Goal: Task Accomplishment & Management: Complete application form

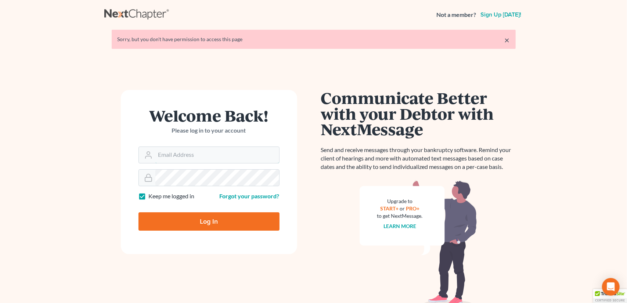
type input "[EMAIL_ADDRESS][DOMAIN_NAME]"
click at [209, 221] on input "Log In" at bounding box center [208, 221] width 141 height 18
type input "Thinking..."
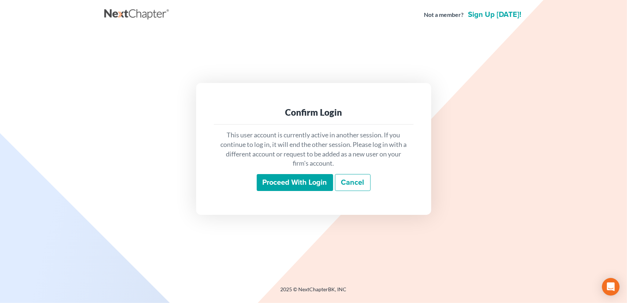
click at [302, 189] on input "Proceed with login" at bounding box center [295, 182] width 76 height 17
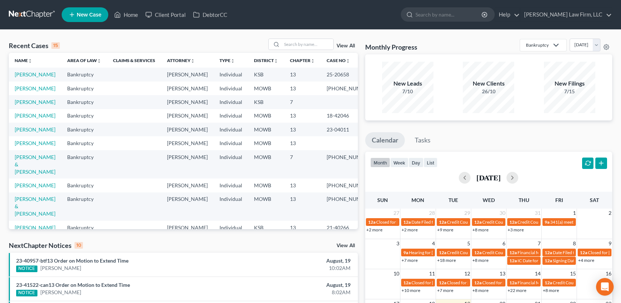
click at [87, 18] on span "New Case" at bounding box center [89, 15] width 25 height 6
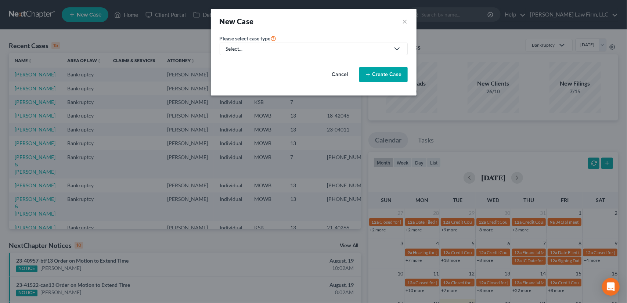
click at [285, 47] on div "Select..." at bounding box center [308, 48] width 164 height 7
click at [237, 60] on div "Bankruptcy" at bounding box center [240, 63] width 26 height 7
select select "46"
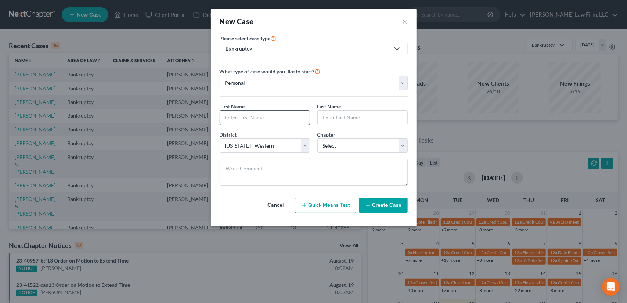
click at [267, 117] on input "text" at bounding box center [265, 118] width 90 height 14
type input "[PERSON_NAME]"
type input "Baylor"
click at [348, 147] on select "Select 7 11 12 13" at bounding box center [362, 145] width 90 height 15
select select "0"
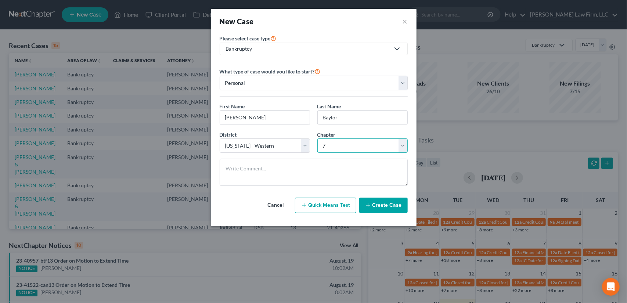
click at [317, 138] on select "Select 7 11 12 13" at bounding box center [362, 145] width 90 height 15
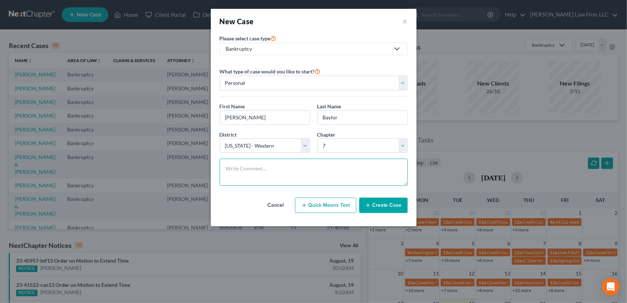
click at [228, 165] on textarea at bounding box center [314, 172] width 188 height 27
type textarea "[STREET_ADDRESS][PERSON_NAME][US_STATE]"
click at [394, 202] on button "Create Case" at bounding box center [383, 205] width 48 height 15
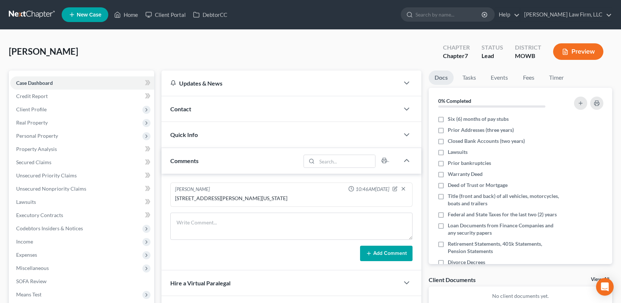
click at [184, 110] on span "Contact" at bounding box center [180, 108] width 21 height 7
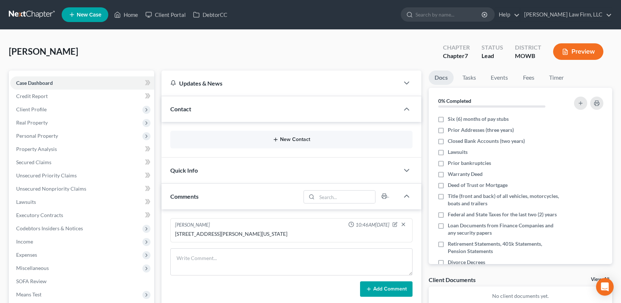
click at [281, 141] on button "New Contact" at bounding box center [291, 140] width 231 height 6
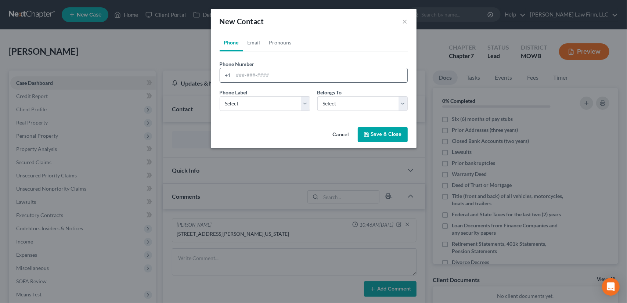
click at [256, 75] on input "tel" at bounding box center [321, 75] width 174 height 14
type input "[PHONE_NUMBER]"
click at [305, 105] on select "Select Mobile Home Work Other" at bounding box center [265, 103] width 90 height 15
select select "0"
click at [220, 96] on select "Select Mobile Home Work Other" at bounding box center [265, 103] width 90 height 15
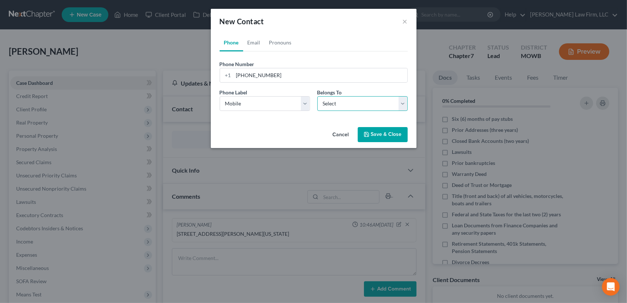
drag, startPoint x: 367, startPoint y: 100, endPoint x: 365, endPoint y: 108, distance: 7.9
click at [367, 101] on select "Select Client Other" at bounding box center [362, 103] width 90 height 15
select select "0"
click at [317, 96] on select "Select Client Other" at bounding box center [362, 103] width 90 height 15
select select "0"
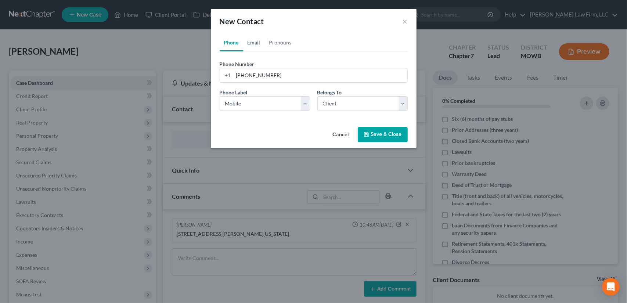
click at [254, 43] on link "Email" at bounding box center [254, 43] width 22 height 18
click at [260, 73] on input "email" at bounding box center [321, 75] width 174 height 14
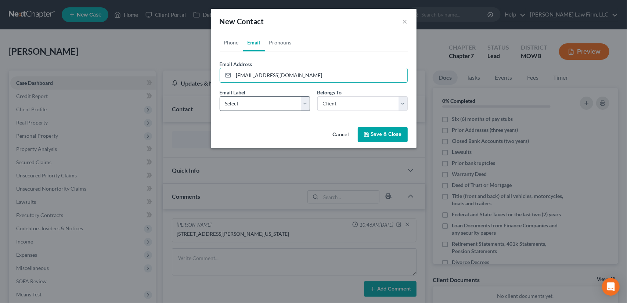
type input "[EMAIL_ADDRESS][DOMAIN_NAME]"
click at [254, 108] on select "Select Home Work Other" at bounding box center [265, 103] width 90 height 15
select select "0"
click at [220, 96] on select "Select Home Work Other" at bounding box center [265, 103] width 90 height 15
click at [377, 139] on button "Save & Close" at bounding box center [383, 134] width 50 height 15
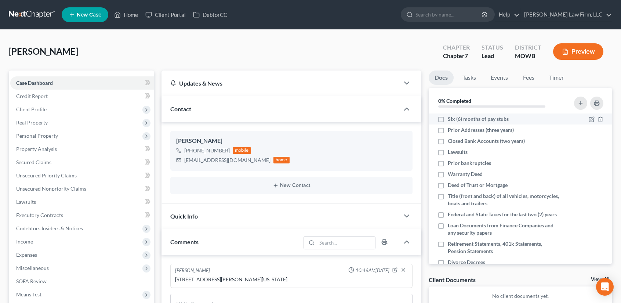
click at [448, 119] on label "Six (6) months of pay stubs" at bounding box center [478, 118] width 61 height 7
click at [451, 119] on input "Six (6) months of pay stubs" at bounding box center [453, 117] width 5 height 5
checkbox input "true"
click at [448, 130] on label "Prior Addresses (three years)" at bounding box center [481, 129] width 66 height 7
click at [451, 130] on input "Prior Addresses (three years)" at bounding box center [453, 128] width 5 height 5
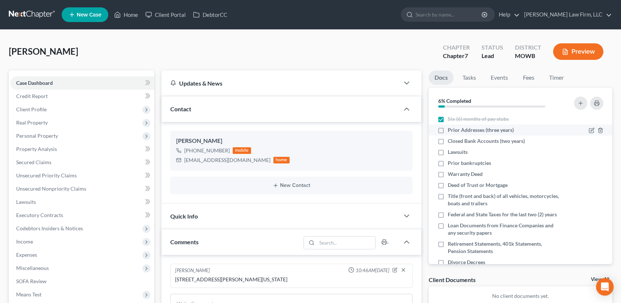
checkbox input "true"
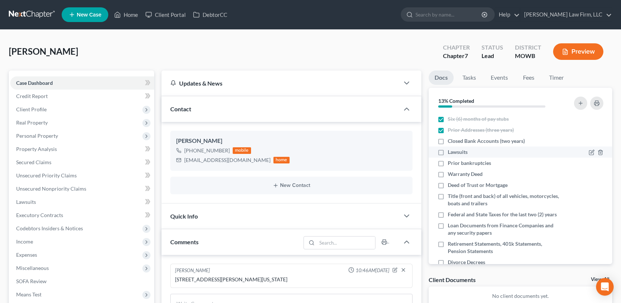
click at [448, 152] on label "Lawsuits" at bounding box center [458, 151] width 20 height 7
click at [451, 152] on input "Lawsuits" at bounding box center [453, 150] width 5 height 5
checkbox input "true"
click at [448, 163] on label "Prior bankruptcies" at bounding box center [469, 162] width 43 height 7
click at [451, 163] on input "Prior bankruptcies" at bounding box center [453, 161] width 5 height 5
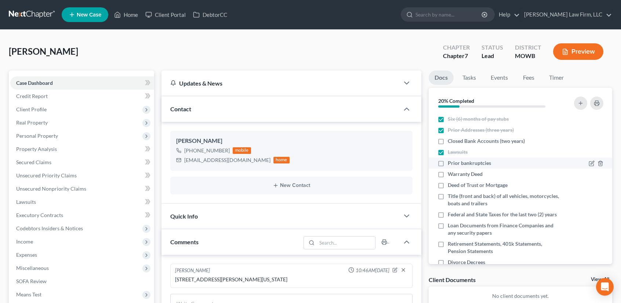
checkbox input "true"
click at [448, 174] on label "Warranty Deed" at bounding box center [465, 173] width 35 height 7
click at [451, 174] on input "Warranty Deed" at bounding box center [453, 172] width 5 height 5
checkbox input "true"
click at [448, 183] on label "Deed of Trust or Mortgage" at bounding box center [478, 184] width 60 height 7
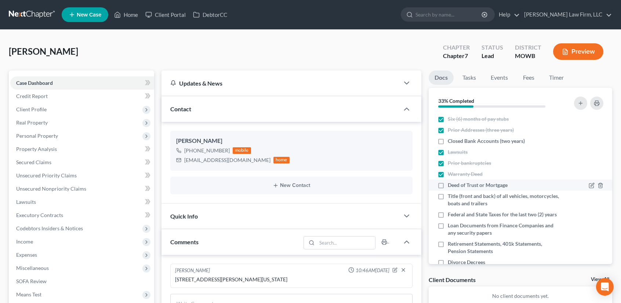
click at [451, 183] on input "Deed of Trust or Mortgage" at bounding box center [453, 183] width 5 height 5
checkbox input "true"
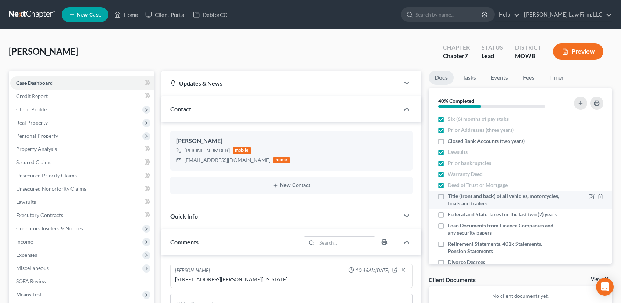
click at [448, 198] on label "Title (front and back) of all vehicles, motorcycles, boats and trailers" at bounding box center [504, 199] width 112 height 15
click at [451, 197] on input "Title (front and back) of all vehicles, motorcycles, boats and trailers" at bounding box center [453, 194] width 5 height 5
checkbox input "true"
click at [448, 214] on label "Federal and State Taxes for the last two (2) years" at bounding box center [502, 214] width 109 height 7
click at [451, 214] on input "Federal and State Taxes for the last two (2) years" at bounding box center [453, 213] width 5 height 5
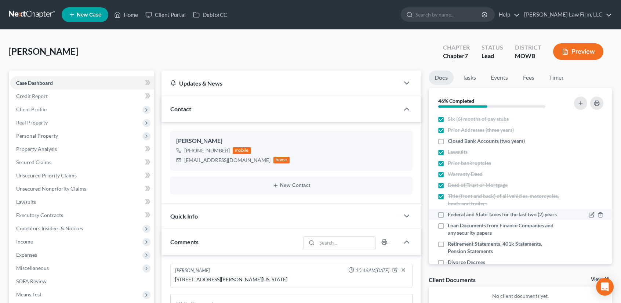
checkbox input "true"
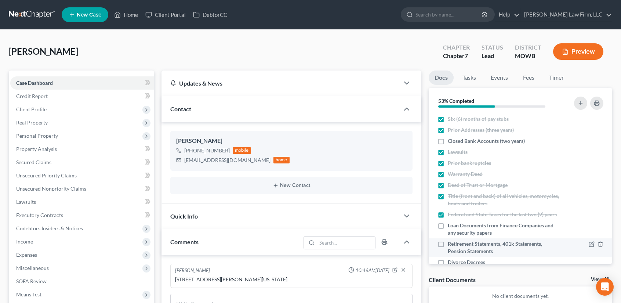
click at [448, 249] on label "Retirement Statements, 401k Statements, Pension Statements" at bounding box center [504, 247] width 112 height 15
click at [451, 245] on input "Retirement Statements, 401k Statements, Pension Statements" at bounding box center [453, 242] width 5 height 5
checkbox input "true"
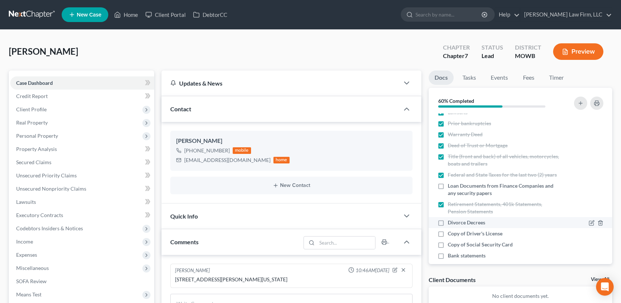
scroll to position [56, 0]
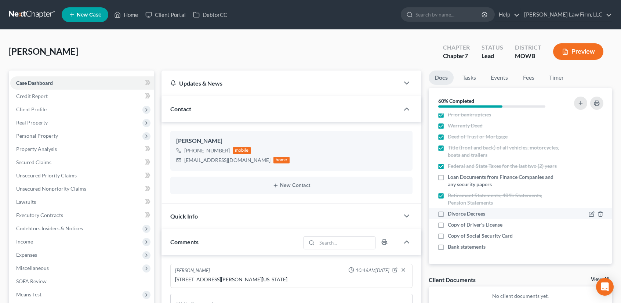
click at [448, 213] on label "Divorce Decrees" at bounding box center [466, 213] width 37 height 7
click at [451, 213] on input "Divorce Decrees" at bounding box center [453, 212] width 5 height 5
checkbox input "true"
click at [448, 234] on label "Copy of Social Security Card" at bounding box center [480, 235] width 65 height 7
click at [451, 234] on input "Copy of Social Security Card" at bounding box center [453, 234] width 5 height 5
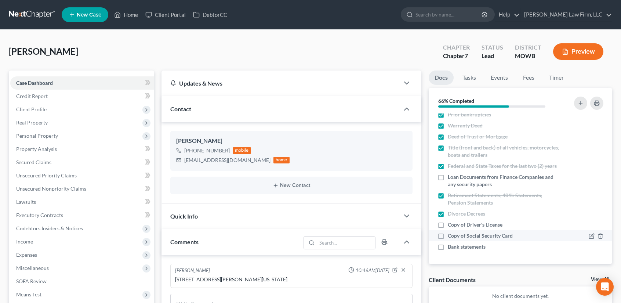
checkbox input "true"
drag, startPoint x: 441, startPoint y: 223, endPoint x: 444, endPoint y: 226, distance: 4.7
click at [448, 223] on label "Copy of Driver's License" at bounding box center [475, 224] width 55 height 7
click at [451, 223] on input "Copy of Driver's License" at bounding box center [453, 223] width 5 height 5
checkbox input "true"
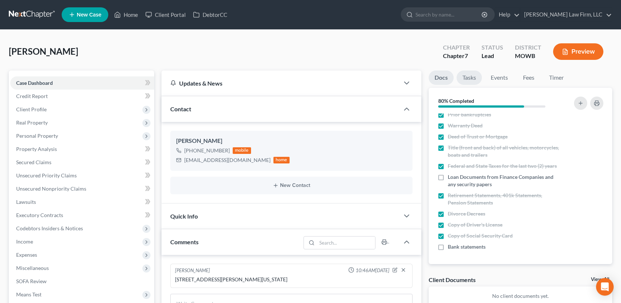
click at [471, 79] on link "Tasks" at bounding box center [469, 78] width 25 height 14
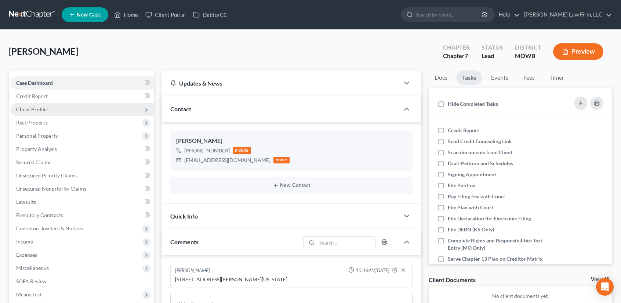
click at [39, 106] on span "Client Profile" at bounding box center [31, 109] width 30 height 6
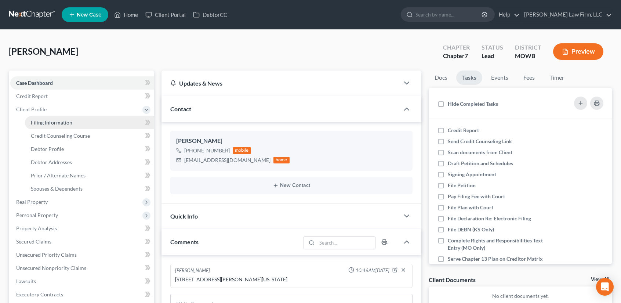
click at [89, 125] on link "Filing Information" at bounding box center [89, 122] width 129 height 13
select select "1"
select select "0"
select select "46"
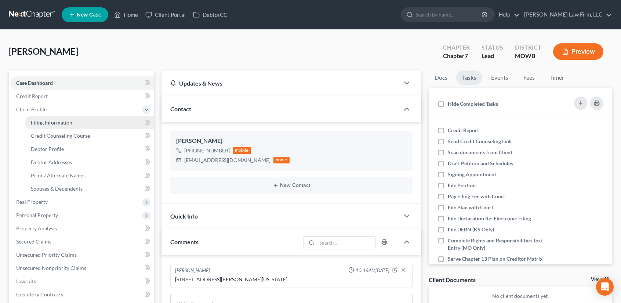
select select "26"
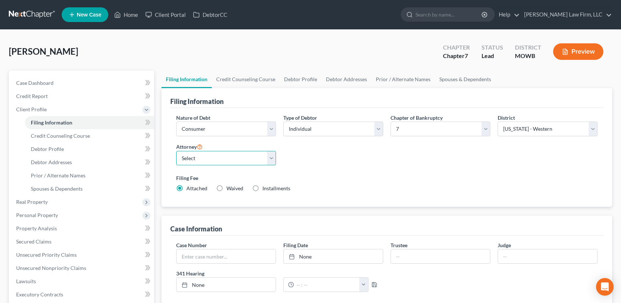
click at [274, 156] on select "Select [PERSON_NAME] - MOWB [PERSON_NAME] - KSB [PERSON_NAME] - MOEB [PERSON_NA…" at bounding box center [226, 158] width 100 height 15
select select "3"
click at [176, 151] on select "Select [PERSON_NAME] - MOWB [PERSON_NAME] - KSB [PERSON_NAME] - MOEB [PERSON_NA…" at bounding box center [226, 158] width 100 height 15
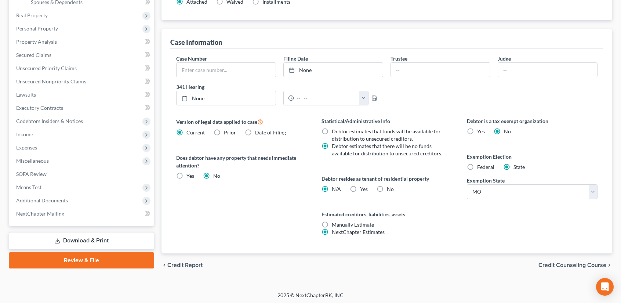
click at [565, 263] on span "Credit Counseling Course" at bounding box center [573, 265] width 68 height 6
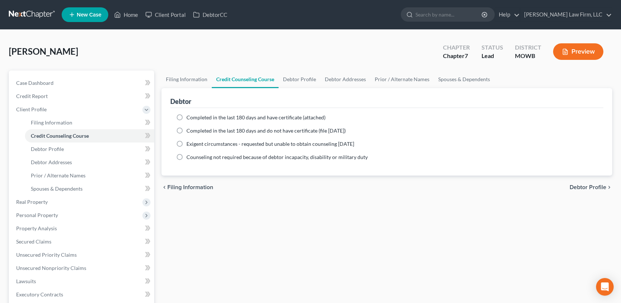
click at [187, 118] on label "Completed in the last 180 days and have certificate (attached)" at bounding box center [256, 117] width 139 height 7
click at [190, 118] on input "Completed in the last 180 days and have certificate (attached)" at bounding box center [192, 116] width 5 height 5
radio input "true"
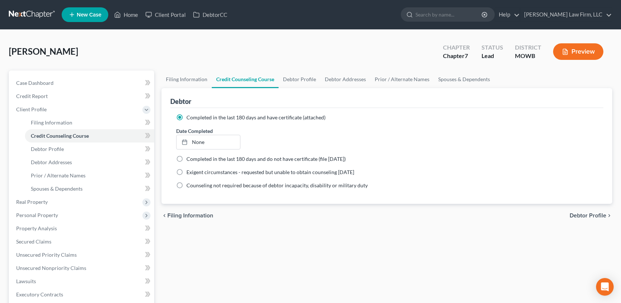
click at [577, 214] on span "Debtor Profile" at bounding box center [588, 216] width 37 height 6
select select "0"
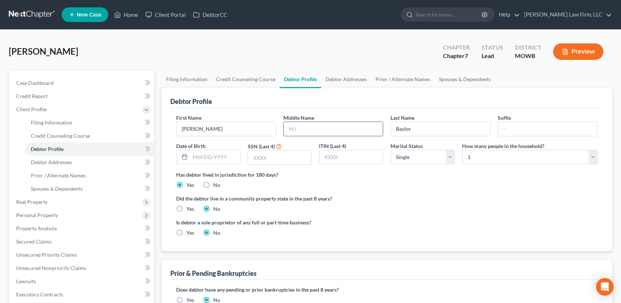
click at [289, 128] on input "text" at bounding box center [333, 129] width 99 height 14
type input "[PERSON_NAME]"
type input "[DATE]"
type input "1"
type input "7760"
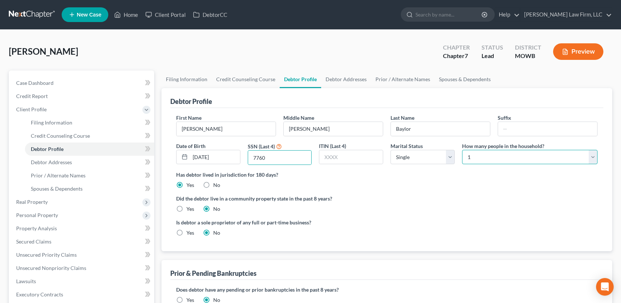
click at [479, 157] on select "Select 1 2 3 4 5 6 7 8 9 10 11 12 13 14 15 16 17 18 19 20" at bounding box center [530, 157] width 136 height 15
select select "2"
click at [462, 150] on select "Select 1 2 3 4 5 6 7 8 9 10 11 12 13 14 15 16 17 18 19 20" at bounding box center [530, 157] width 136 height 15
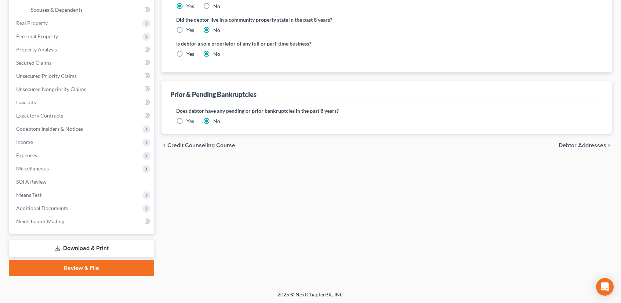
click at [591, 145] on span "Debtor Addresses" at bounding box center [583, 146] width 48 height 6
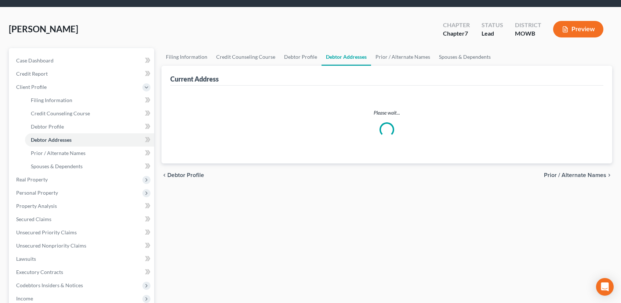
select select "0"
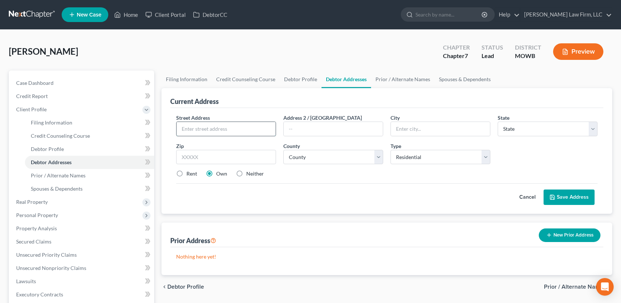
click at [204, 130] on input "text" at bounding box center [226, 129] width 99 height 14
type input "[STREET_ADDRESS][PERSON_NAME]"
type input "[US_STATE][GEOGRAPHIC_DATA]"
select select "26"
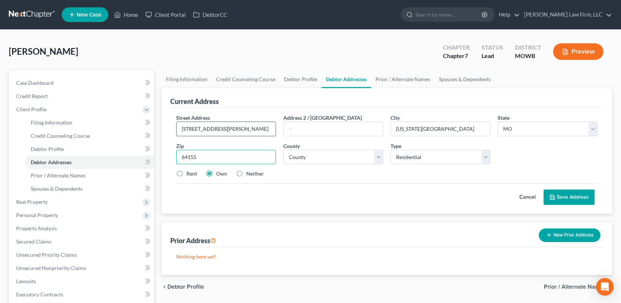
type input "64155"
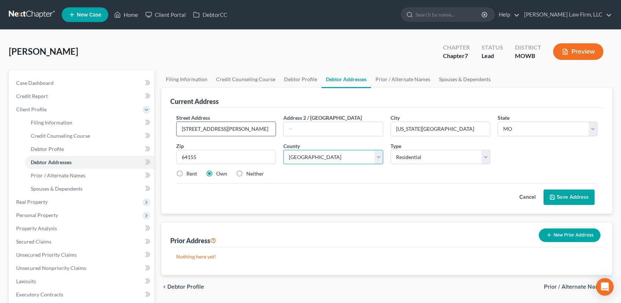
select select "23"
click at [567, 199] on button "Save Address" at bounding box center [569, 197] width 51 height 15
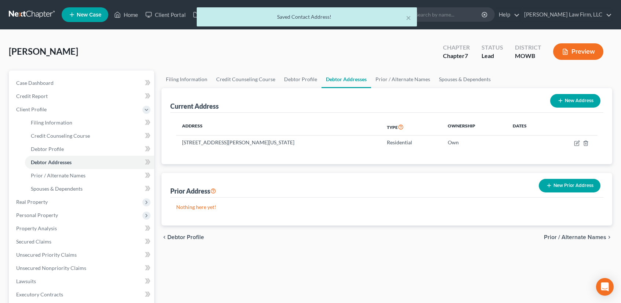
click at [572, 188] on button "New Prior Address" at bounding box center [570, 186] width 62 height 14
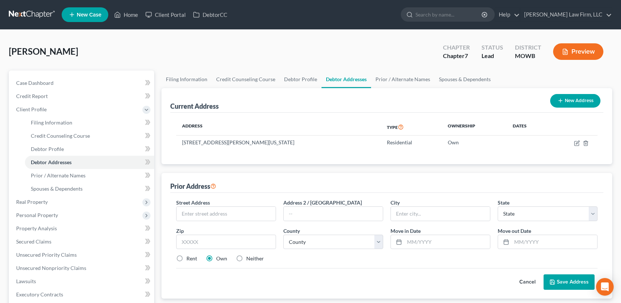
scroll to position [179, 0]
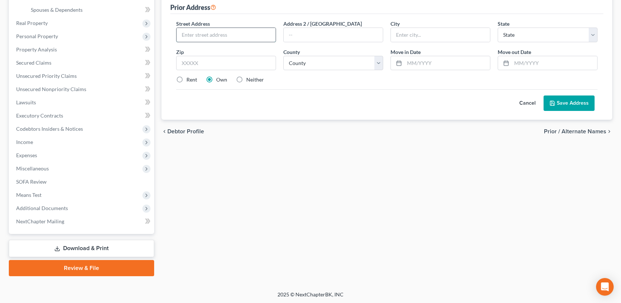
click at [224, 31] on input "text" at bounding box center [226, 35] width 99 height 14
type input "[STREET_ADDRESS]"
type input "[US_STATE][GEOGRAPHIC_DATA]"
select select "26"
type input "64119"
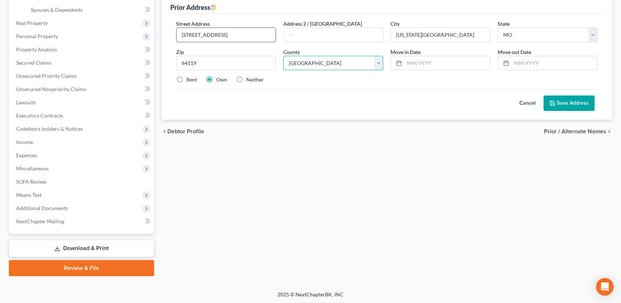
select select "23"
type input "[DATE]"
click at [552, 102] on icon at bounding box center [553, 103] width 6 height 6
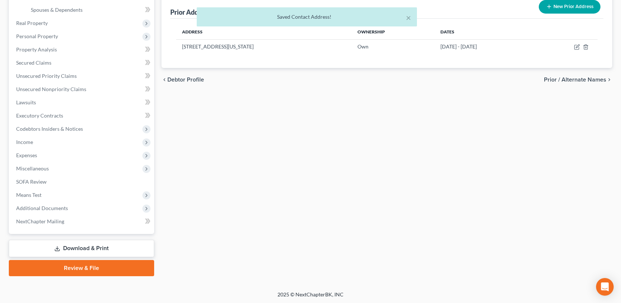
scroll to position [0, 0]
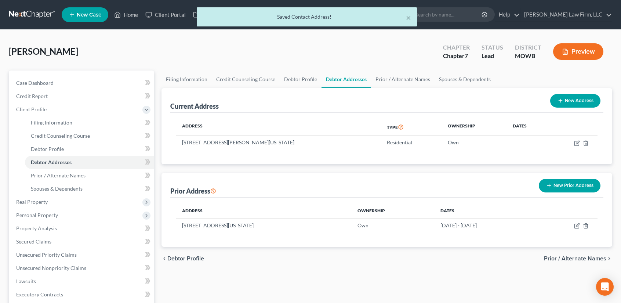
click at [566, 186] on button "New Prior Address" at bounding box center [570, 186] width 62 height 14
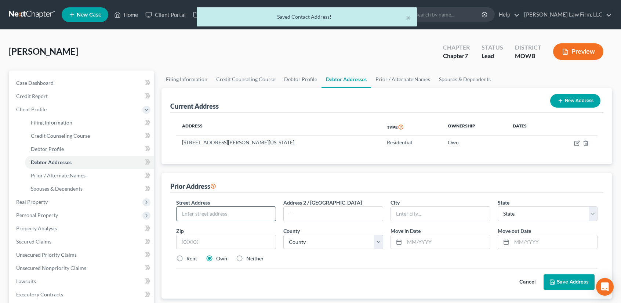
click at [208, 212] on input "text" at bounding box center [226, 214] width 99 height 14
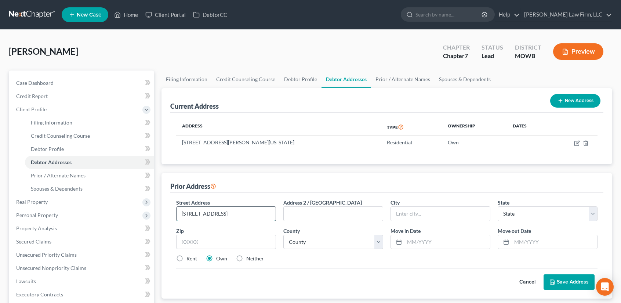
type input "[STREET_ADDRESS]"
type input "[US_STATE][GEOGRAPHIC_DATA]"
select select "26"
type input "64153"
select select "82"
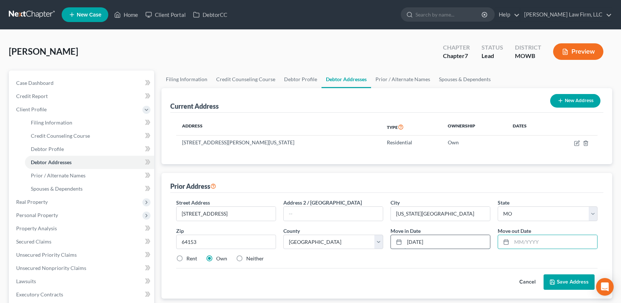
click at [443, 241] on input "[DATE]" at bounding box center [448, 242] width 86 height 14
type input "[DATE]"
click at [581, 286] on button "Save Address" at bounding box center [569, 281] width 51 height 15
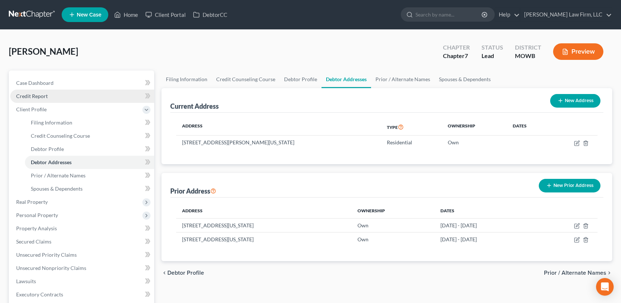
drag, startPoint x: 42, startPoint y: 98, endPoint x: 51, endPoint y: 97, distance: 8.9
click at [42, 98] on span "Credit Report" at bounding box center [32, 96] width 32 height 6
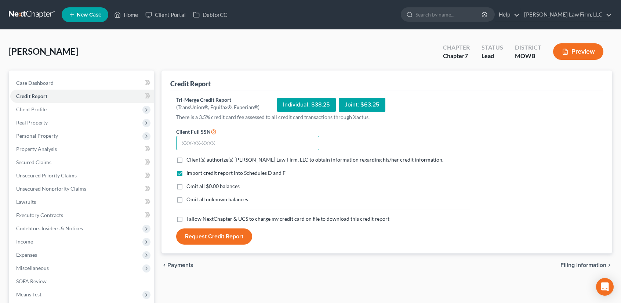
click at [202, 142] on input "text" at bounding box center [247, 143] width 143 height 15
type input "498-96-7760"
click at [187, 160] on label "Client(s) authorize(s) [PERSON_NAME] Law Firm, LLC to obtain information regard…" at bounding box center [315, 159] width 257 height 7
click at [190, 160] on input "Client(s) authorize(s) [PERSON_NAME] Law Firm, LLC to obtain information regard…" at bounding box center [192, 158] width 5 height 5
checkbox input "true"
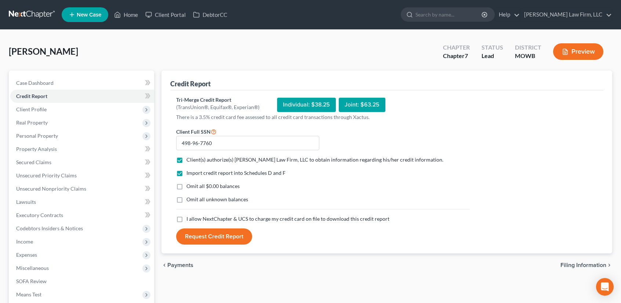
click at [187, 185] on label "Omit all $0.00 balances" at bounding box center [213, 186] width 53 height 7
click at [190, 185] on input "Omit all $0.00 balances" at bounding box center [192, 185] width 5 height 5
checkbox input "true"
click at [187, 199] on label "Omit all unknown balances" at bounding box center [218, 199] width 62 height 7
click at [190, 199] on input "Omit all unknown balances" at bounding box center [192, 198] width 5 height 5
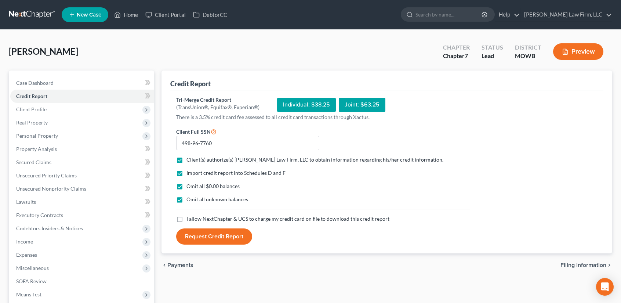
click at [187, 198] on label "Omit all unknown balances" at bounding box center [218, 199] width 62 height 7
click at [190, 198] on input "Omit all unknown balances" at bounding box center [192, 198] width 5 height 5
click at [187, 198] on label "Omit all unknown balances" at bounding box center [218, 199] width 62 height 7
click at [190, 198] on input "Omit all unknown balances" at bounding box center [192, 198] width 5 height 5
checkbox input "true"
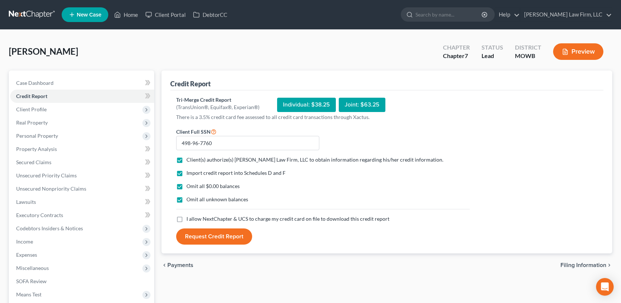
click at [187, 219] on label "I allow NextChapter & UCS to charge my credit card on file to download this cre…" at bounding box center [288, 218] width 203 height 7
click at [190, 219] on input "I allow NextChapter & UCS to charge my credit card on file to download this cre…" at bounding box center [192, 217] width 5 height 5
checkbox input "true"
click at [213, 233] on button "Request Credit Report" at bounding box center [214, 236] width 76 height 16
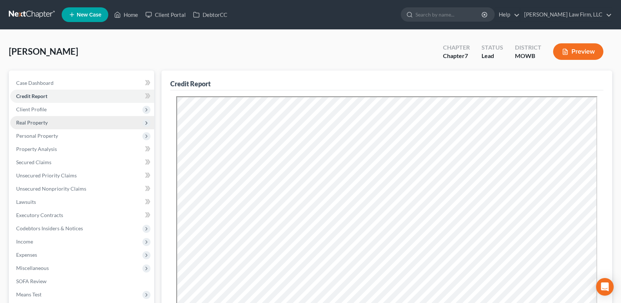
click at [33, 118] on span "Real Property" at bounding box center [82, 122] width 144 height 13
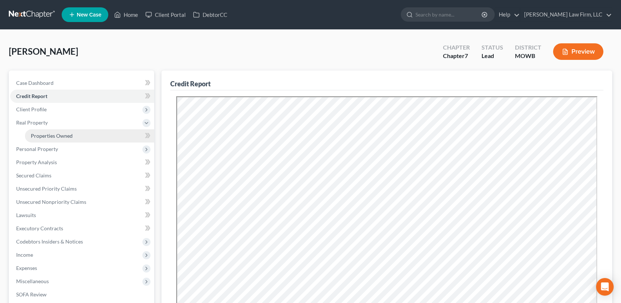
click at [45, 133] on span "Properties Owned" at bounding box center [52, 136] width 42 height 6
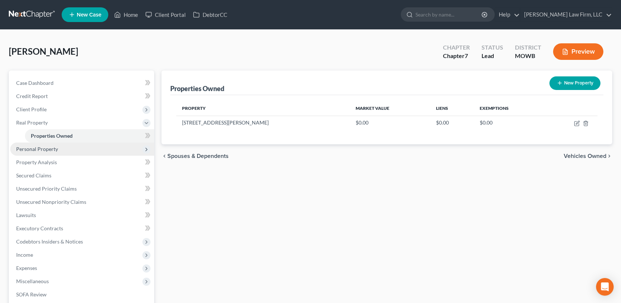
click at [59, 147] on span "Personal Property" at bounding box center [82, 149] width 144 height 13
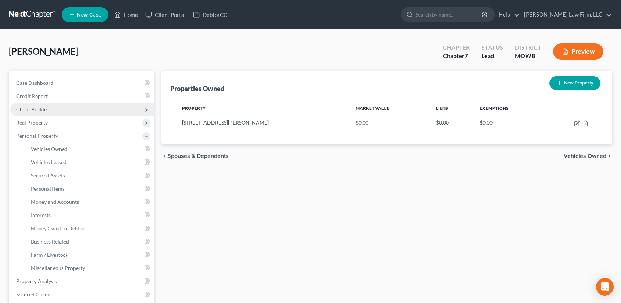
click at [45, 110] on span "Client Profile" at bounding box center [31, 109] width 30 height 6
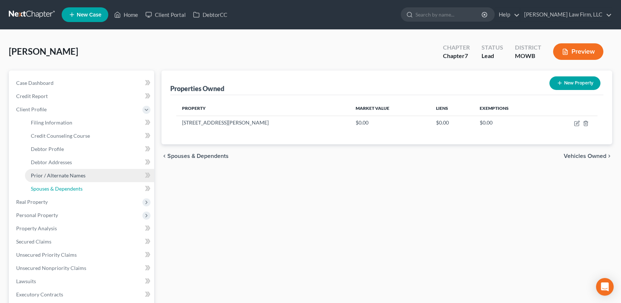
drag, startPoint x: 71, startPoint y: 190, endPoint x: 94, endPoint y: 178, distance: 26.3
click at [71, 189] on span "Spouses & Dependents" at bounding box center [57, 188] width 52 height 6
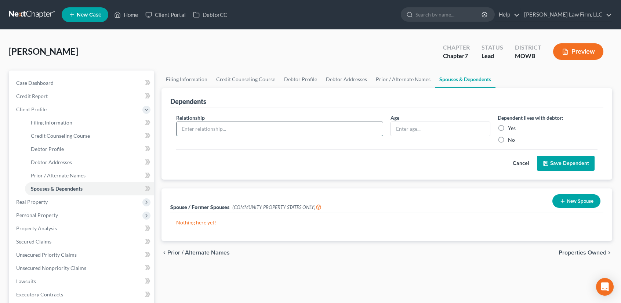
click at [218, 130] on input "text" at bounding box center [280, 129] width 206 height 14
type input "Son"
type input "13"
click at [508, 129] on label "Yes" at bounding box center [512, 128] width 8 height 7
click at [511, 129] on input "Yes" at bounding box center [513, 127] width 5 height 5
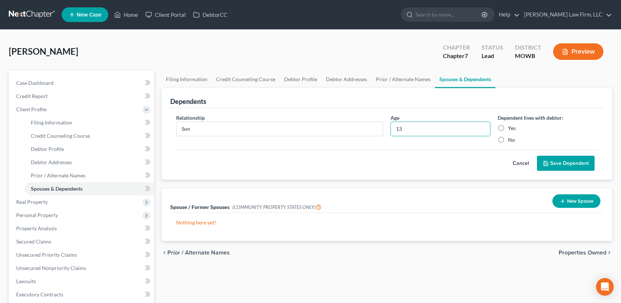
radio input "true"
click at [569, 164] on button "Save Dependent" at bounding box center [566, 163] width 58 height 15
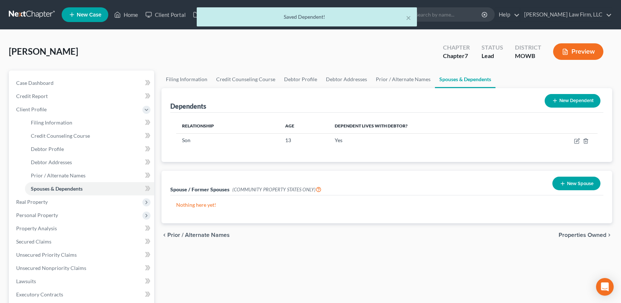
click at [567, 98] on button "New Dependent" at bounding box center [573, 101] width 56 height 14
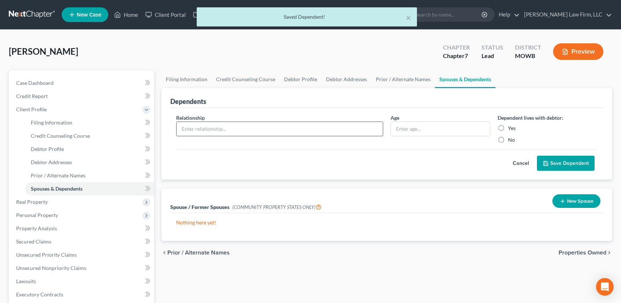
click at [335, 124] on input "text" at bounding box center [280, 129] width 206 height 14
type input "Son"
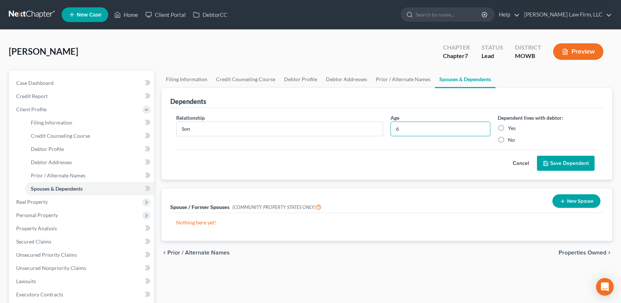
type input "6"
click at [508, 128] on label "Yes" at bounding box center [512, 128] width 8 height 7
click at [511, 128] on input "Yes" at bounding box center [513, 127] width 5 height 5
radio input "true"
click at [584, 164] on button "Save Dependent" at bounding box center [566, 163] width 58 height 15
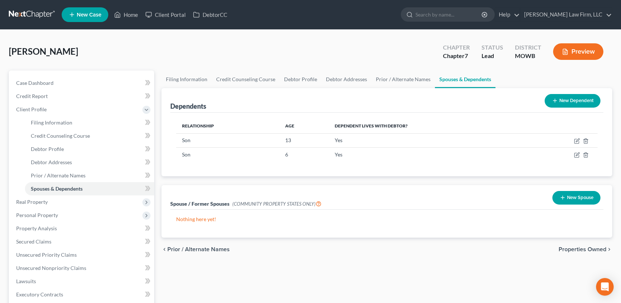
click at [588, 249] on span "Properties Owned" at bounding box center [583, 249] width 48 height 6
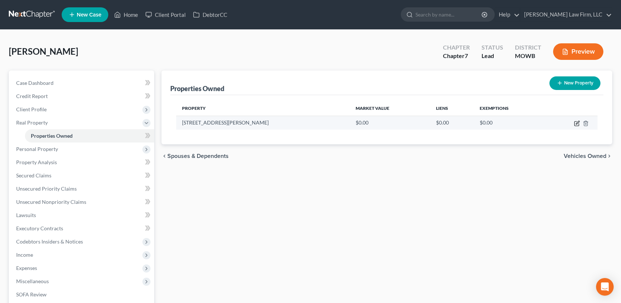
click at [579, 121] on icon "button" at bounding box center [577, 122] width 3 height 3
select select "26"
select select "23"
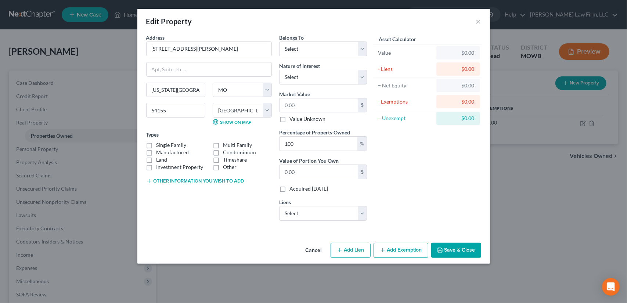
click at [156, 144] on label "Single Family" at bounding box center [171, 144] width 30 height 7
click at [159, 144] on input "Single Family" at bounding box center [161, 143] width 5 height 5
checkbox input "true"
click at [299, 50] on select "Select Debtor 1 Only Debtor 2 Only Debtor 1 And Debtor 2 Only At Least One Of T…" at bounding box center [323, 49] width 88 height 15
select select "0"
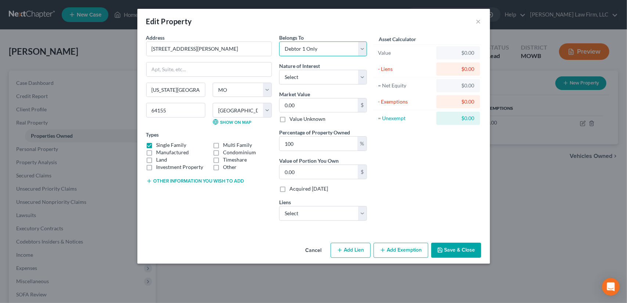
click at [279, 42] on select "Select Debtor 1 Only Debtor 2 Only Debtor 1 And Debtor 2 Only At Least One Of T…" at bounding box center [323, 49] width 88 height 15
click at [300, 77] on select "Select Fee Simple Joint Tenant Life Estate Equitable Interest Future Interest T…" at bounding box center [323, 77] width 88 height 15
select select "0"
click at [279, 70] on select "Select Fee Simple Joint Tenant Life Estate Equitable Interest Future Interest T…" at bounding box center [323, 77] width 88 height 15
click at [299, 104] on input "0.00" at bounding box center [319, 105] width 78 height 14
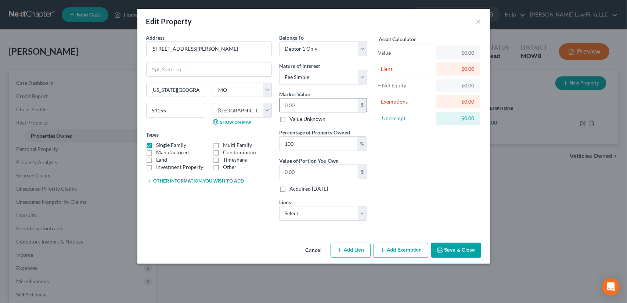
type input "3"
type input "3.00"
type input "36"
type input "36.00"
type input "365"
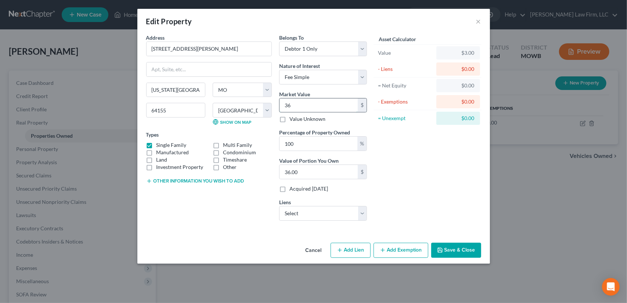
type input "365.00"
type input "3650"
type input "3,650.00"
type input "3,6500"
type input "36,500.00"
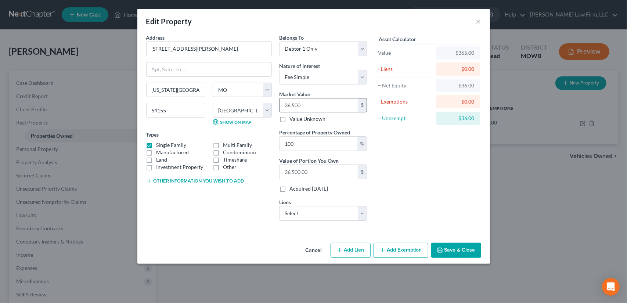
type input "36,5000"
type input "365,000.00"
click at [360, 211] on select "Select Crosscountry - $332,501.00 Azura Credit Union - $17,438.00" at bounding box center [323, 213] width 88 height 15
select select "0"
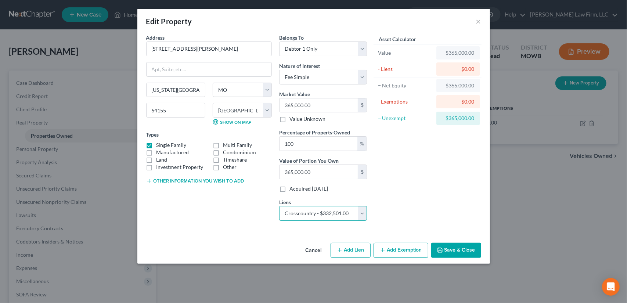
click at [279, 206] on select "Select Crosscountry - $332,501.00 Azura Credit Union - $17,438.00" at bounding box center [323, 213] width 88 height 15
select select
select select "45"
select select "0"
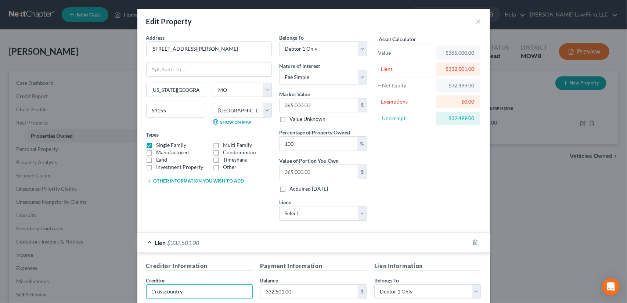
click at [184, 288] on input "Crosscountry" at bounding box center [199, 291] width 107 height 15
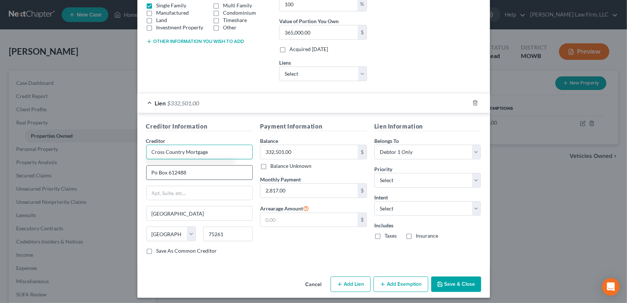
type input "Cross Country Mortgage"
click at [154, 171] on input "Po Box 612488" at bounding box center [200, 173] width 106 height 14
type input "PO Box 612488"
click at [395, 179] on select "Select 1st 2nd 3rd 4th 5th 6th 7th 8th 9th 10th 11th 12th 13th 14th 15th 16th 1…" at bounding box center [427, 180] width 107 height 15
select select "0"
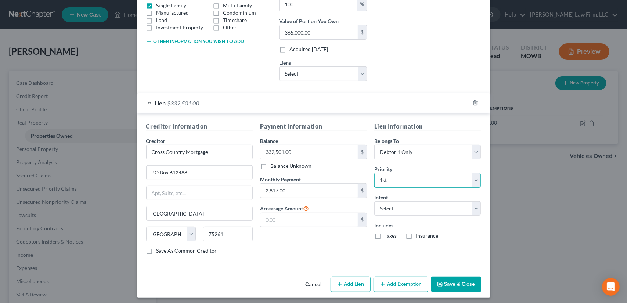
click at [374, 173] on select "Select 1st 2nd 3rd 4th 5th 6th 7th 8th 9th 10th 11th 12th 13th 14th 15th 16th 1…" at bounding box center [427, 180] width 107 height 15
click at [394, 203] on select "Select Surrender Redeem Reaffirm Avoid Other" at bounding box center [427, 208] width 107 height 15
select select "2"
click at [374, 201] on select "Select Surrender Redeem Reaffirm Avoid Other" at bounding box center [427, 208] width 107 height 15
click at [385, 232] on label "Taxes" at bounding box center [391, 235] width 12 height 7
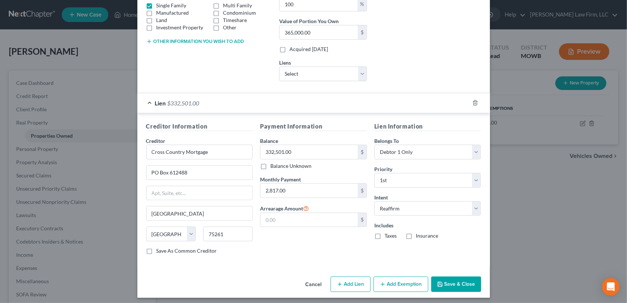
click at [387, 232] on input "Taxes" at bounding box center [389, 234] width 5 height 5
checkbox input "true"
click at [416, 234] on label "Insurance" at bounding box center [427, 235] width 22 height 7
click at [419, 234] on input "Insurance" at bounding box center [421, 234] width 5 height 5
checkbox input "true"
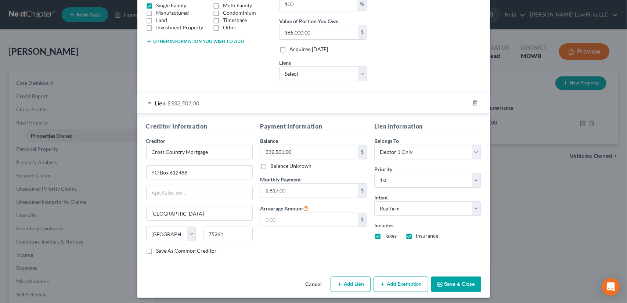
click at [462, 281] on button "Save & Close" at bounding box center [456, 284] width 50 height 15
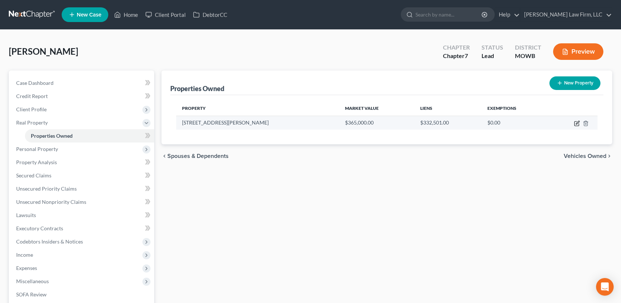
click at [578, 123] on icon "button" at bounding box center [577, 123] width 6 height 6
select select "26"
select select "23"
select select "0"
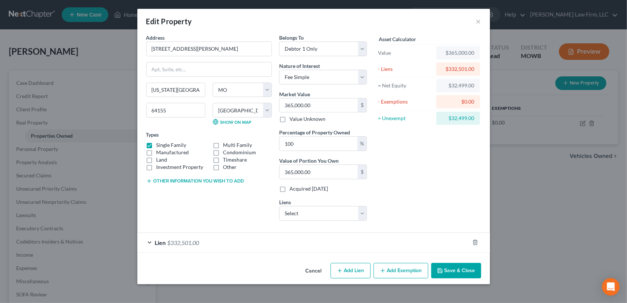
click at [397, 267] on button "Add Exemption" at bounding box center [401, 270] width 55 height 15
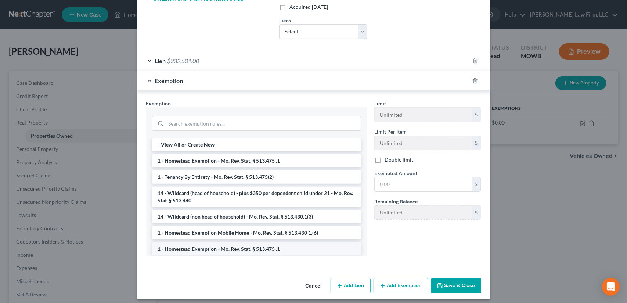
scroll to position [184, 0]
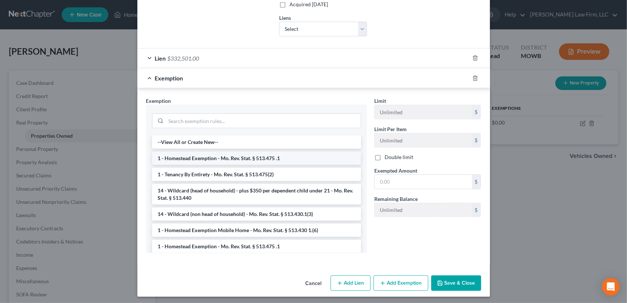
click at [190, 156] on li "1 - Homestead Exemption - Mo. Rev. Stat. § 513.475 .1" at bounding box center [256, 158] width 209 height 13
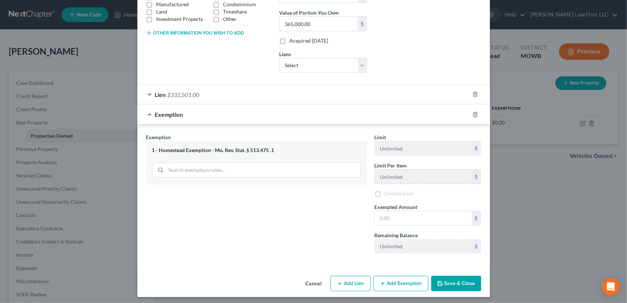
scroll to position [149, 0]
click at [382, 214] on input "text" at bounding box center [423, 218] width 97 height 14
type input "15,000.00"
click at [443, 279] on button "Save & Close" at bounding box center [456, 283] width 50 height 15
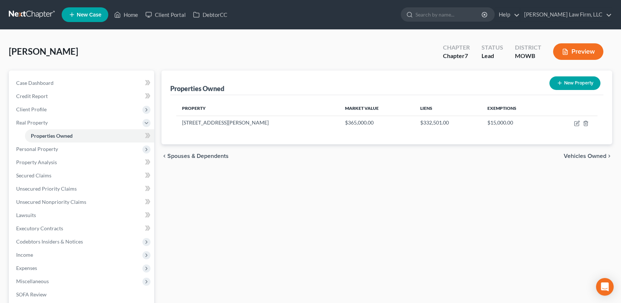
click at [594, 155] on span "Vehicles Owned" at bounding box center [585, 156] width 43 height 6
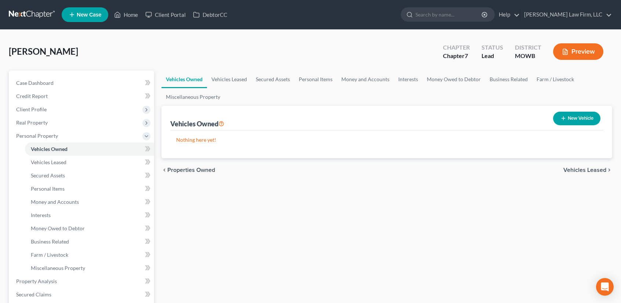
click at [575, 115] on button "New Vehicle" at bounding box center [576, 119] width 47 height 14
select select "0"
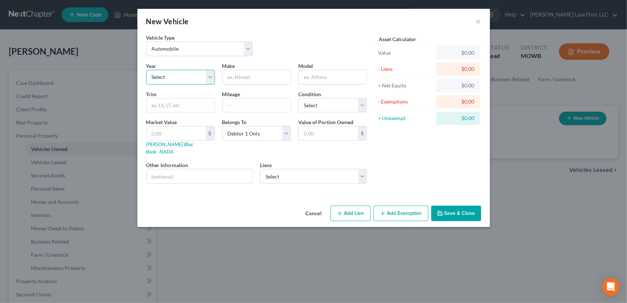
click at [176, 75] on select "Select 2026 2025 2024 2023 2022 2021 2020 2019 2018 2017 2016 2015 2014 2013 20…" at bounding box center [180, 77] width 69 height 15
select select "9"
click at [146, 70] on select "Select 2026 2025 2024 2023 2022 2021 2020 2019 2018 2017 2016 2015 2014 2013 20…" at bounding box center [180, 77] width 69 height 15
type input "Chrysler"
type input "Pacifica"
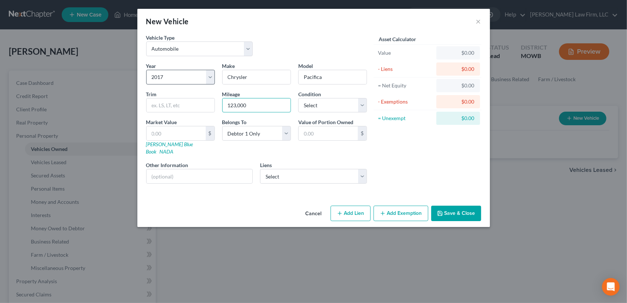
type input "123,000"
select select "2"
type input "5"
type input "5.00"
type input "50"
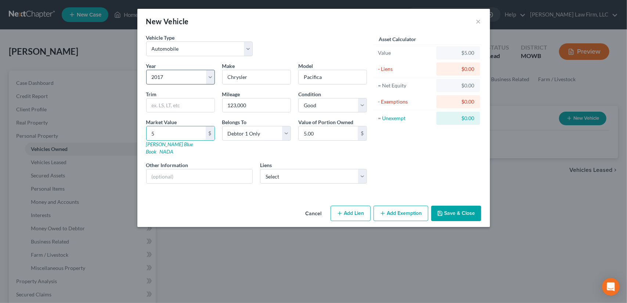
type input "50.00"
type input "500"
type input "500.00"
type input "5000"
type input "5,000.00"
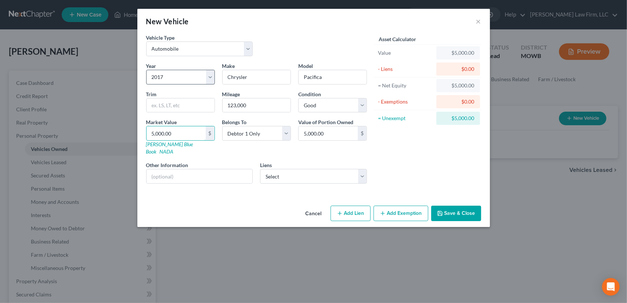
type input "5,000.00"
click at [175, 169] on input "text" at bounding box center [200, 176] width 106 height 14
type input "VIN No.: [US_VEHICLE_IDENTIFICATION_NUMBER]"
click at [283, 169] on select "Select Azura Credit Union - $17,438.00" at bounding box center [313, 176] width 107 height 15
select select "17"
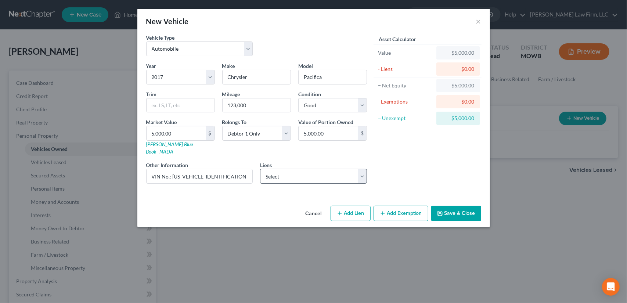
select select "0"
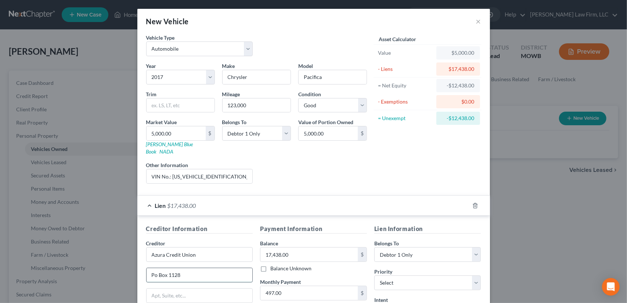
click at [153, 268] on input "Po Box 1128" at bounding box center [200, 275] width 106 height 14
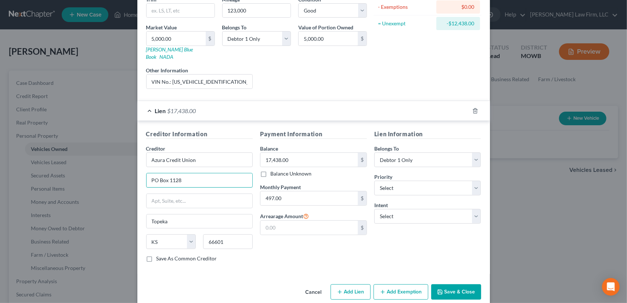
scroll to position [95, 0]
type input "PO Box 1128"
click at [403, 180] on select "Select 1st 2nd 3rd 4th 5th 6th 7th 8th 9th 10th 11th 12th 13th 14th 15th 16th 1…" at bounding box center [427, 187] width 107 height 15
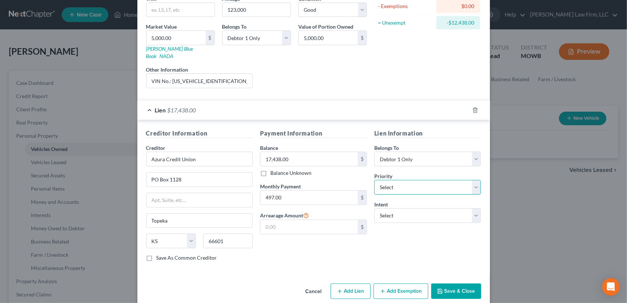
select select "0"
click at [374, 180] on select "Select 1st 2nd 3rd 4th 5th 6th 7th 8th 9th 10th 11th 12th 13th 14th 15th 16th 1…" at bounding box center [427, 187] width 107 height 15
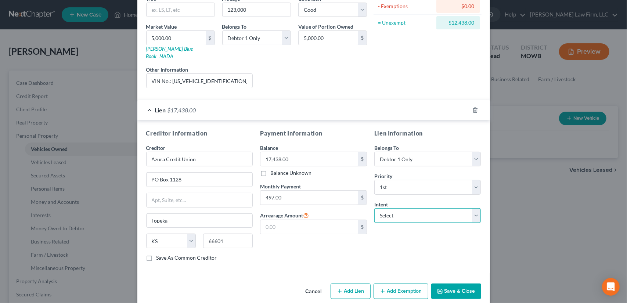
click at [393, 208] on select "Select Surrender Redeem Reaffirm Avoid Other" at bounding box center [427, 215] width 107 height 15
select select "2"
click at [374, 208] on select "Select Surrender Redeem Reaffirm Avoid Other" at bounding box center [427, 215] width 107 height 15
click at [410, 285] on button "Add Exemption" at bounding box center [401, 291] width 55 height 15
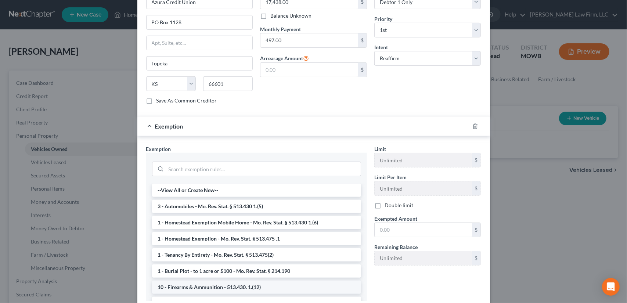
scroll to position [292, 0]
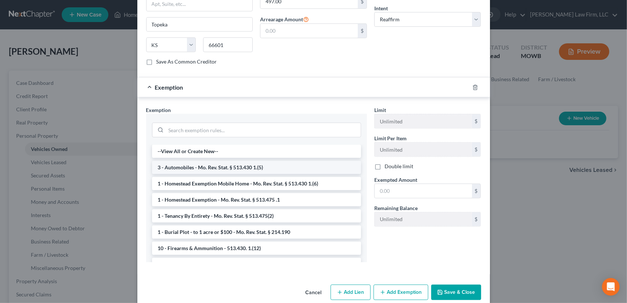
click at [199, 161] on li "3 - Automobiles - Mo. Rev. Stat. § 513.430 1.(5)" at bounding box center [256, 167] width 209 height 13
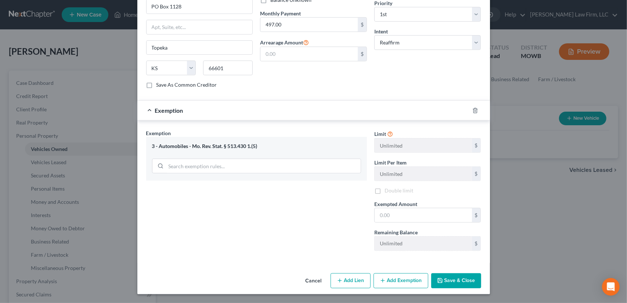
scroll to position [257, 0]
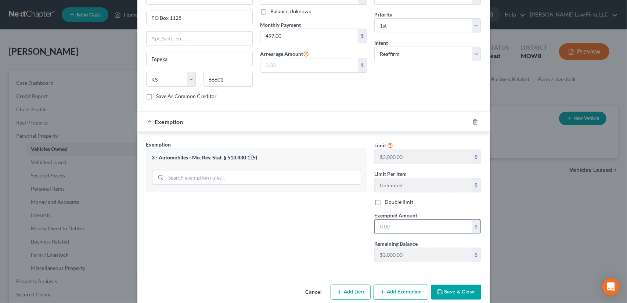
click at [404, 220] on input "text" at bounding box center [423, 227] width 97 height 14
type input "3,000.00"
click at [447, 286] on button "Save & Close" at bounding box center [456, 292] width 50 height 15
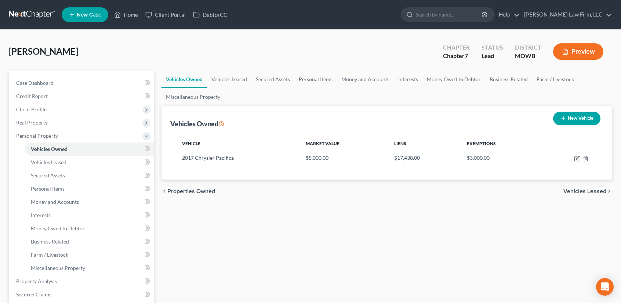
click at [591, 192] on span "Vehicles Leased" at bounding box center [585, 191] width 43 height 6
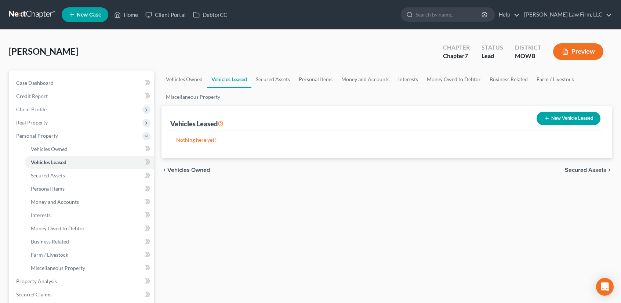
click at [591, 170] on span "Secured Assets" at bounding box center [586, 170] width 42 height 6
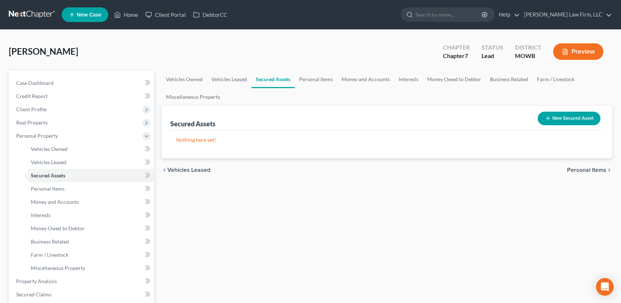
click at [591, 168] on span "Personal Items" at bounding box center [586, 170] width 39 height 6
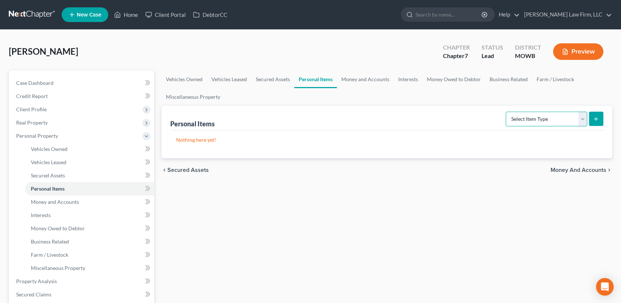
click at [584, 117] on select "Select Item Type Clothing Collectibles Of Value Electronics Firearms Household …" at bounding box center [547, 119] width 82 height 15
select select "household_goods"
click at [507, 112] on select "Select Item Type Clothing Collectibles Of Value Electronics Firearms Household …" at bounding box center [547, 119] width 82 height 15
click at [596, 119] on line "submit" at bounding box center [596, 119] width 3 height 0
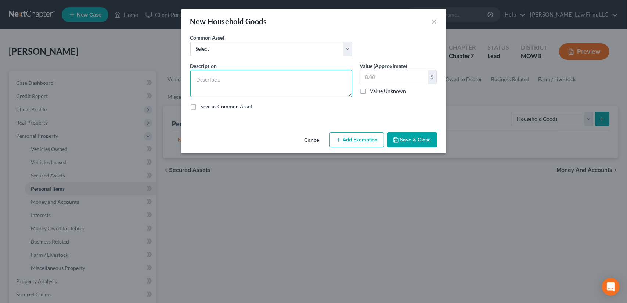
click at [226, 80] on textarea at bounding box center [271, 83] width 162 height 27
type textarea "Sofa, Beds, Table & Chairs, Cookware"
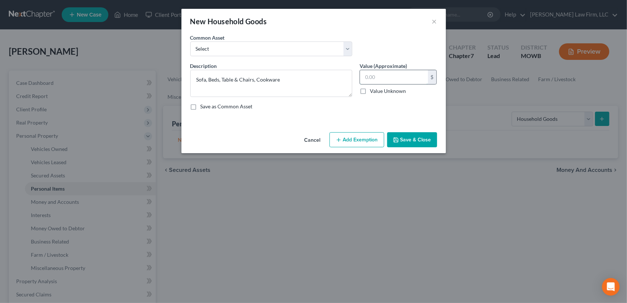
click at [383, 77] on input "text" at bounding box center [394, 77] width 68 height 14
type input "1,900.00"
click at [297, 80] on textarea "Sofa, Beds, Table & Chairs, Cookware" at bounding box center [271, 83] width 162 height 27
click at [372, 140] on button "Add Exemption" at bounding box center [356, 139] width 55 height 15
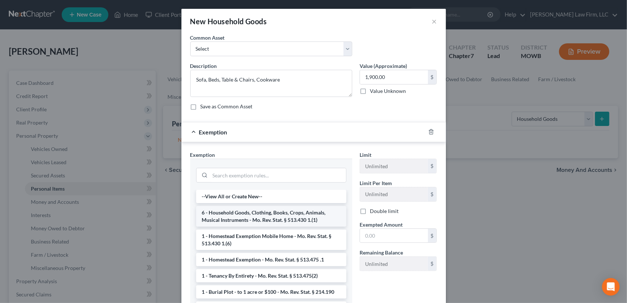
click at [272, 215] on li "6 - Household Goods, Clothing, Books, Crops, Animals, Musical Instruments - Mo.…" at bounding box center [271, 216] width 150 height 21
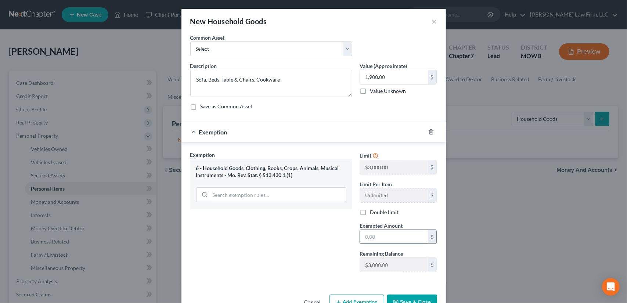
click at [377, 239] on input "text" at bounding box center [394, 237] width 68 height 14
type input "1,900.00"
click at [408, 298] on button "Save & Close" at bounding box center [412, 302] width 50 height 15
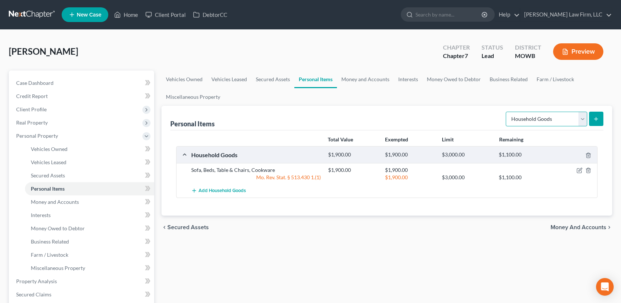
click at [581, 122] on select "Select Item Type Clothing Collectibles Of Value Electronics Firearms Household …" at bounding box center [547, 119] width 82 height 15
select select "electronics"
click at [507, 112] on select "Select Item Type Clothing Collectibles Of Value Electronics Firearms Household …" at bounding box center [547, 119] width 82 height 15
click at [602, 120] on button "submit" at bounding box center [596, 119] width 14 height 14
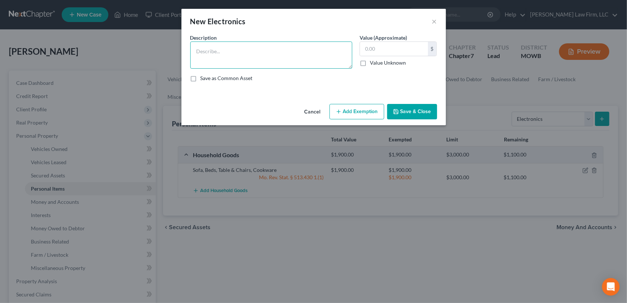
click at [214, 51] on textarea at bounding box center [271, 55] width 162 height 27
type textarea "4 iPhones, 2 laptops, 3 tablets, 2 xBox, TV"
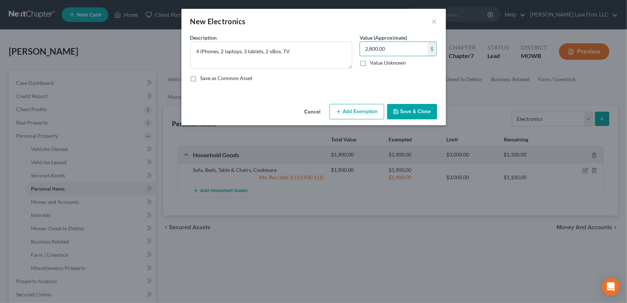
type input "2,800.00"
click at [347, 111] on button "Add Exemption" at bounding box center [356, 111] width 55 height 15
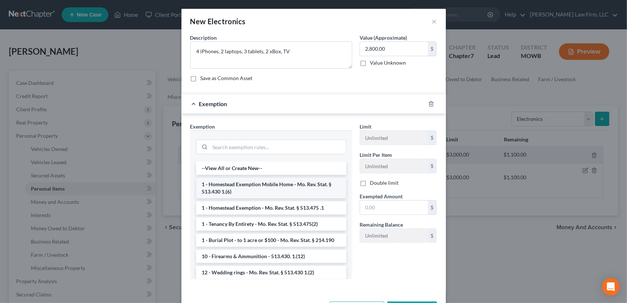
click at [225, 188] on li "1 - Homestead Exemption Mobile Home - Mo. Rev. Stat. § 513.430 1.(6)" at bounding box center [271, 188] width 150 height 21
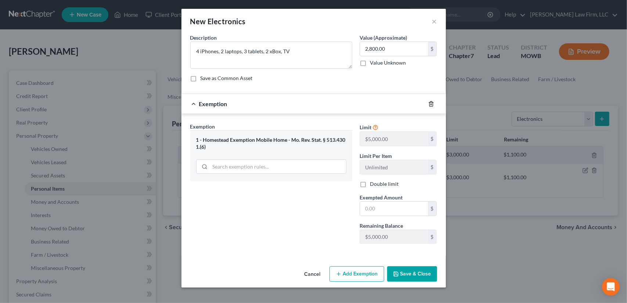
click at [432, 103] on icon "button" at bounding box center [431, 104] width 6 height 6
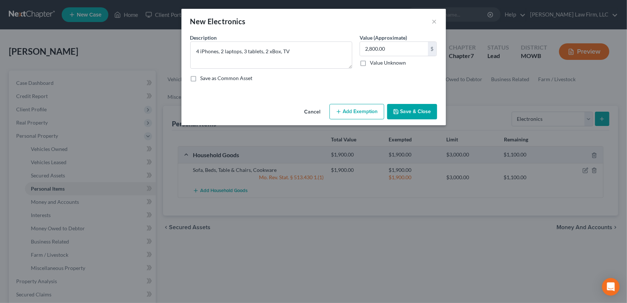
click at [347, 111] on button "Add Exemption" at bounding box center [356, 111] width 55 height 15
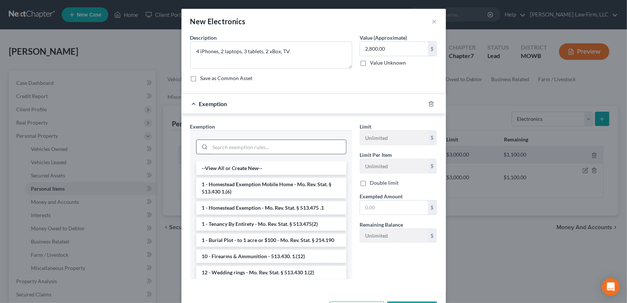
click at [239, 145] on input "search" at bounding box center [278, 147] width 136 height 14
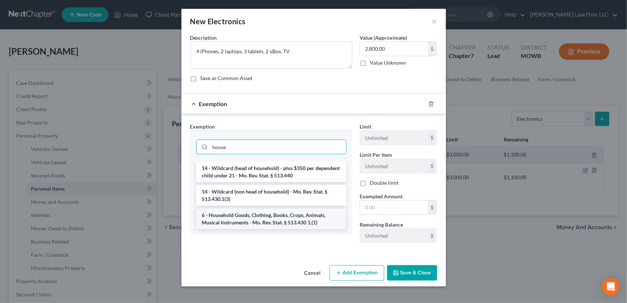
type input "house"
click at [252, 221] on li "6 - Household Goods, Clothing, Books, Crops, Animals, Musical Instruments - Mo.…" at bounding box center [271, 219] width 150 height 21
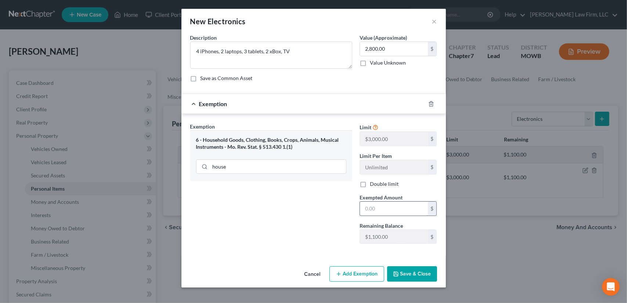
click at [377, 208] on input "text" at bounding box center [394, 209] width 68 height 14
type input "1,100.00"
click at [351, 275] on button "Add Exemption" at bounding box center [356, 273] width 55 height 15
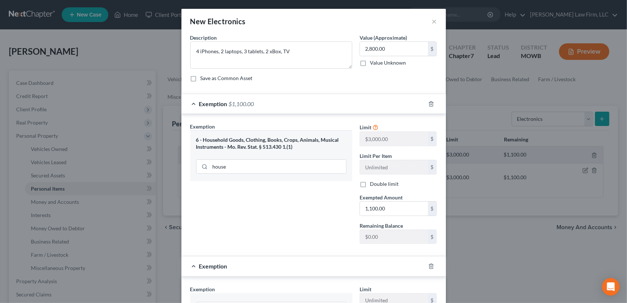
scroll to position [188, 0]
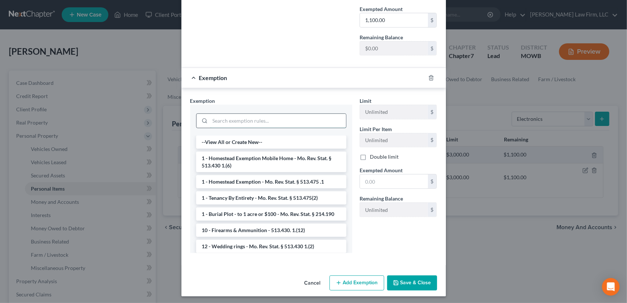
click at [231, 120] on input "search" at bounding box center [278, 121] width 136 height 14
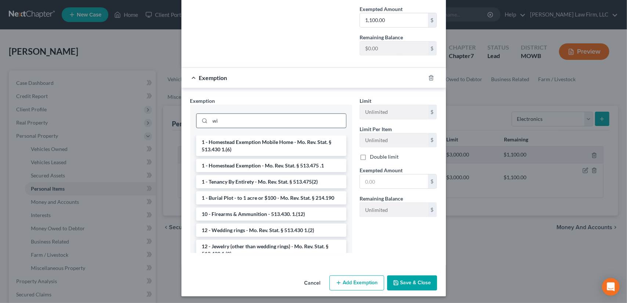
scroll to position [152, 0]
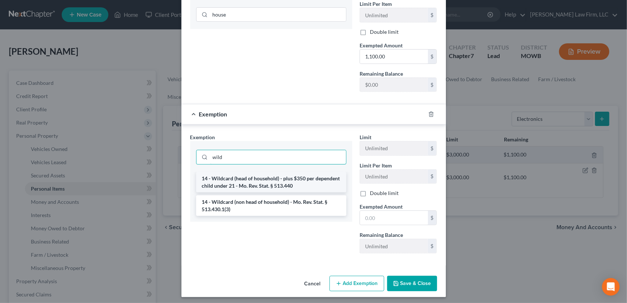
type input "wild"
click at [273, 178] on li "14 - Wildcard (head of household) - plus $350 per dependent child under 21 - Mo…" at bounding box center [271, 182] width 150 height 21
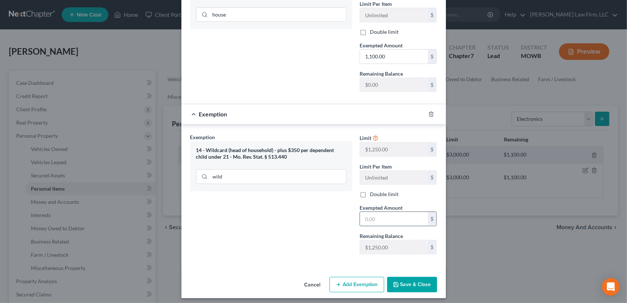
click at [374, 217] on input "text" at bounding box center [394, 219] width 68 height 14
type input "1,250.00"
click at [410, 283] on button "Save & Close" at bounding box center [412, 284] width 50 height 15
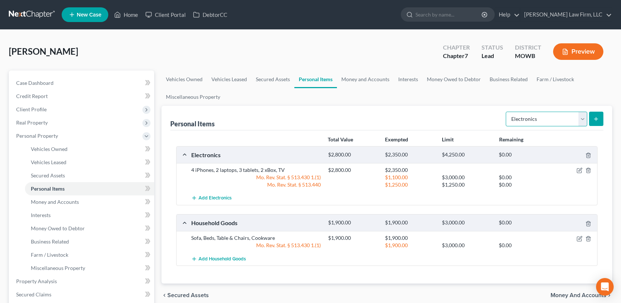
click at [586, 118] on select "Select Item Type Clothing Collectibles Of Value Electronics Firearms Household …" at bounding box center [547, 119] width 82 height 15
select select "collectibles_of_value"
click at [507, 112] on select "Select Item Type Clothing Collectibles Of Value Electronics Firearms Household …" at bounding box center [547, 119] width 82 height 15
click at [594, 120] on icon "submit" at bounding box center [597, 119] width 6 height 6
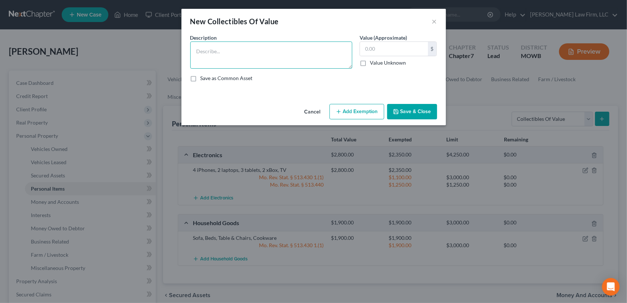
click at [202, 50] on textarea at bounding box center [271, 55] width 162 height 27
type textarea "Collectibles"
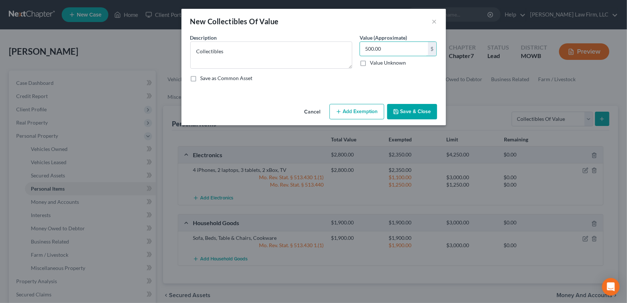
type input "500.00"
click at [359, 111] on button "Add Exemption" at bounding box center [356, 111] width 55 height 15
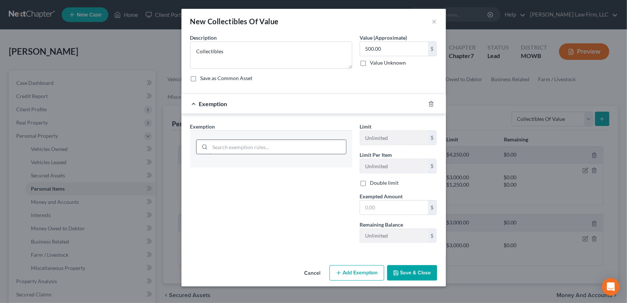
click at [251, 145] on input "search" at bounding box center [278, 147] width 136 height 14
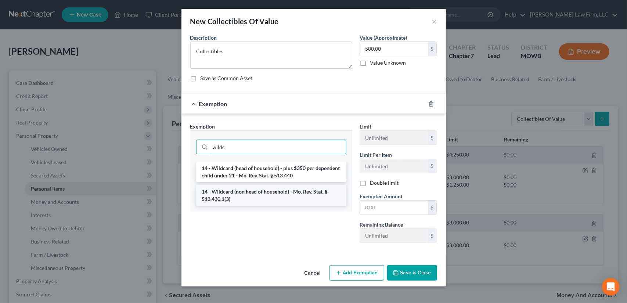
type input "wildc"
click at [254, 197] on li "14 - Wildcard (non head of household) - Mo. Rev. Stat. § 513.430.1(3)" at bounding box center [271, 195] width 150 height 21
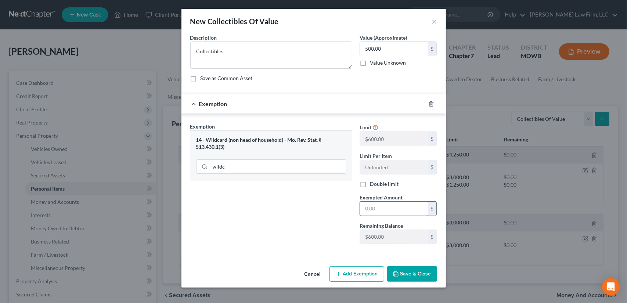
click at [384, 208] on input "text" at bounding box center [394, 209] width 68 height 14
type input "500.00"
click at [413, 274] on button "Save & Close" at bounding box center [412, 273] width 50 height 15
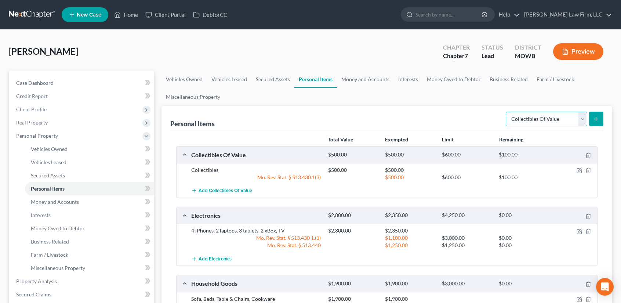
click at [581, 121] on select "Select Item Type Clothing Collectibles Of Value Electronics Firearms Household …" at bounding box center [547, 119] width 82 height 15
select select "clothing"
click at [507, 112] on select "Select Item Type Clothing Collectibles Of Value Electronics Firearms Household …" at bounding box center [547, 119] width 82 height 15
click at [598, 121] on icon "submit" at bounding box center [597, 119] width 6 height 6
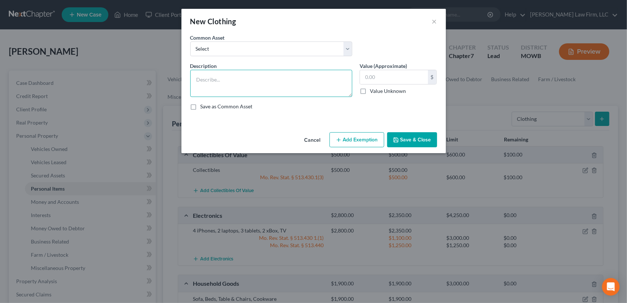
click at [206, 77] on textarea at bounding box center [271, 83] width 162 height 27
type textarea "Clothing"
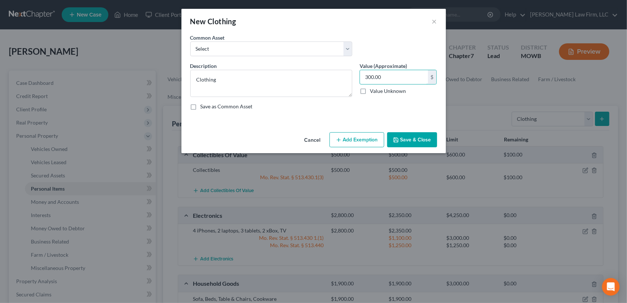
type input "300.00"
click at [359, 139] on button "Add Exemption" at bounding box center [356, 139] width 55 height 15
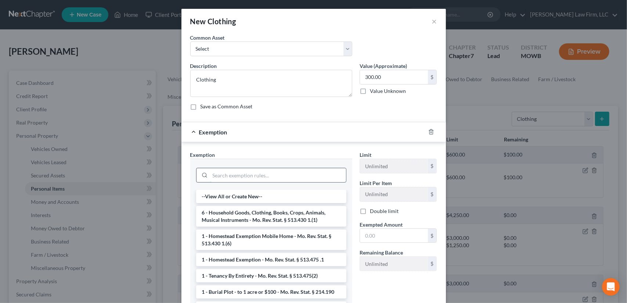
click at [248, 173] on input "search" at bounding box center [278, 175] width 136 height 14
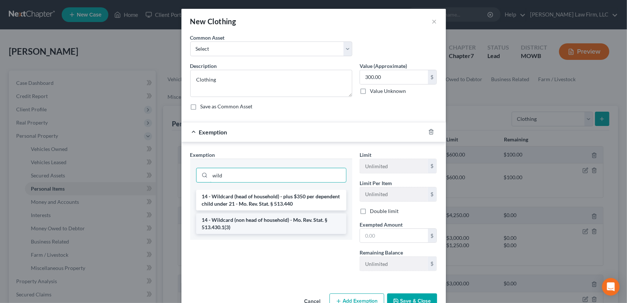
type input "wild"
click at [288, 230] on li "14 - Wildcard (non head of household) - Mo. Rev. Stat. § 513.430.1(3)" at bounding box center [271, 223] width 150 height 21
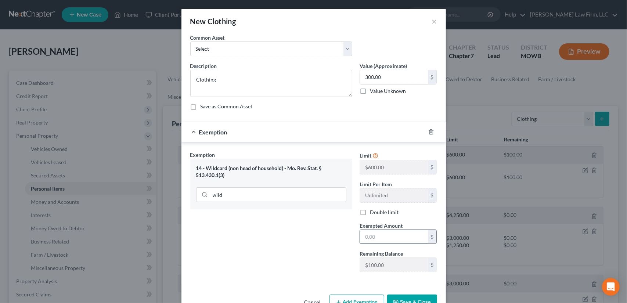
click at [383, 237] on input "text" at bounding box center [394, 237] width 68 height 14
type input "100.00"
click at [419, 296] on button "Save & Close" at bounding box center [412, 302] width 50 height 15
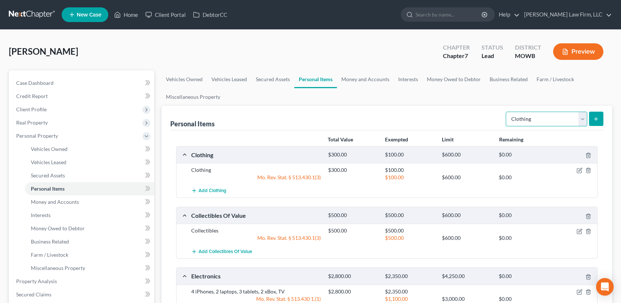
click at [585, 119] on select "Select Item Type Clothing Collectibles Of Value Electronics Firearms Household …" at bounding box center [547, 119] width 82 height 15
select select "jewelry"
click at [507, 112] on select "Select Item Type Clothing Collectibles Of Value Electronics Firearms Household …" at bounding box center [547, 119] width 82 height 15
click at [595, 120] on icon "submit" at bounding box center [597, 119] width 6 height 6
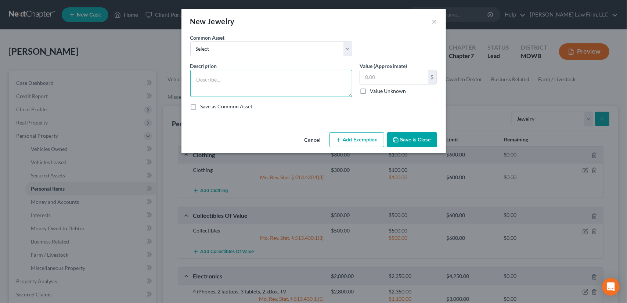
click at [206, 79] on textarea at bounding box center [271, 83] width 162 height 27
type textarea "Costume Jewelry"
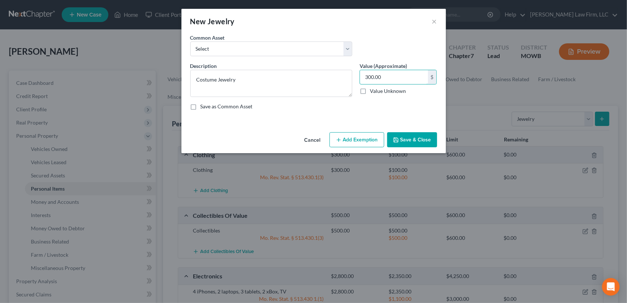
type input "300.00"
click at [340, 134] on button "Add Exemption" at bounding box center [356, 139] width 55 height 15
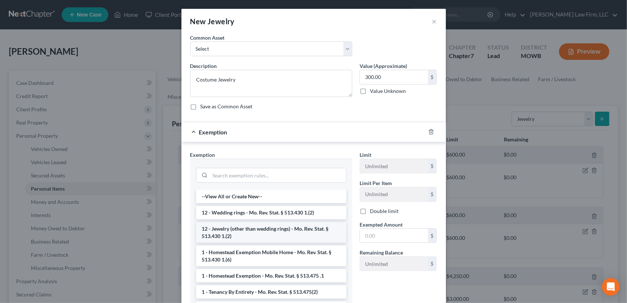
drag, startPoint x: 262, startPoint y: 230, endPoint x: 293, endPoint y: 233, distance: 31.3
click at [262, 231] on li "12 - Jewelry (other than wedding rings) - Mo. Rev. Stat. § 513.430 1.(2)" at bounding box center [271, 232] width 150 height 21
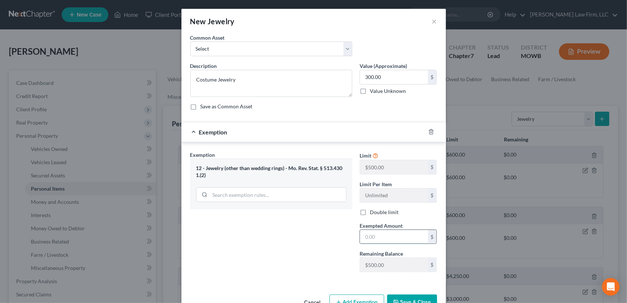
click at [381, 240] on input "text" at bounding box center [394, 237] width 68 height 14
type input "300.00"
click at [404, 300] on button "Save & Close" at bounding box center [412, 302] width 50 height 15
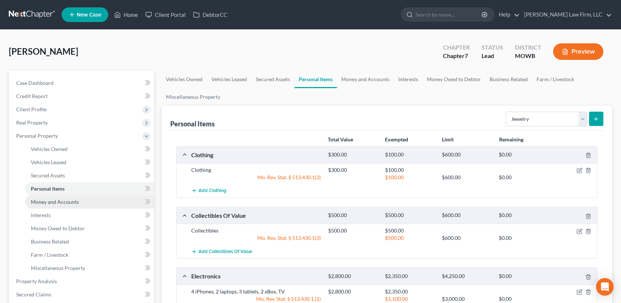
drag, startPoint x: 75, startPoint y: 205, endPoint x: 86, endPoint y: 202, distance: 12.2
click at [75, 205] on link "Money and Accounts" at bounding box center [89, 201] width 129 height 13
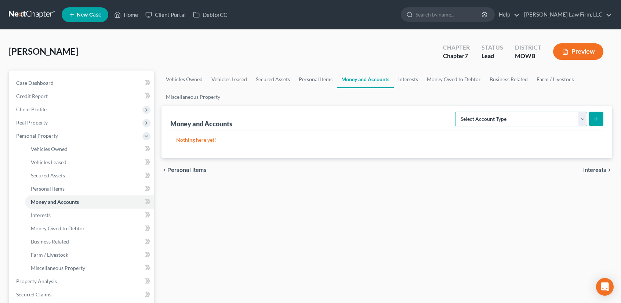
click at [587, 118] on select "Select Account Type Brokerage Cash on Hand Certificates of Deposit Checking Acc…" at bounding box center [521, 119] width 132 height 15
select select "checking"
click at [457, 112] on select "Select Account Type Brokerage Cash on Hand Certificates of Deposit Checking Acc…" at bounding box center [521, 119] width 132 height 15
click at [603, 122] on button "submit" at bounding box center [596, 119] width 14 height 14
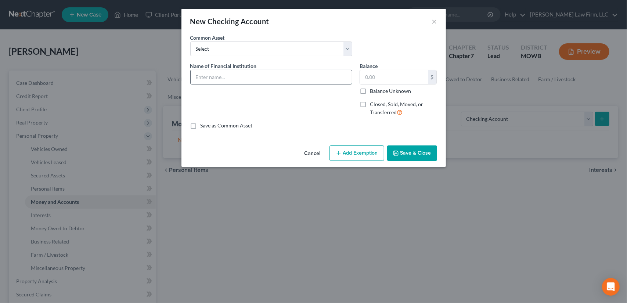
click at [231, 76] on input "text" at bounding box center [271, 77] width 161 height 14
drag, startPoint x: 347, startPoint y: 77, endPoint x: 171, endPoint y: 66, distance: 175.9
click at [171, 66] on div "New Checking Account × An exemption set must first be selected from the Filing …" at bounding box center [313, 151] width 627 height 303
type input "Acct. No. 3700 - Community America [GEOGRAPHIC_DATA][STREET_ADDRESS][US_STATE][…"
click at [382, 79] on input "text" at bounding box center [394, 77] width 68 height 14
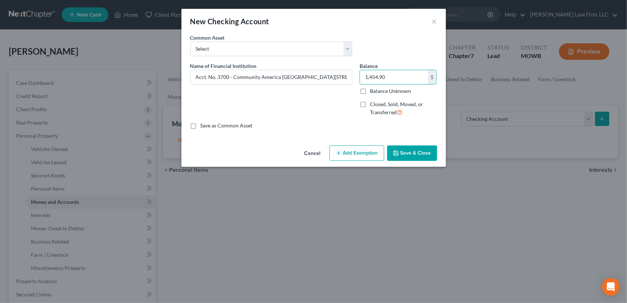
type input "1,454.90"
click at [428, 155] on button "Save & Close" at bounding box center [412, 152] width 50 height 15
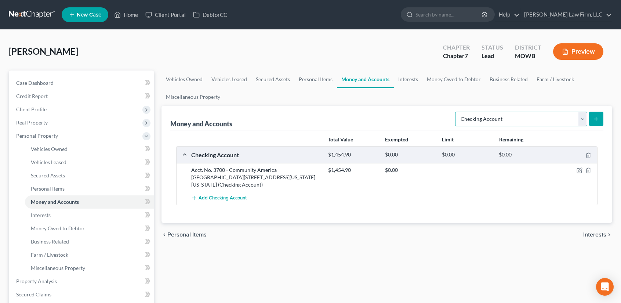
click at [584, 119] on select "Select Account Type Brokerage Cash on Hand Certificates of Deposit Checking Acc…" at bounding box center [521, 119] width 132 height 15
select select "savings"
click at [457, 112] on select "Select Account Type Brokerage Cash on Hand Certificates of Deposit Checking Acc…" at bounding box center [521, 119] width 132 height 15
click at [598, 120] on icon "submit" at bounding box center [597, 119] width 6 height 6
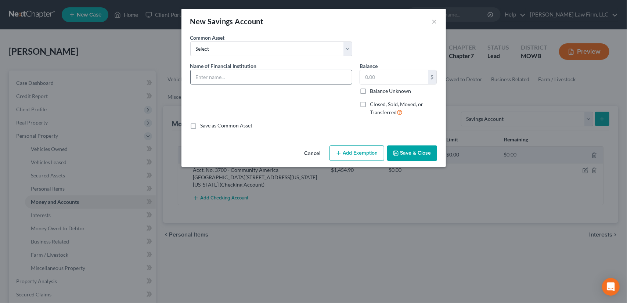
click at [221, 77] on input "text" at bounding box center [271, 77] width 161 height 14
paste input "Acct. No. 3700 - Community America [GEOGRAPHIC_DATA][STREET_ADDRESS][US_STATE][…"
click at [228, 77] on input "Acct. No. 3700 - Community America [GEOGRAPHIC_DATA][STREET_ADDRESS][US_STATE][…" at bounding box center [271, 77] width 161 height 14
type input "Acct. No. 6300 - Community America [GEOGRAPHIC_DATA][STREET_ADDRESS][US_STATE][…"
click at [379, 80] on input "text" at bounding box center [394, 77] width 68 height 14
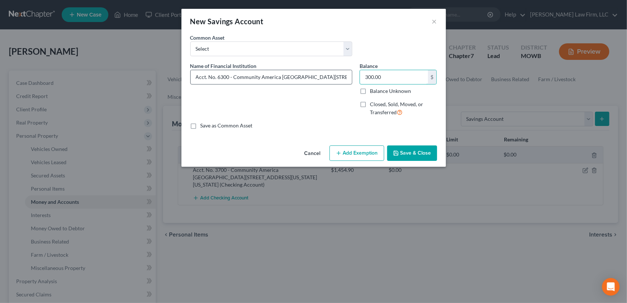
type input "300.00"
click at [341, 77] on input "Acct. No. 6300 - Community America [GEOGRAPHIC_DATA][STREET_ADDRESS][US_STATE][…" at bounding box center [271, 77] width 161 height 14
type input "Acct. No. 6300 - Community America [GEOGRAPHIC_DATA][STREET_ADDRESS][US_STATE][…"
click at [415, 153] on button "Save & Close" at bounding box center [412, 152] width 50 height 15
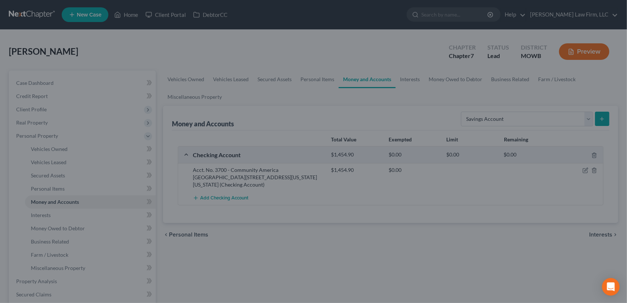
scroll to position [0, 0]
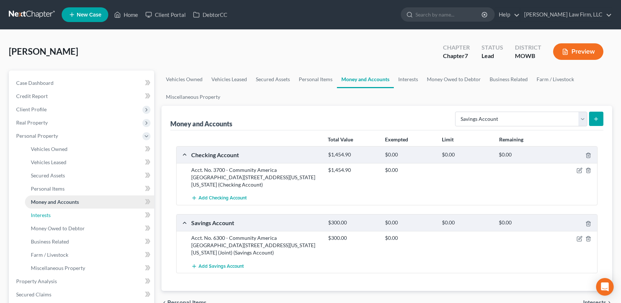
drag, startPoint x: 51, startPoint y: 214, endPoint x: 75, endPoint y: 206, distance: 25.1
click at [51, 214] on span "Interests" at bounding box center [41, 215] width 20 height 6
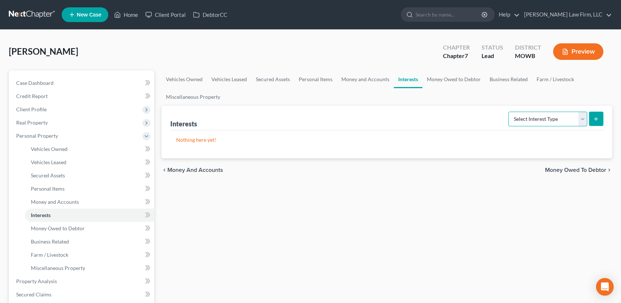
click at [583, 119] on select "Select Interest Type 401K Annuity Bond Education IRA Government Bond Government…" at bounding box center [548, 119] width 79 height 15
select select "401k"
click at [510, 112] on select "Select Interest Type 401K Annuity Bond Education IRA Government Bond Government…" at bounding box center [548, 119] width 79 height 15
click at [602, 121] on button "submit" at bounding box center [596, 119] width 14 height 14
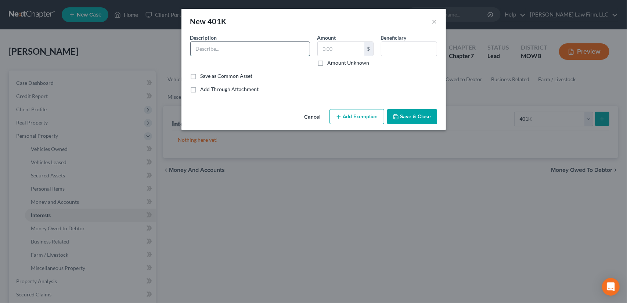
click at [227, 50] on input "text" at bounding box center [250, 49] width 119 height 14
type input "Acct. No. 0139 - Ascensus Benefits, [STREET_ADDRESS][US_STATE]"
type input "13,602.56"
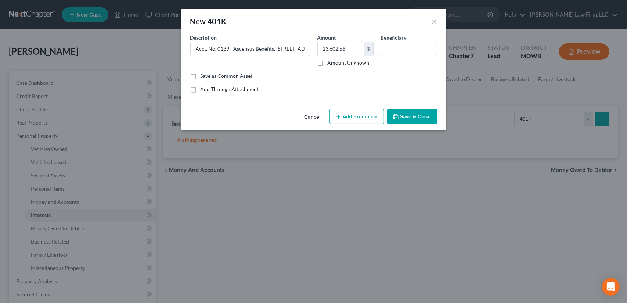
click at [365, 115] on button "Add Exemption" at bounding box center [356, 116] width 55 height 15
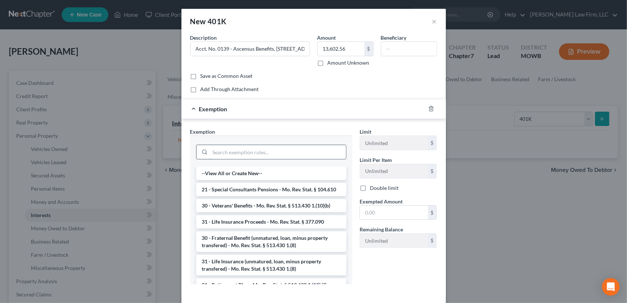
click at [248, 149] on input "search" at bounding box center [278, 152] width 136 height 14
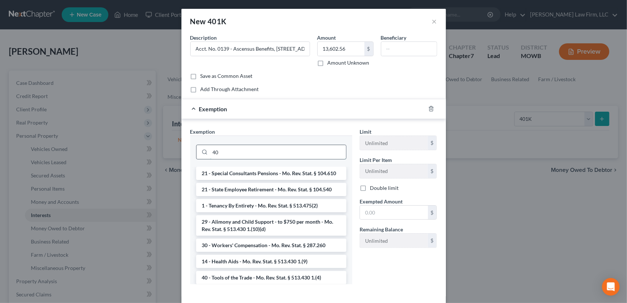
type input "4"
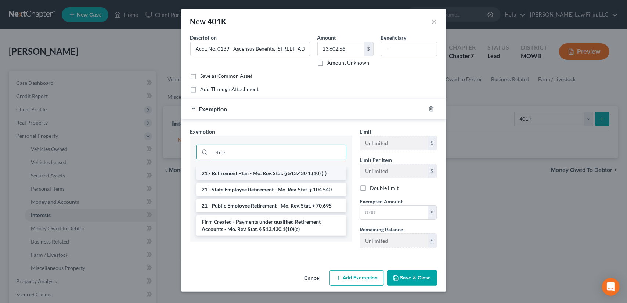
type input "retire"
click at [264, 172] on li "21 - Retirement Plan - Mo. Rev. Stat. § 513.430 1.(10) (f)" at bounding box center [271, 173] width 150 height 13
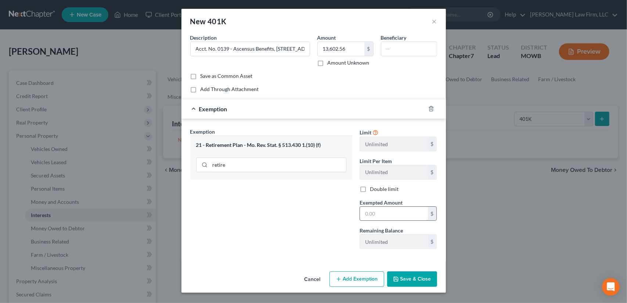
click at [378, 213] on input "text" at bounding box center [394, 214] width 68 height 14
type input "13,602.56"
click at [415, 279] on button "Save & Close" at bounding box center [412, 278] width 50 height 15
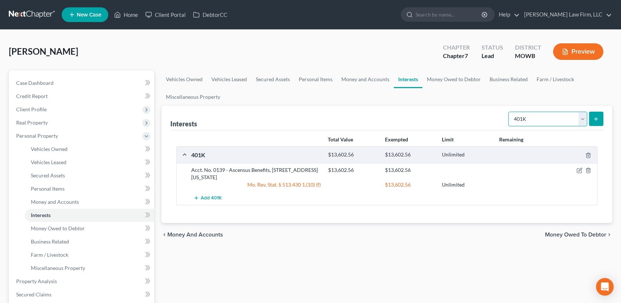
click at [580, 117] on select "Select Interest Type 401K Annuity Bond Education IRA Government Bond Government…" at bounding box center [548, 119] width 79 height 15
select select "term_life_insurance"
click at [510, 112] on select "Select Interest Type 401K Annuity Bond Education IRA Government Bond Government…" at bounding box center [548, 119] width 79 height 15
click at [592, 116] on button "submit" at bounding box center [596, 119] width 14 height 14
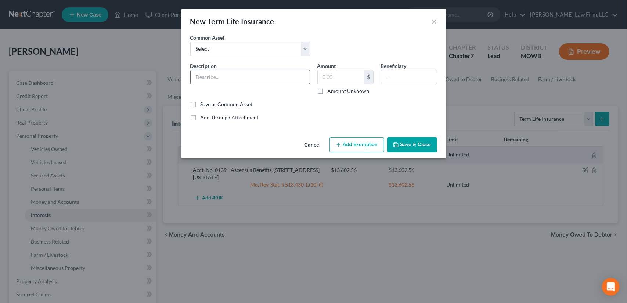
click at [208, 78] on input "text" at bounding box center [250, 77] width 119 height 14
type input "Policy No. 0591 - Prudential Life, [STREET_ADDRESS]; Purchased: [DATE]"
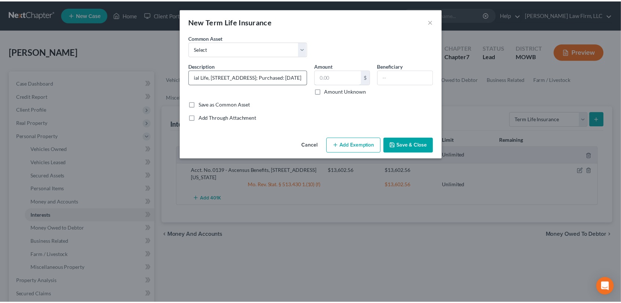
scroll to position [0, 0]
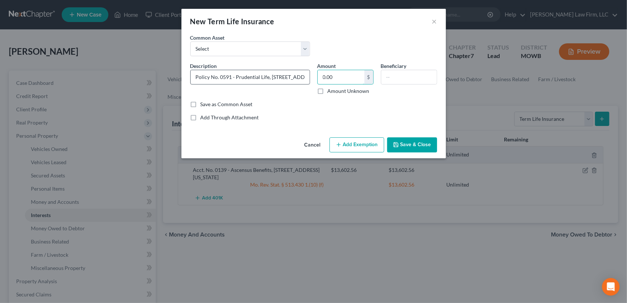
type input "0.00"
click at [331, 87] on input "Amount Unknown" at bounding box center [333, 89] width 5 height 5
checkbox input "false"
type input "[PERSON_NAME] & [PERSON_NAME]"
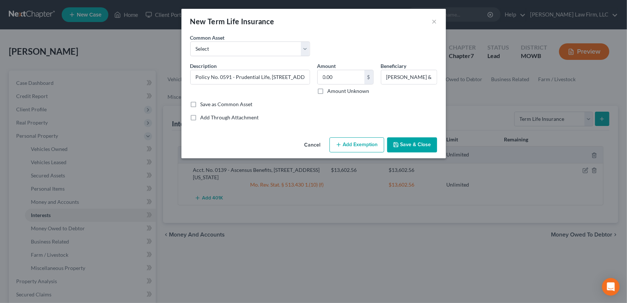
click at [405, 144] on button "Save & Close" at bounding box center [412, 144] width 50 height 15
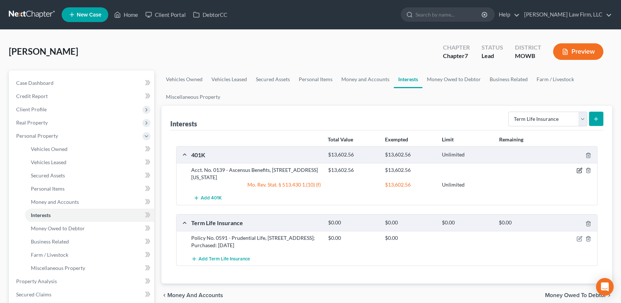
click at [580, 172] on icon "button" at bounding box center [580, 170] width 6 height 6
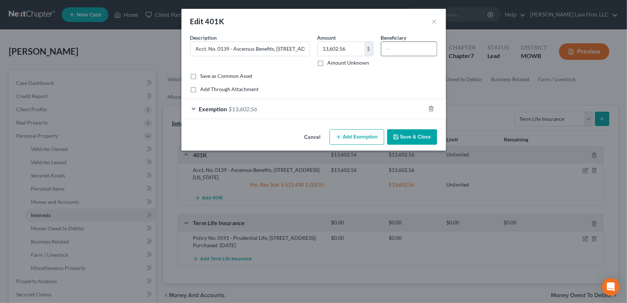
click at [388, 45] on input "text" at bounding box center [408, 49] width 55 height 14
type input "[PERSON_NAME] & [PERSON_NAME]"
click at [400, 140] on button "Save & Close" at bounding box center [412, 136] width 50 height 15
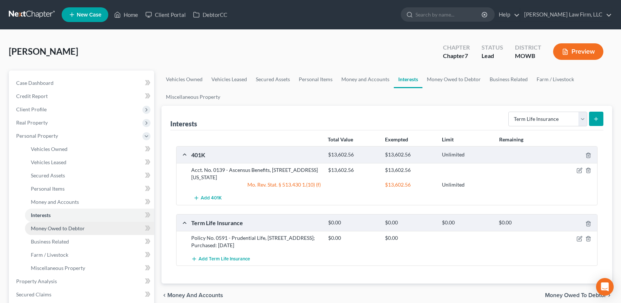
click at [60, 230] on span "Money Owed to Debtor" at bounding box center [58, 228] width 54 height 6
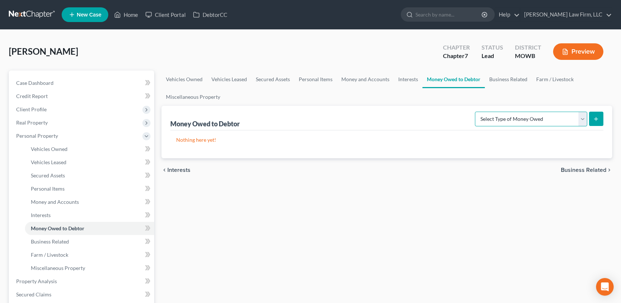
click at [583, 118] on select "Select Type of Money Owed Accounts Receivable Alimony Child Support Claims Agai…" at bounding box center [531, 119] width 112 height 15
select select "unpaid_loans"
click at [477, 112] on select "Select Type of Money Owed Accounts Receivable Alimony Child Support Claims Agai…" at bounding box center [531, 119] width 112 height 15
click at [597, 121] on icon "submit" at bounding box center [597, 119] width 6 height 6
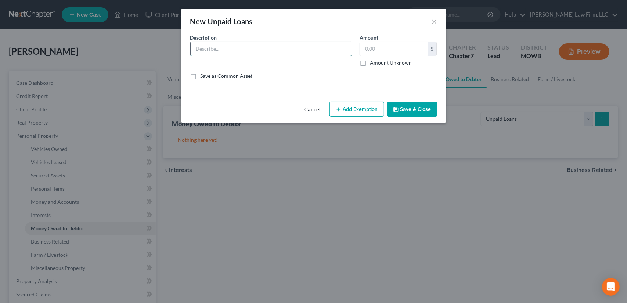
click at [237, 47] on input "text" at bounding box center [271, 49] width 161 height 14
type input "Sister - Car Loan (One Main Financial)"
type input "2,500.00"
click at [417, 109] on button "Save & Close" at bounding box center [412, 109] width 50 height 15
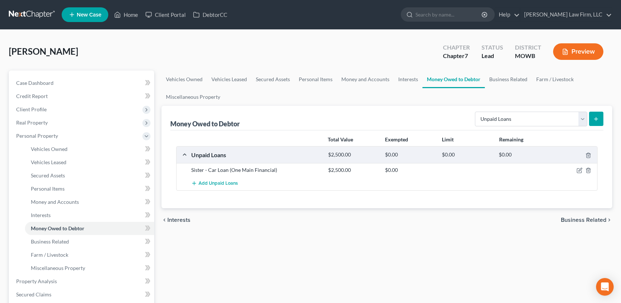
click at [603, 221] on span "Business Related" at bounding box center [584, 220] width 46 height 6
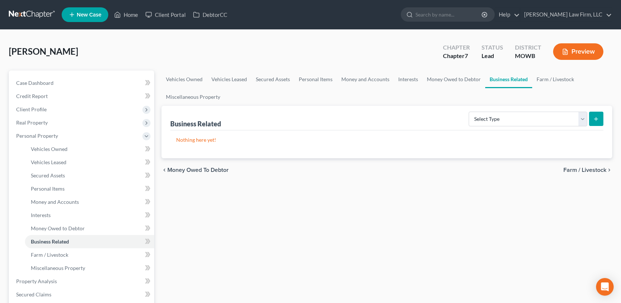
click at [590, 171] on span "Farm / Livestock" at bounding box center [585, 170] width 43 height 6
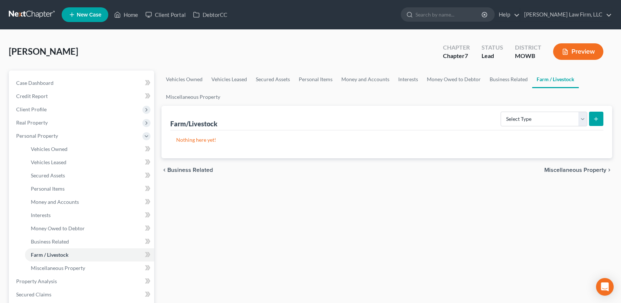
click at [582, 170] on span "Miscellaneous Property" at bounding box center [576, 170] width 62 height 6
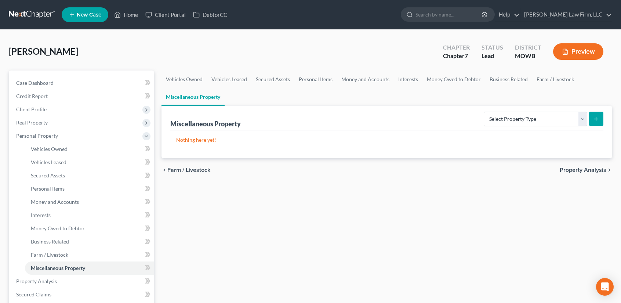
click at [577, 170] on span "Property Analysis" at bounding box center [583, 170] width 47 height 6
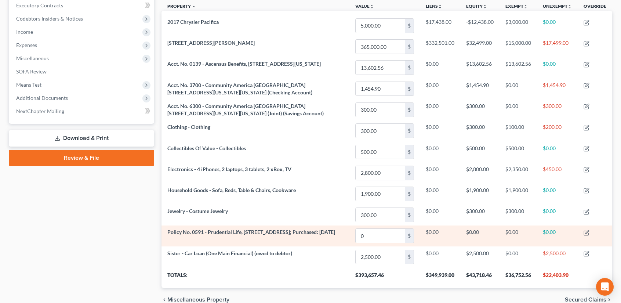
scroll to position [244, 0]
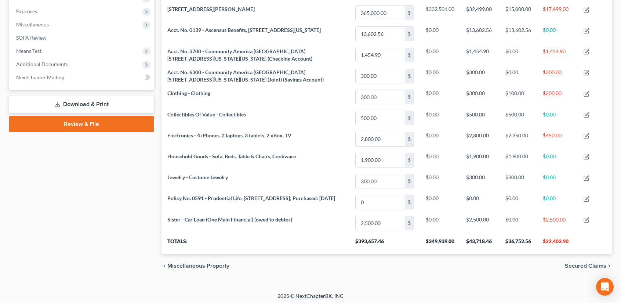
click at [589, 263] on span "Secured Claims" at bounding box center [586, 266] width 42 height 6
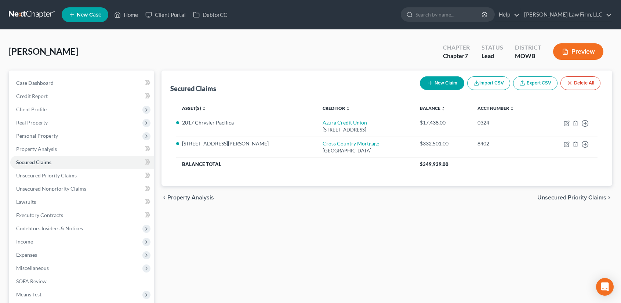
click at [573, 195] on span "Unsecured Priority Claims" at bounding box center [572, 198] width 69 height 6
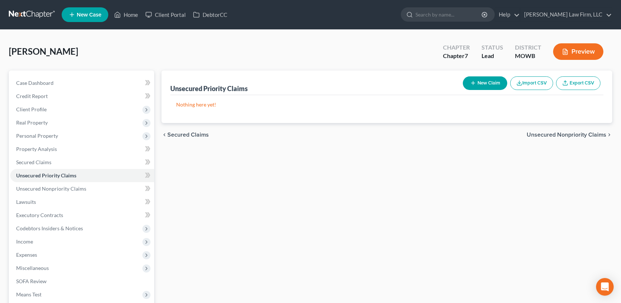
click at [586, 134] on span "Unsecured Nonpriority Claims" at bounding box center [567, 135] width 80 height 6
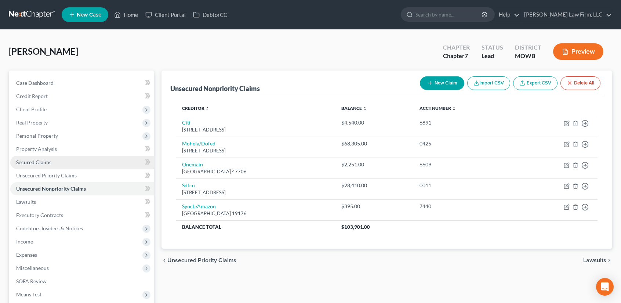
click at [54, 166] on link "Secured Claims" at bounding box center [82, 162] width 144 height 13
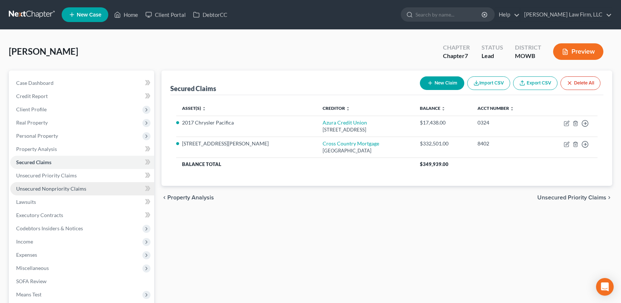
click at [39, 186] on span "Unsecured Nonpriority Claims" at bounding box center [51, 188] width 70 height 6
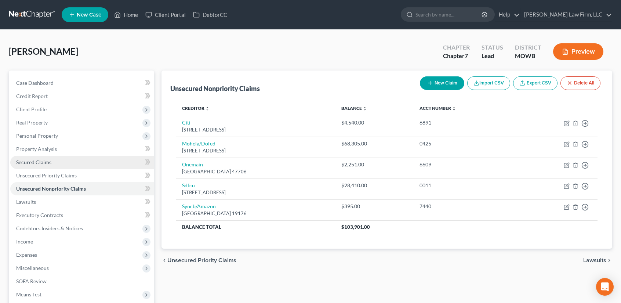
click at [37, 161] on span "Secured Claims" at bounding box center [33, 162] width 35 height 6
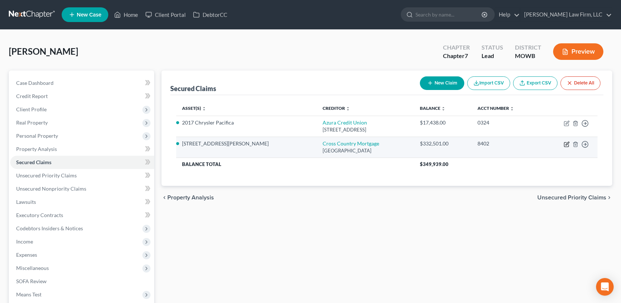
click at [567, 141] on icon "button" at bounding box center [567, 144] width 6 height 6
select select "45"
select select "3"
select select "2"
select select "0"
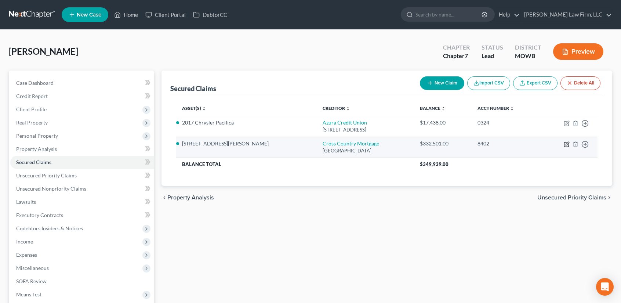
select select "0"
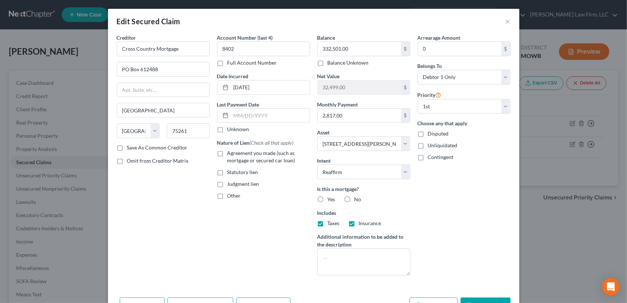
click at [227, 152] on label "Agreement you made (such as mortgage or secured car loan)" at bounding box center [268, 156] width 83 height 15
click at [230, 152] on input "Agreement you made (such as mortgage or secured car loan)" at bounding box center [232, 151] width 5 height 5
checkbox input "true"
click at [328, 196] on label "Yes" at bounding box center [332, 199] width 8 height 7
click at [331, 196] on input "Yes" at bounding box center [333, 198] width 5 height 5
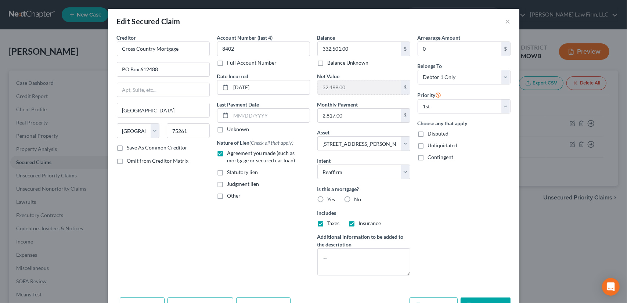
radio input "true"
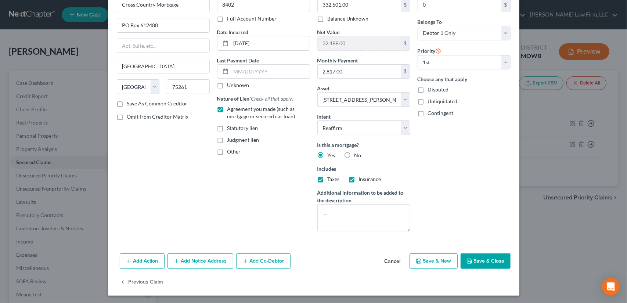
click at [492, 259] on button "Save & Close" at bounding box center [486, 260] width 50 height 15
select select
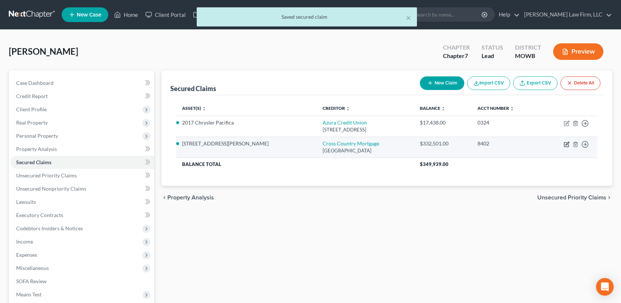
click at [568, 145] on icon "button" at bounding box center [567, 144] width 6 height 6
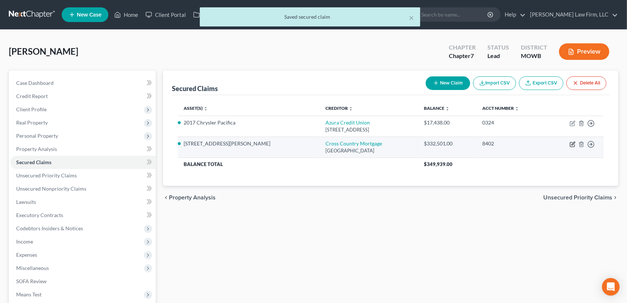
select select "45"
select select "3"
select select "2"
select select "0"
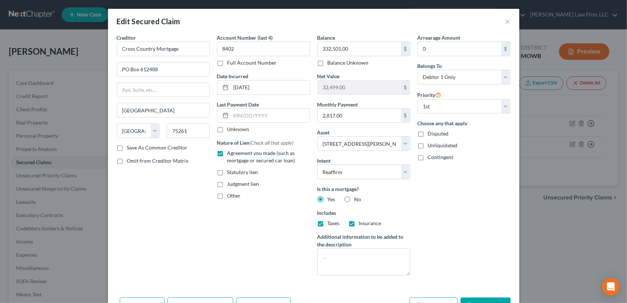
click at [487, 298] on button "Save & Close" at bounding box center [486, 304] width 50 height 15
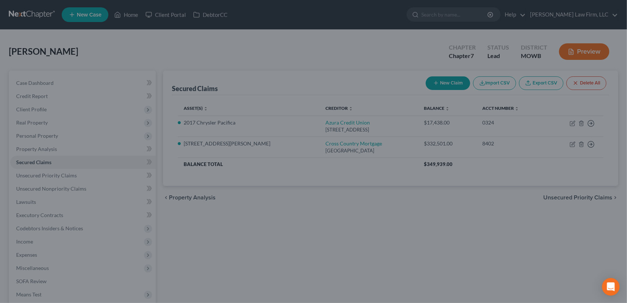
select select "3"
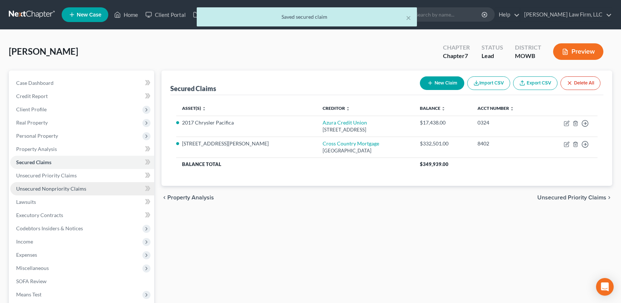
click at [54, 190] on span "Unsecured Nonpriority Claims" at bounding box center [51, 188] width 70 height 6
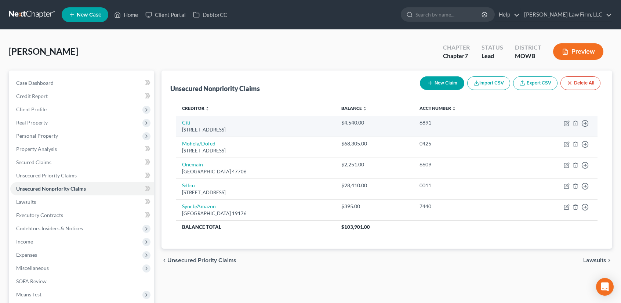
click at [189, 120] on link "Citi" at bounding box center [186, 122] width 8 height 6
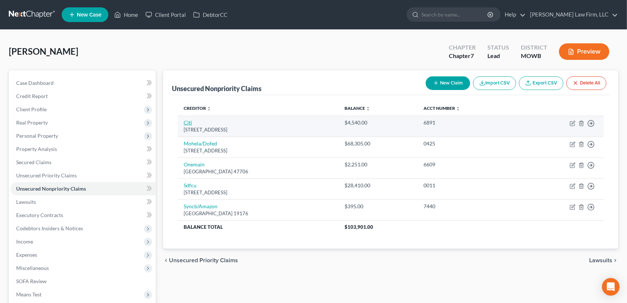
select select "43"
select select "2"
select select "0"
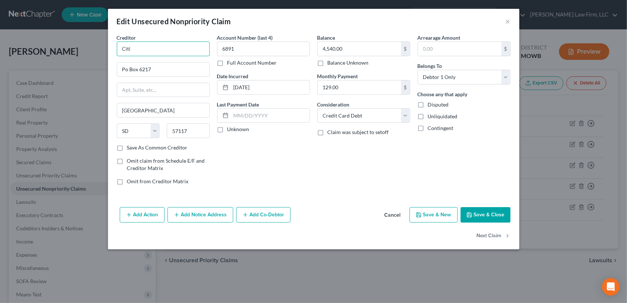
click at [139, 50] on input "Citi" at bounding box center [163, 49] width 93 height 15
type input "CitiBank"
type input "PO Box 6217"
click at [495, 235] on button "Next Claim" at bounding box center [494, 235] width 34 height 15
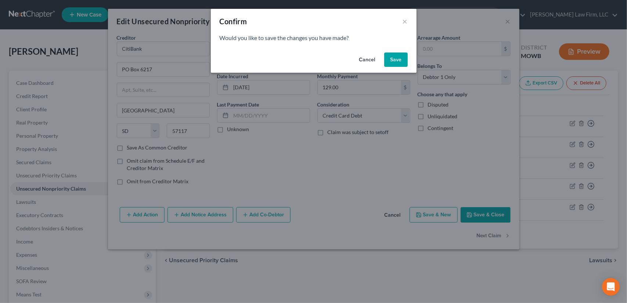
click at [396, 61] on button "Save" at bounding box center [396, 60] width 24 height 15
select select "26"
select select "17"
select select "0"
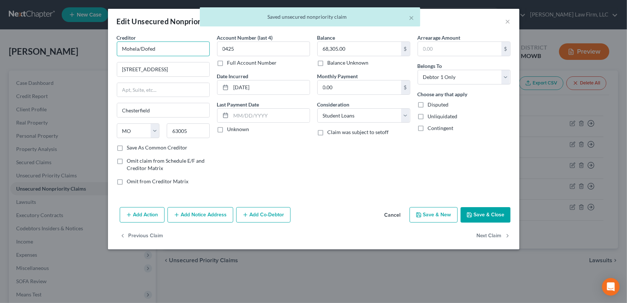
click at [158, 48] on input "Mohela/Dofed" at bounding box center [163, 49] width 93 height 15
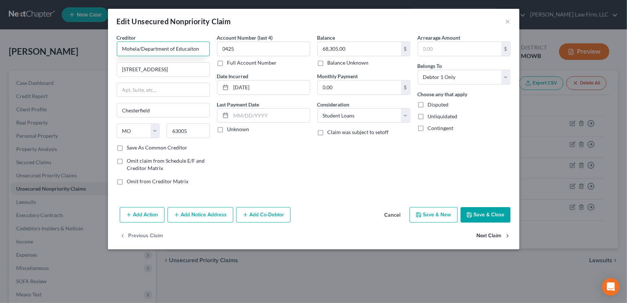
type input "Mohela/Department of Educaiton"
click at [499, 231] on button "Next Claim" at bounding box center [494, 235] width 34 height 15
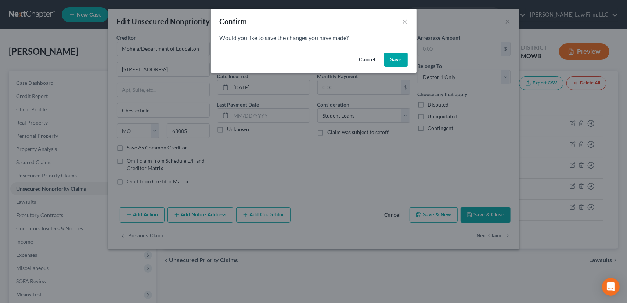
click at [400, 61] on button "Save" at bounding box center [396, 60] width 24 height 15
select select "15"
select select "0"
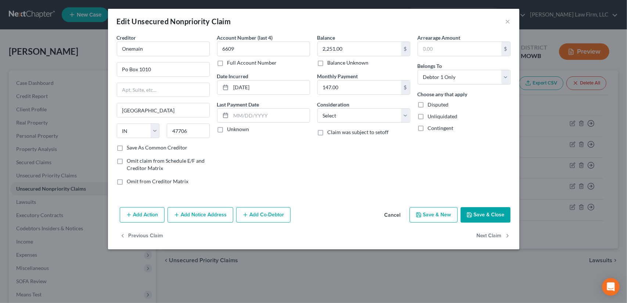
type input "0"
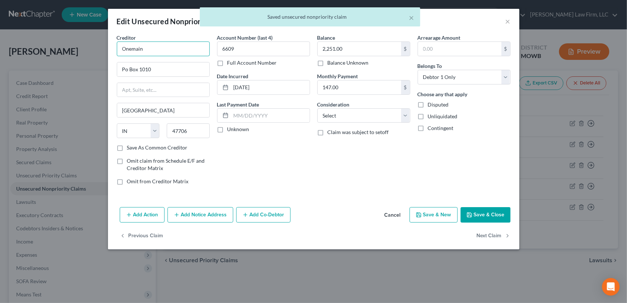
click at [150, 50] on input "Onemain" at bounding box center [163, 49] width 93 height 15
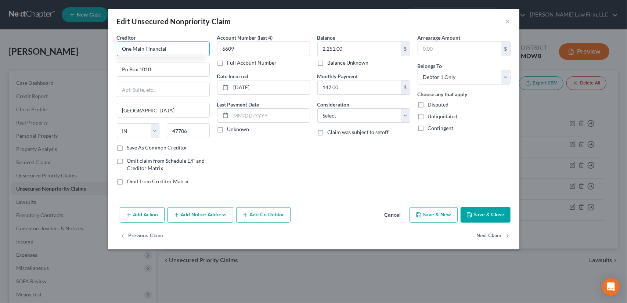
type input "One Main Financial"
type input "PO Box 1010"
click at [405, 118] on select "Select Cable / Satellite Services Collection Agency Credit Card Debt Debt Couns…" at bounding box center [363, 115] width 93 height 15
select select "10"
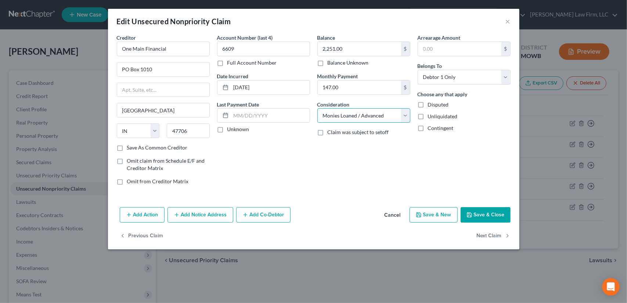
click at [317, 108] on select "Select Cable / Satellite Services Collection Agency Credit Card Debt Debt Couns…" at bounding box center [363, 115] width 93 height 15
click at [486, 235] on button "Next Claim" at bounding box center [494, 235] width 34 height 15
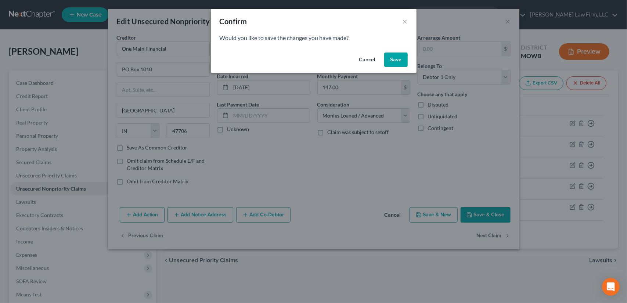
click at [388, 58] on button "Save" at bounding box center [396, 60] width 24 height 15
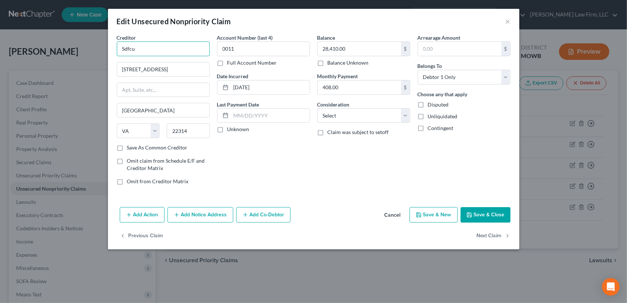
click at [139, 48] on input "Sdfcu" at bounding box center [163, 49] width 93 height 15
click at [407, 116] on select "Select Cable / Satellite Services Collection Agency Credit Card Debt Debt Couns…" at bounding box center [363, 115] width 93 height 15
click at [317, 108] on select "Select Cable / Satellite Services Collection Agency Credit Card Debt Debt Couns…" at bounding box center [363, 115] width 93 height 15
click at [487, 234] on button "Next Claim" at bounding box center [494, 235] width 34 height 15
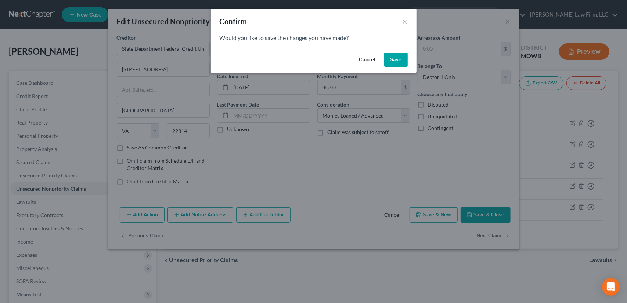
click at [392, 60] on button "Save" at bounding box center [396, 60] width 24 height 15
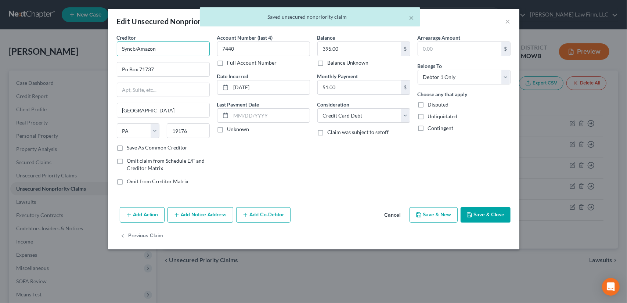
click at [135, 48] on input "Syncb/Amazon" at bounding box center [163, 49] width 93 height 15
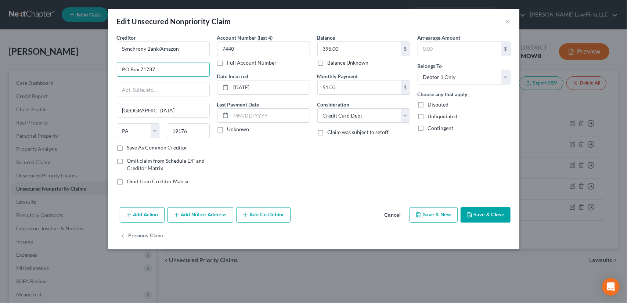
click at [490, 216] on button "Save & Close" at bounding box center [486, 214] width 50 height 15
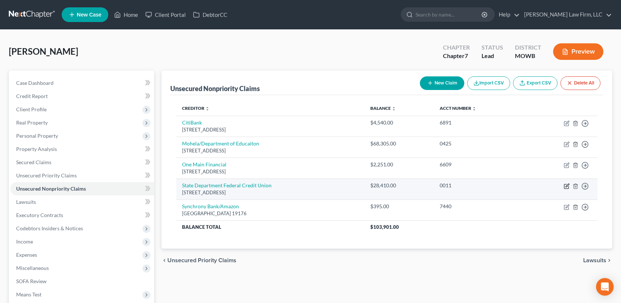
click at [567, 186] on icon "button" at bounding box center [567, 185] width 3 height 3
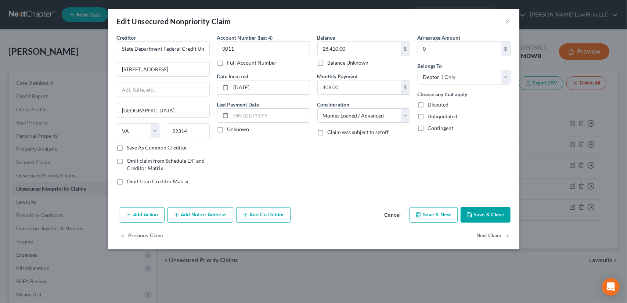
click at [494, 213] on button "Save & Close" at bounding box center [486, 214] width 50 height 15
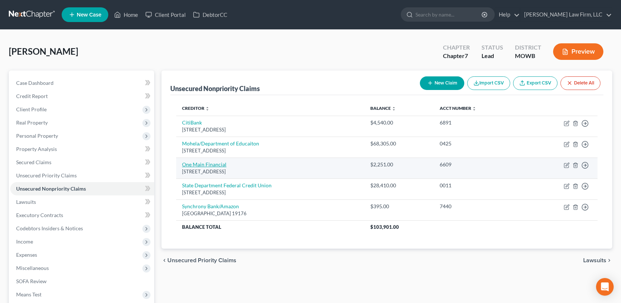
click at [211, 163] on link "One Main Financial" at bounding box center [204, 164] width 44 height 6
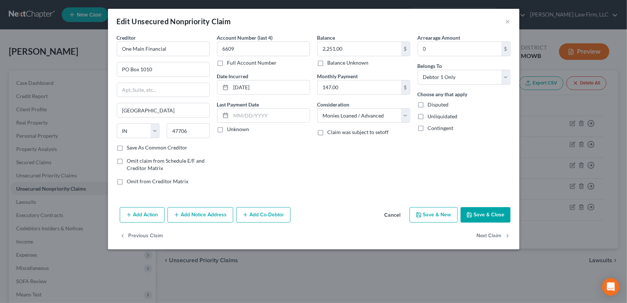
click at [489, 210] on button "Save & Close" at bounding box center [486, 214] width 50 height 15
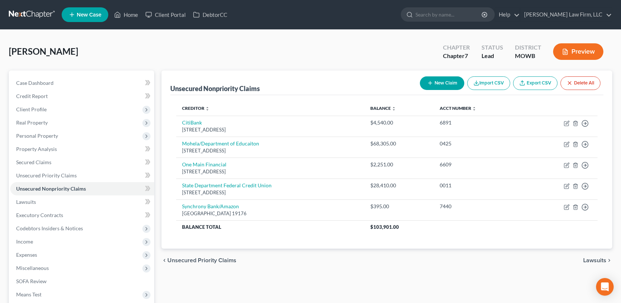
click at [444, 86] on button "New Claim" at bounding box center [442, 83] width 44 height 14
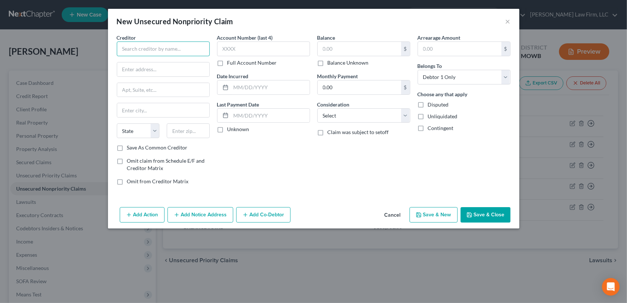
click at [145, 47] on input "text" at bounding box center [163, 49] width 93 height 15
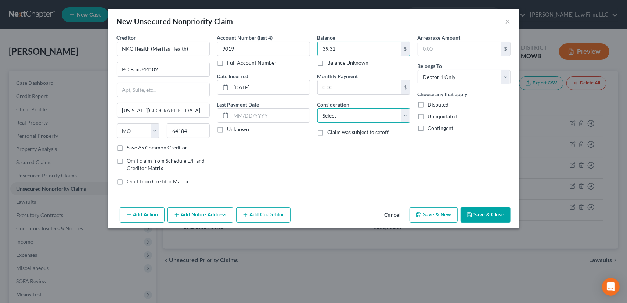
click at [409, 113] on select "Select Cable / Satellite Services Collection Agency Credit Card Debt Debt Couns…" at bounding box center [363, 115] width 93 height 15
click at [317, 108] on select "Select Cable / Satellite Services Collection Agency Credit Card Debt Debt Couns…" at bounding box center [363, 115] width 93 height 15
click at [425, 213] on button "Save & New" at bounding box center [434, 214] width 48 height 15
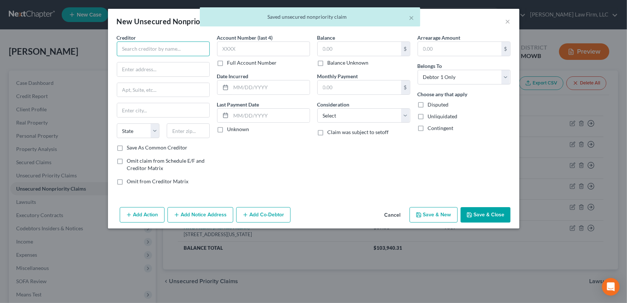
click at [151, 51] on input "text" at bounding box center [163, 49] width 93 height 15
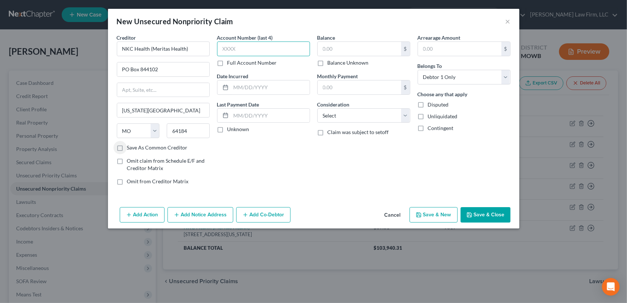
click at [234, 50] on input "text" at bounding box center [263, 49] width 93 height 15
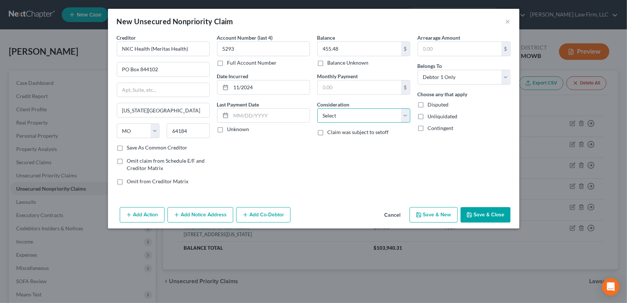
click at [408, 117] on select "Select Cable / Satellite Services Collection Agency Credit Card Debt Debt Couns…" at bounding box center [363, 115] width 93 height 15
click at [317, 108] on select "Select Cable / Satellite Services Collection Agency Credit Card Debt Debt Couns…" at bounding box center [363, 115] width 93 height 15
click at [432, 214] on button "Save & New" at bounding box center [434, 214] width 48 height 15
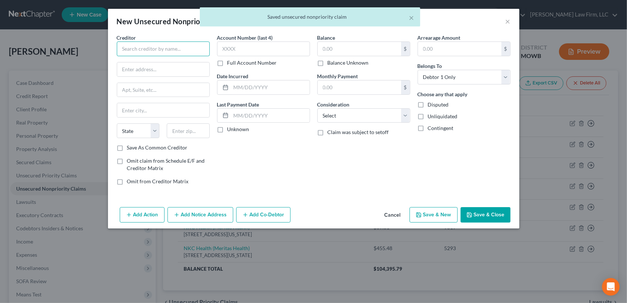
click at [131, 51] on input "text" at bounding box center [163, 49] width 93 height 15
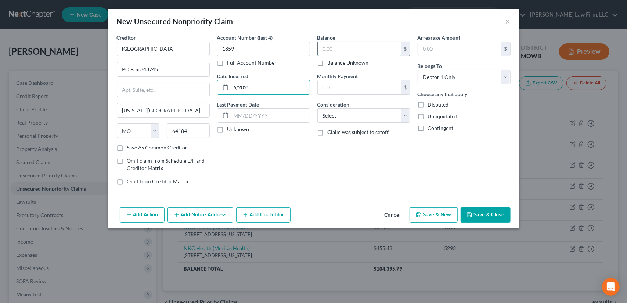
click at [334, 46] on input "text" at bounding box center [359, 49] width 83 height 14
click at [405, 118] on select "Select Cable / Satellite Services Collection Agency Credit Card Debt Debt Couns…" at bounding box center [363, 115] width 93 height 15
click at [317, 108] on select "Select Cable / Satellite Services Collection Agency Credit Card Debt Debt Couns…" at bounding box center [363, 115] width 93 height 15
click at [453, 216] on button "Save & New" at bounding box center [434, 214] width 48 height 15
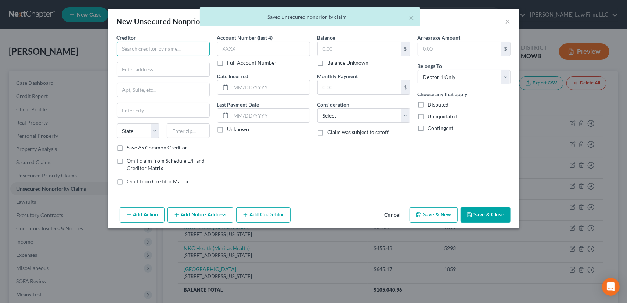
click at [135, 47] on input "text" at bounding box center [163, 49] width 93 height 15
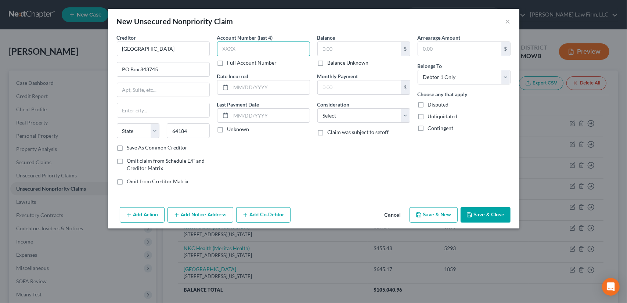
click at [248, 49] on input "text" at bounding box center [263, 49] width 93 height 15
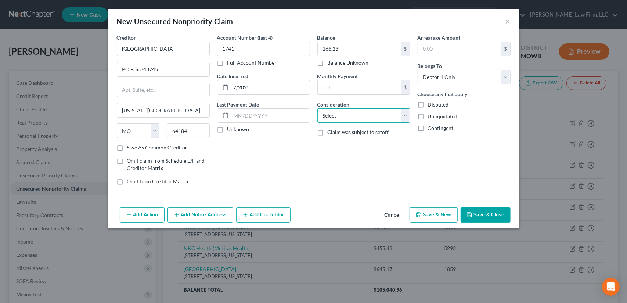
drag, startPoint x: 375, startPoint y: 113, endPoint x: 375, endPoint y: 121, distance: 7.4
click at [375, 114] on select "Select Cable / Satellite Services Collection Agency Credit Card Debt Debt Couns…" at bounding box center [363, 115] width 93 height 15
click at [317, 108] on select "Select Cable / Satellite Services Collection Agency Credit Card Debt Debt Couns…" at bounding box center [363, 115] width 93 height 15
click at [420, 216] on icon "button" at bounding box center [419, 215] width 6 height 6
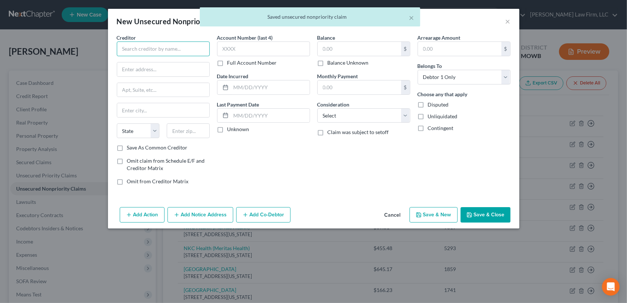
click at [140, 54] on input "text" at bounding box center [163, 49] width 93 height 15
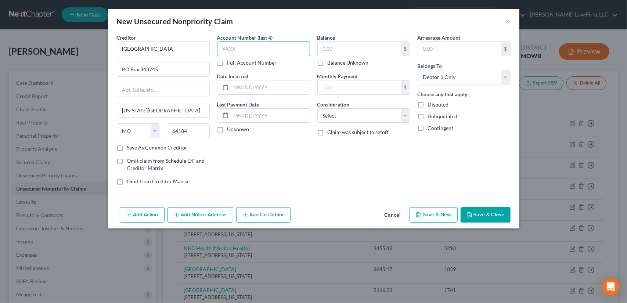
click at [243, 47] on input "text" at bounding box center [263, 49] width 93 height 15
click at [328, 48] on input "text" at bounding box center [359, 49] width 83 height 14
click at [343, 114] on select "Select Cable / Satellite Services Collection Agency Credit Card Debt Debt Couns…" at bounding box center [363, 115] width 93 height 15
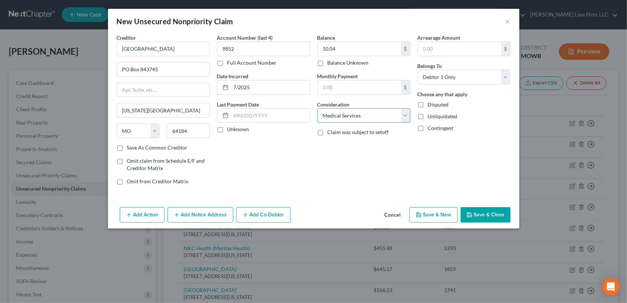
click at [317, 108] on select "Select Cable / Satellite Services Collection Agency Credit Card Debt Debt Couns…" at bounding box center [363, 115] width 93 height 15
click at [443, 216] on button "Save & New" at bounding box center [434, 214] width 48 height 15
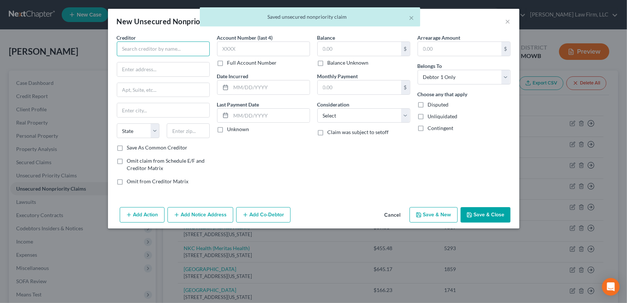
click at [151, 51] on input "text" at bounding box center [163, 49] width 93 height 15
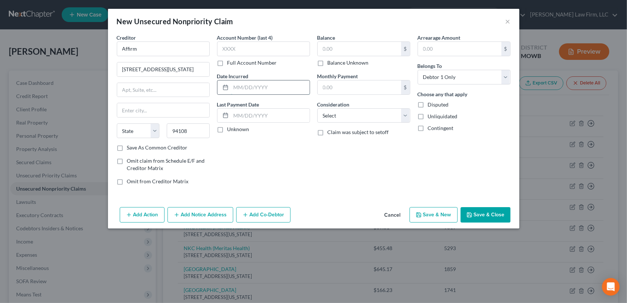
click at [242, 89] on input "text" at bounding box center [270, 87] width 79 height 14
click at [237, 46] on input "text" at bounding box center [263, 49] width 93 height 15
click at [339, 51] on input "text" at bounding box center [359, 49] width 83 height 14
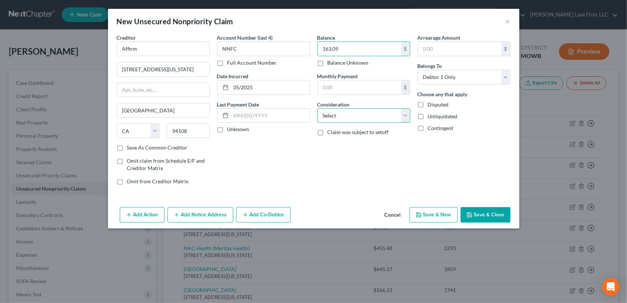
click at [379, 118] on select "Select Cable / Satellite Services Collection Agency Credit Card Debt Debt Couns…" at bounding box center [363, 115] width 93 height 15
click at [317, 108] on select "Select Cable / Satellite Services Collection Agency Credit Card Debt Debt Couns…" at bounding box center [363, 115] width 93 height 15
click at [480, 214] on button "Save & Close" at bounding box center [486, 214] width 50 height 15
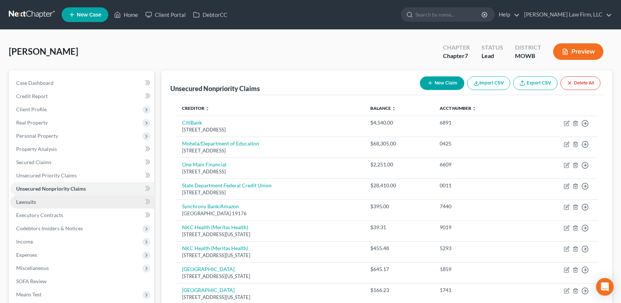
click at [26, 202] on span "Lawsuits" at bounding box center [26, 202] width 20 height 6
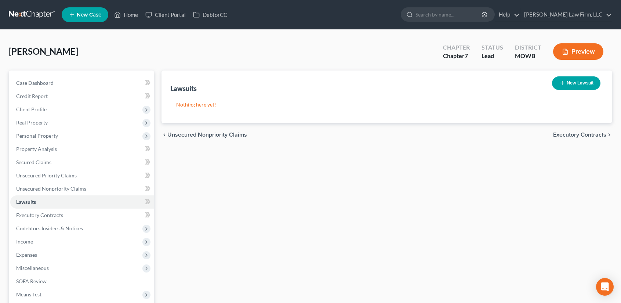
click at [572, 81] on button "New Lawsuit" at bounding box center [576, 83] width 48 height 14
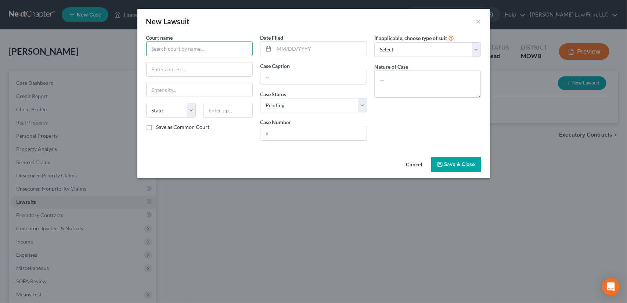
click at [228, 50] on input "text" at bounding box center [199, 49] width 107 height 15
click at [202, 51] on input "text" at bounding box center [199, 49] width 107 height 15
click at [177, 47] on input "Circuit Court of [GEOGRAPHIC_DATA], [US_STATE]" at bounding box center [199, 49] width 107 height 15
drag, startPoint x: 239, startPoint y: 49, endPoint x: 131, endPoint y: 38, distance: 108.5
click at [131, 38] on div "New Lawsuit × Court name * Circuit Court of [GEOGRAPHIC_DATA], [US_STATE] State…" at bounding box center [313, 151] width 627 height 303
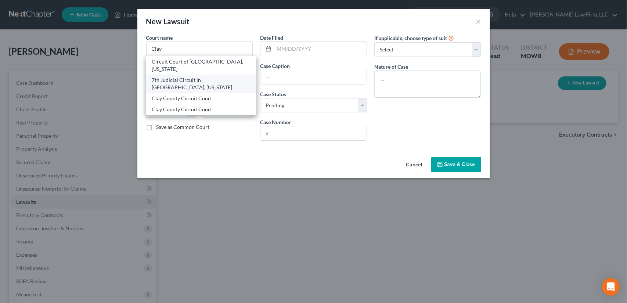
click at [185, 78] on div "7th Judicial Circuit in [GEOGRAPHIC_DATA], [US_STATE]" at bounding box center [201, 83] width 99 height 15
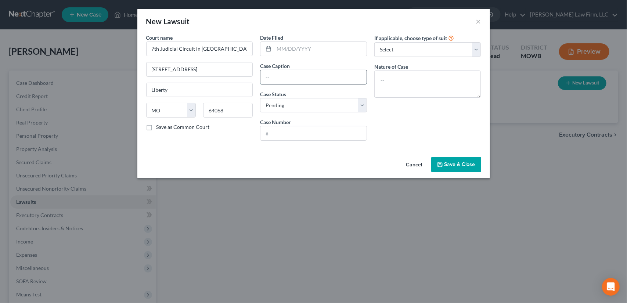
click at [276, 73] on input "text" at bounding box center [313, 77] width 106 height 14
click at [274, 133] on input "text" at bounding box center [313, 133] width 106 height 14
click at [406, 83] on textarea at bounding box center [427, 84] width 107 height 27
click at [359, 106] on select "Select Pending On Appeal Concluded" at bounding box center [313, 105] width 107 height 15
click at [260, 98] on select "Select Pending On Appeal Concluded" at bounding box center [313, 105] width 107 height 15
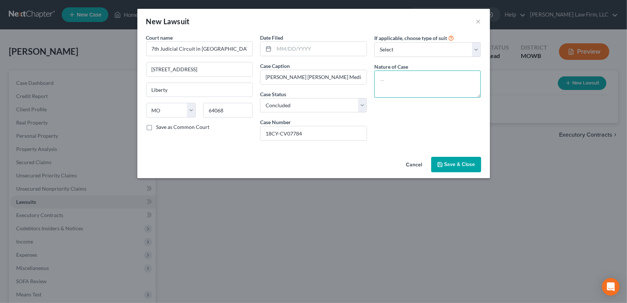
click at [428, 84] on textarea at bounding box center [427, 84] width 107 height 27
click at [294, 49] on input "text" at bounding box center [320, 49] width 93 height 14
drag, startPoint x: 452, startPoint y: 167, endPoint x: 415, endPoint y: 165, distance: 36.8
click at [452, 167] on button "Save & Close" at bounding box center [456, 164] width 50 height 15
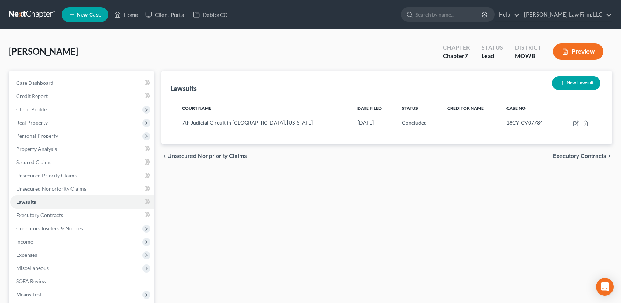
click at [589, 85] on button "New Lawsuit" at bounding box center [576, 83] width 48 height 14
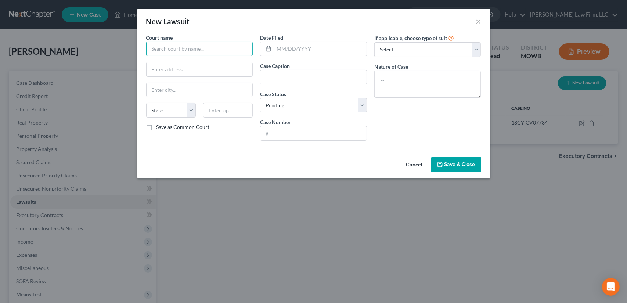
click at [229, 49] on input "text" at bounding box center [199, 49] width 107 height 15
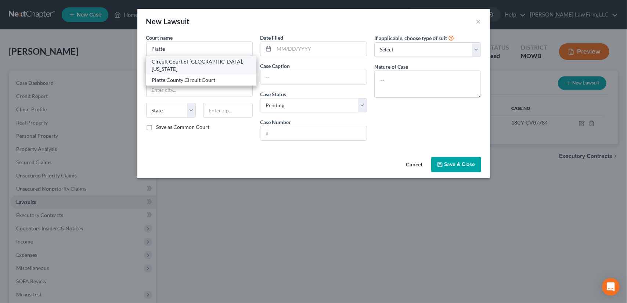
click at [231, 62] on div "Circuit Court of [GEOGRAPHIC_DATA], [US_STATE]" at bounding box center [201, 65] width 99 height 15
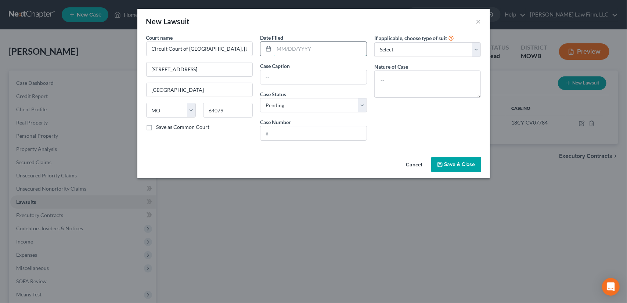
click at [281, 46] on input "text" at bounding box center [320, 49] width 93 height 14
click at [407, 76] on textarea at bounding box center [427, 84] width 107 height 27
click at [456, 168] on button "Save & Close" at bounding box center [456, 164] width 50 height 15
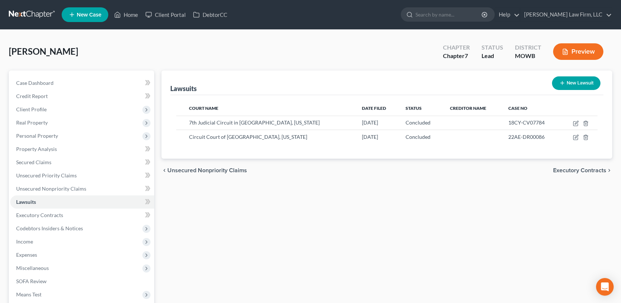
click at [577, 82] on button "New Lawsuit" at bounding box center [576, 83] width 48 height 14
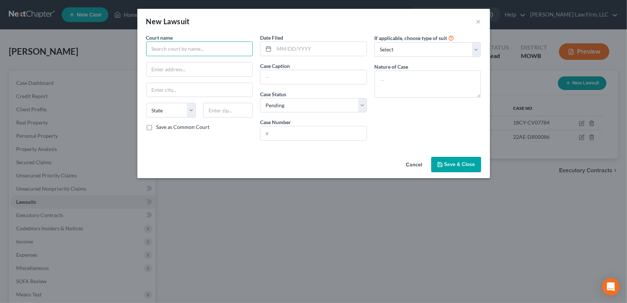
click at [202, 46] on input "text" at bounding box center [199, 49] width 107 height 15
click at [283, 45] on input "text" at bounding box center [320, 49] width 93 height 14
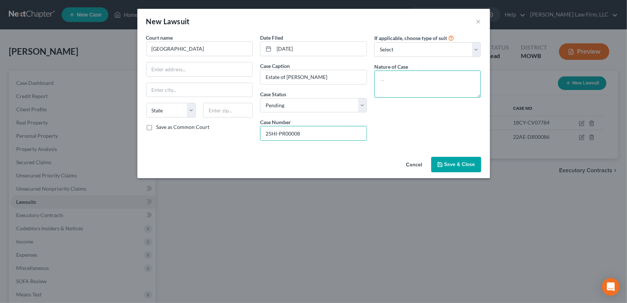
click at [422, 84] on textarea at bounding box center [427, 84] width 107 height 27
drag, startPoint x: 208, startPoint y: 48, endPoint x: 149, endPoint y: 47, distance: 59.1
click at [149, 47] on input "[GEOGRAPHIC_DATA]" at bounding box center [199, 49] width 107 height 15
click at [444, 159] on button "Save & Close" at bounding box center [456, 164] width 50 height 15
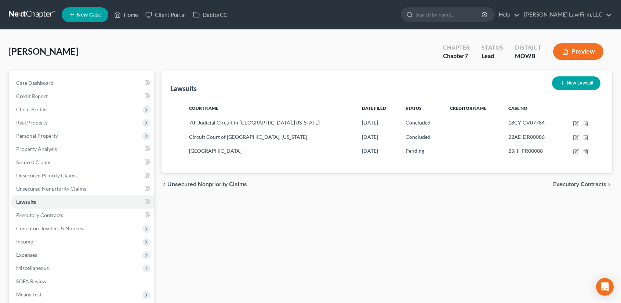
click at [583, 181] on span "Executory Contracts" at bounding box center [579, 184] width 53 height 6
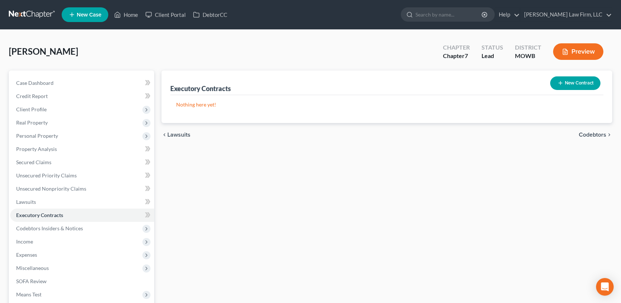
click at [599, 133] on span "Codebtors" at bounding box center [593, 135] width 28 height 6
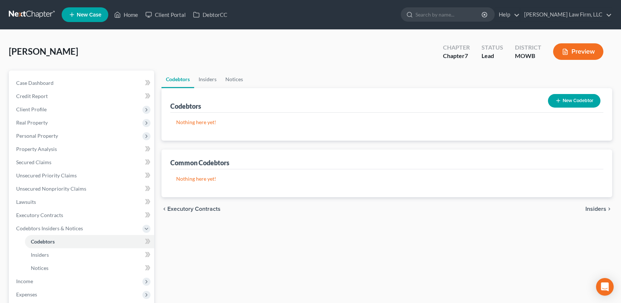
click at [596, 208] on span "Insiders" at bounding box center [596, 209] width 21 height 6
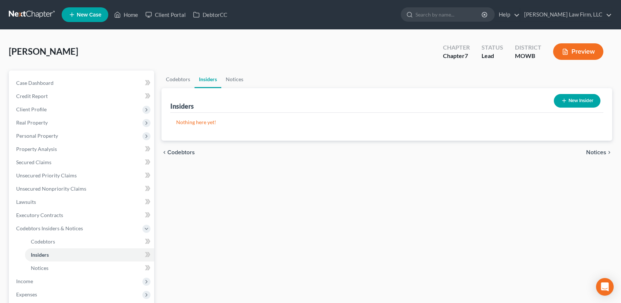
click at [599, 151] on span "Notices" at bounding box center [597, 152] width 20 height 6
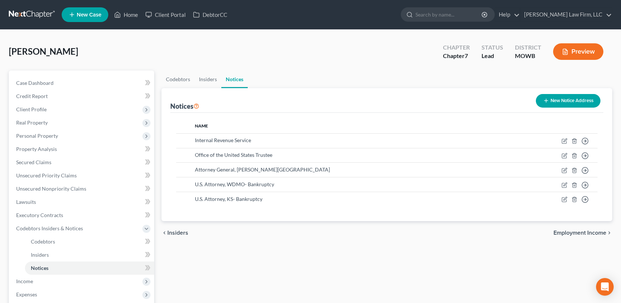
click at [589, 232] on span "Employment Income" at bounding box center [580, 233] width 53 height 6
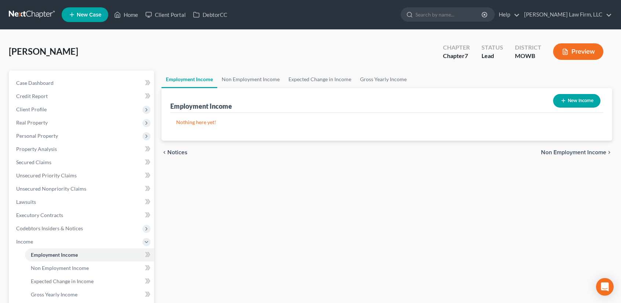
click at [573, 102] on button "New Income" at bounding box center [576, 101] width 47 height 14
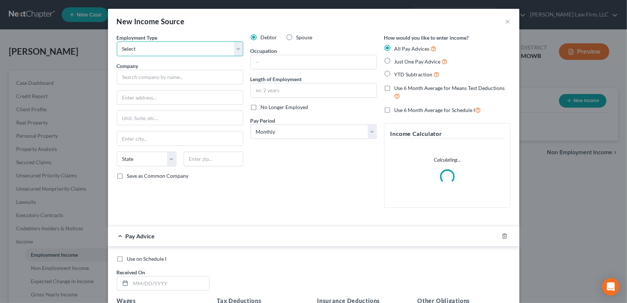
click at [170, 48] on select "Select Full or [DEMOGRAPHIC_DATA] Employment Self Employment" at bounding box center [180, 49] width 126 height 15
click at [117, 42] on select "Select Full or [DEMOGRAPHIC_DATA] Employment Self Employment" at bounding box center [180, 49] width 126 height 15
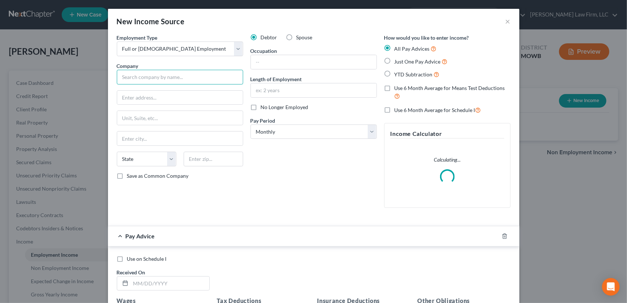
click at [157, 76] on input "text" at bounding box center [180, 77] width 126 height 15
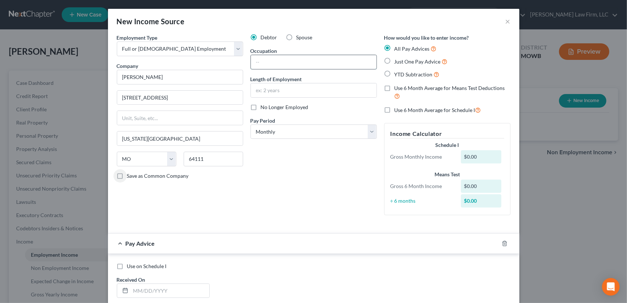
click at [278, 63] on input "text" at bounding box center [314, 62] width 126 height 14
click at [504, 243] on line "button" at bounding box center [504, 243] width 0 height 1
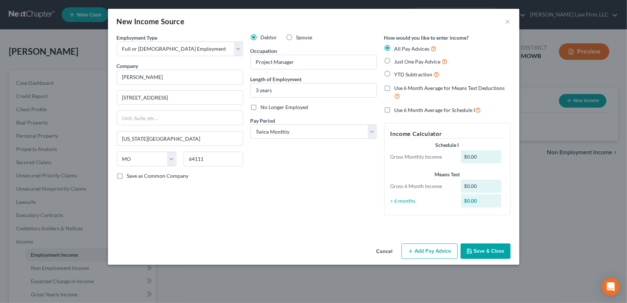
click at [502, 255] on button "Save & Close" at bounding box center [486, 251] width 50 height 15
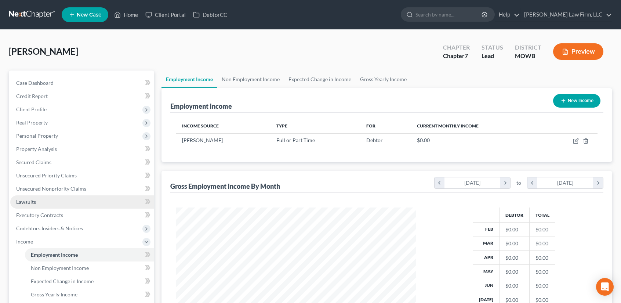
scroll to position [152, 0]
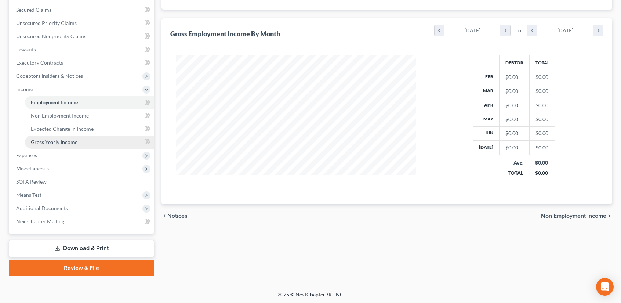
click at [59, 140] on span "Gross Yearly Income" at bounding box center [54, 142] width 47 height 6
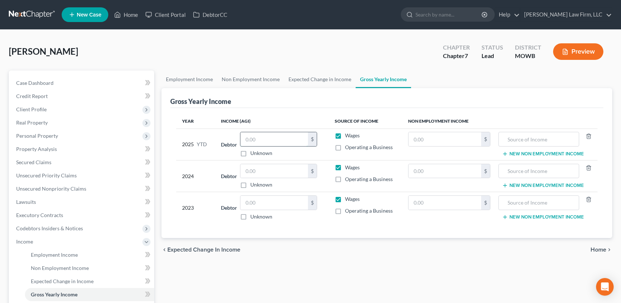
click at [261, 140] on input "text" at bounding box center [275, 139] width 68 height 14
click at [263, 169] on input "text" at bounding box center [275, 171] width 68 height 14
click at [263, 201] on input "text" at bounding box center [275, 203] width 68 height 14
click at [601, 247] on span "Home" at bounding box center [599, 250] width 16 height 6
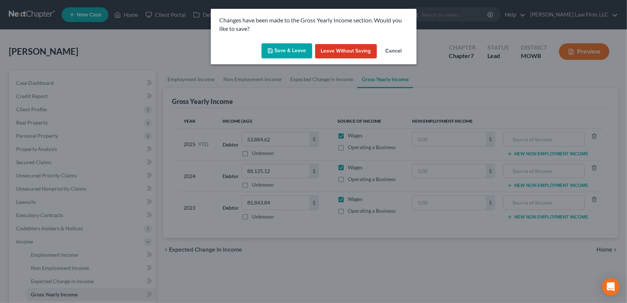
click at [286, 49] on button "Save & Leave" at bounding box center [287, 50] width 51 height 15
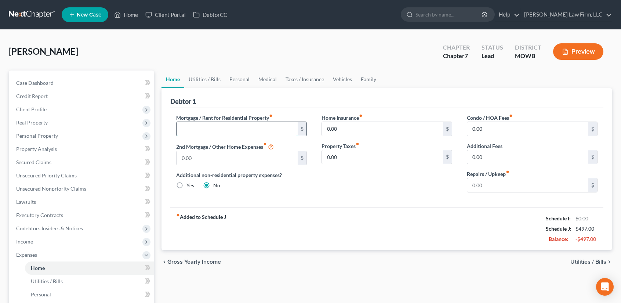
click at [211, 129] on input "text" at bounding box center [237, 129] width 121 height 14
click at [493, 127] on input "0.00" at bounding box center [528, 129] width 121 height 14
click at [605, 260] on span "Utilities / Bills" at bounding box center [589, 262] width 36 height 6
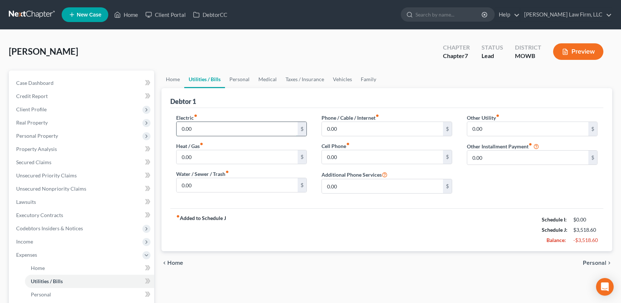
click at [212, 127] on input "0.00" at bounding box center [237, 129] width 121 height 14
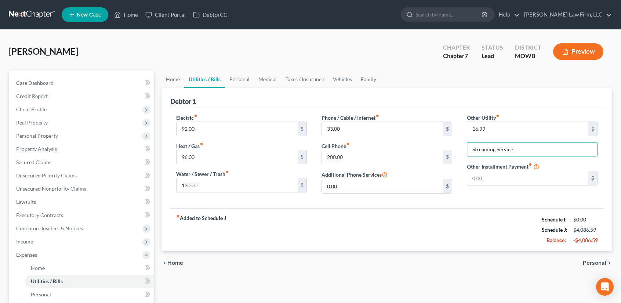
drag, startPoint x: 592, startPoint y: 258, endPoint x: 551, endPoint y: 256, distance: 41.6
click at [592, 260] on span "Personal" at bounding box center [595, 263] width 24 height 6
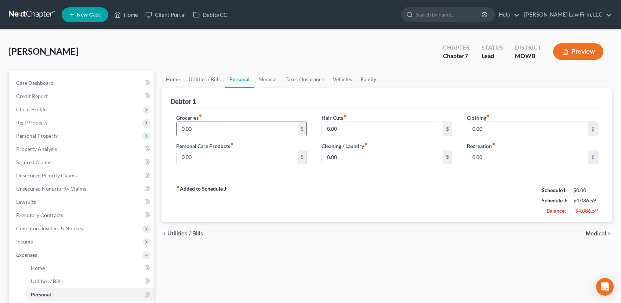
click at [198, 129] on input "0.00" at bounding box center [237, 129] width 121 height 14
click at [596, 232] on span "Medical" at bounding box center [596, 234] width 21 height 6
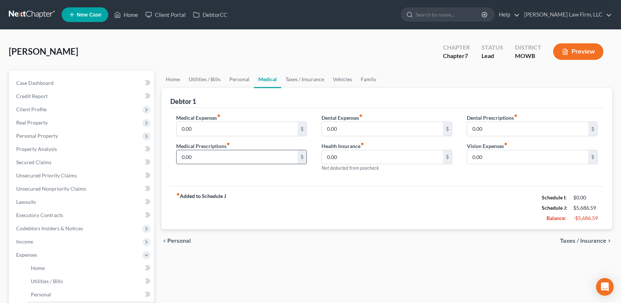
click at [212, 155] on input "0.00" at bounding box center [237, 157] width 121 height 14
click at [201, 123] on input "0.00" at bounding box center [237, 129] width 121 height 14
click at [590, 238] on span "Taxes / Insurance" at bounding box center [583, 241] width 46 height 6
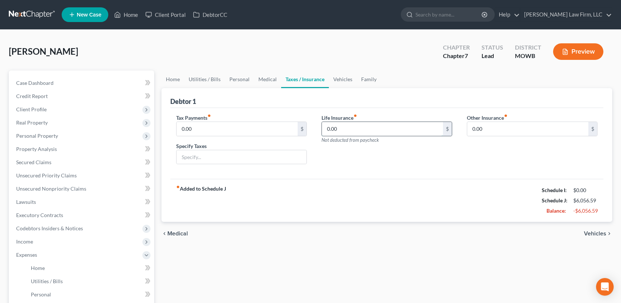
click at [347, 132] on input "0.00" at bounding box center [382, 129] width 121 height 14
click at [335, 80] on link "Vehicles" at bounding box center [343, 80] width 28 height 18
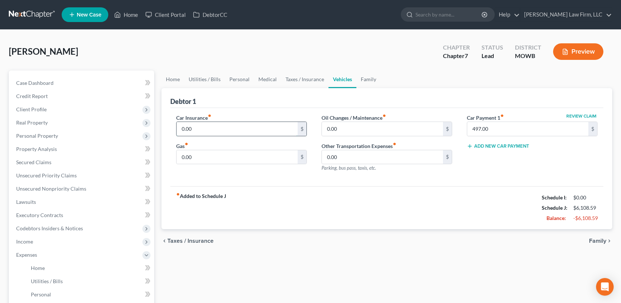
click at [202, 127] on input "0.00" at bounding box center [237, 129] width 121 height 14
click at [602, 238] on span "Family" at bounding box center [597, 241] width 17 height 6
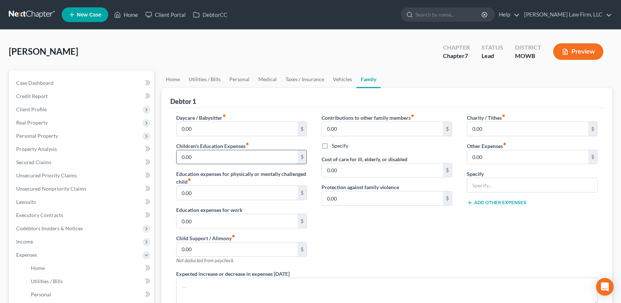
click at [210, 156] on input "0.00" at bounding box center [237, 157] width 121 height 14
click at [484, 154] on input "0.00" at bounding box center [528, 157] width 121 height 14
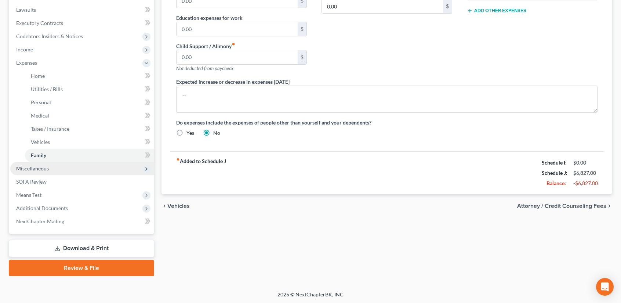
click at [43, 168] on span "Miscellaneous" at bounding box center [32, 168] width 33 height 6
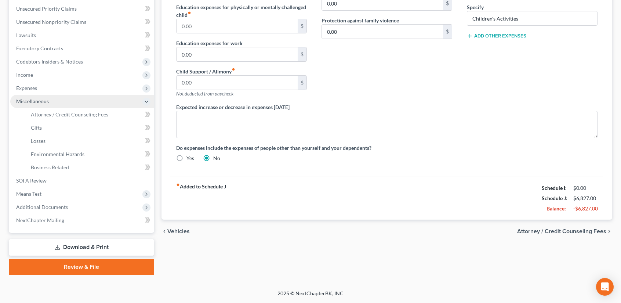
scroll to position [166, 0]
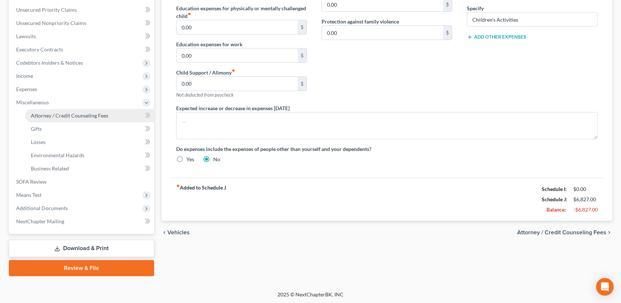
click at [56, 117] on span "Attorney / Credit Counseling Fees" at bounding box center [69, 115] width 77 height 6
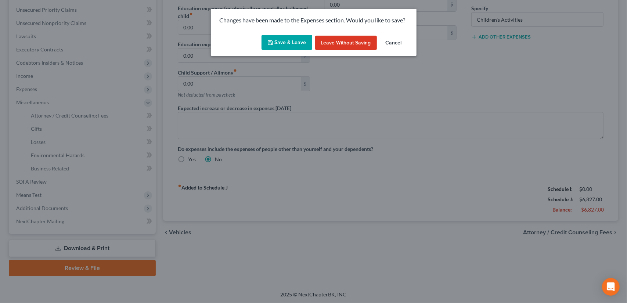
click at [295, 44] on button "Save & Leave" at bounding box center [287, 42] width 51 height 15
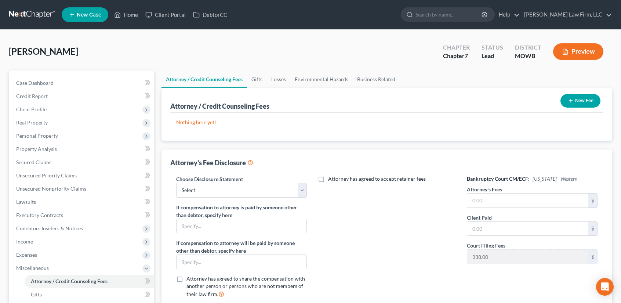
click at [577, 103] on button "New Fee" at bounding box center [581, 101] width 40 height 14
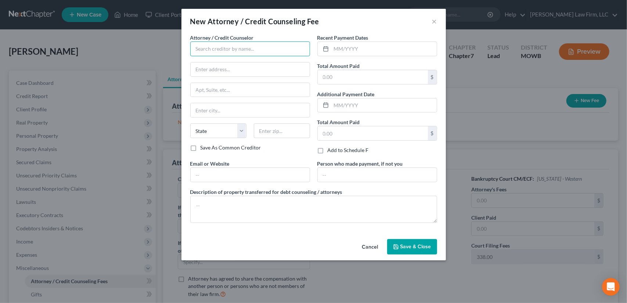
click at [234, 54] on input "text" at bounding box center [250, 49] width 120 height 15
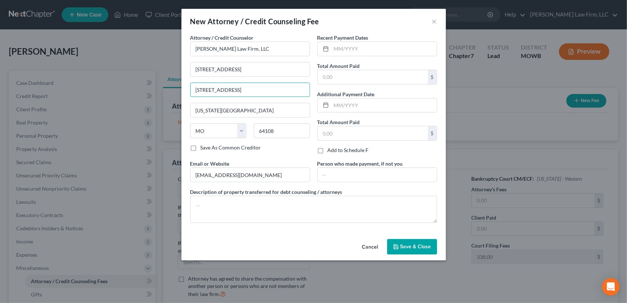
drag, startPoint x: 237, startPoint y: 90, endPoint x: 167, endPoint y: 87, distance: 70.2
click at [167, 87] on div "New Attorney / Credit Counseling Fee × Attorney / Credit Counselor * [PERSON_NA…" at bounding box center [313, 151] width 627 height 303
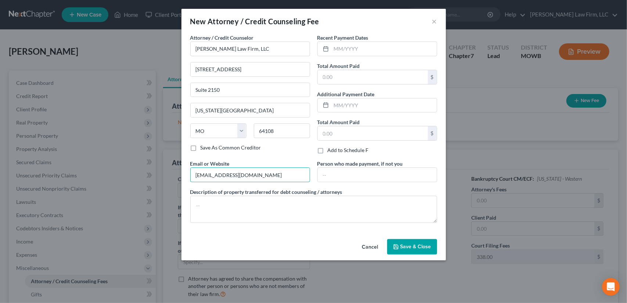
drag, startPoint x: 253, startPoint y: 174, endPoint x: 178, endPoint y: 167, distance: 76.0
click at [177, 174] on div "New Attorney / Credit Counseling Fee × Attorney / Credit Counselor * [PERSON_NA…" at bounding box center [313, 151] width 627 height 303
click at [381, 52] on input "text" at bounding box center [383, 49] width 105 height 14
click at [343, 47] on input "[DATE]" at bounding box center [383, 49] width 105 height 14
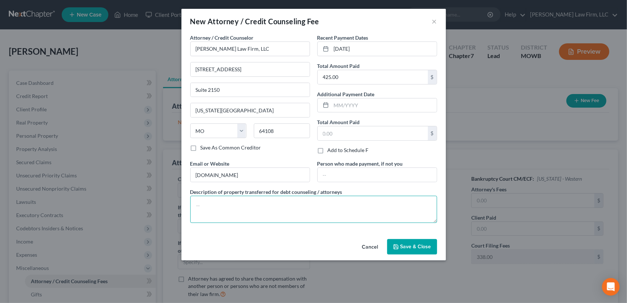
click at [269, 204] on textarea at bounding box center [313, 209] width 247 height 27
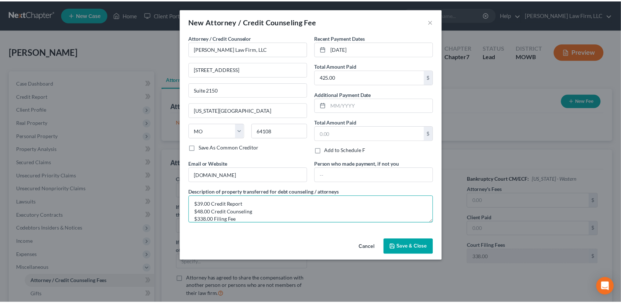
scroll to position [9, 0]
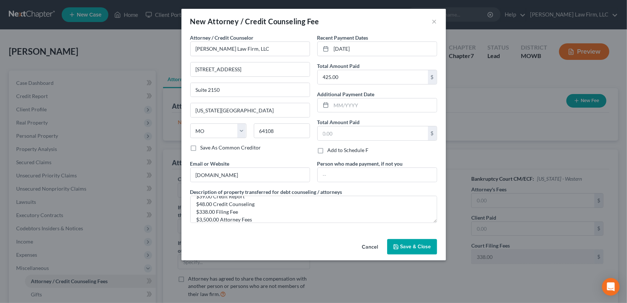
click at [407, 246] on span "Save & Close" at bounding box center [415, 247] width 31 height 6
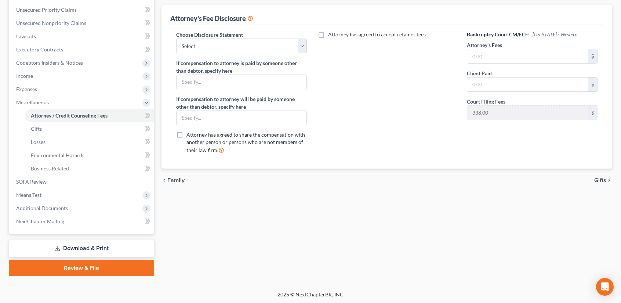
scroll to position [0, 0]
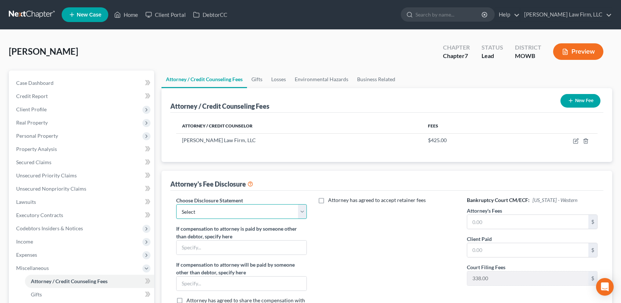
click at [299, 208] on select "Select [US_STATE] Chapter 13 [US_STATE] Chapter 7 [US_STATE] Chapter 13 [US_STA…" at bounding box center [241, 211] width 131 height 15
click at [176, 204] on select "Select [US_STATE] Chapter 13 [US_STATE] Chapter 7 [US_STATE] Chapter 13 [US_STA…" at bounding box center [241, 211] width 131 height 15
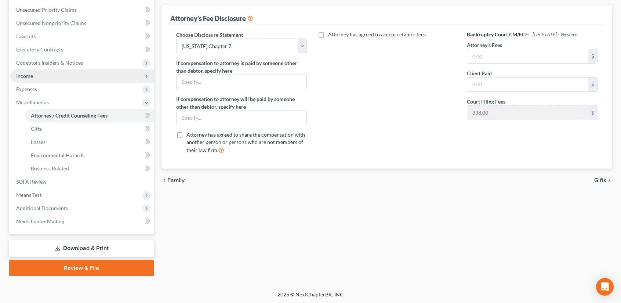
click at [32, 74] on span "Income" at bounding box center [24, 76] width 17 height 6
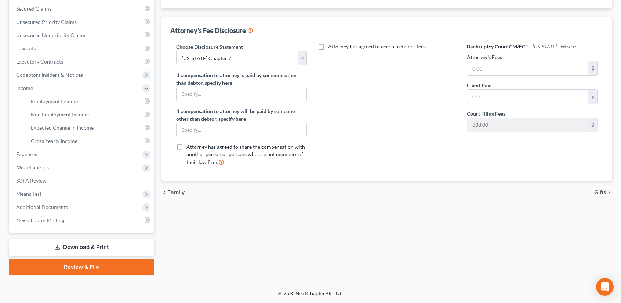
scroll to position [152, 0]
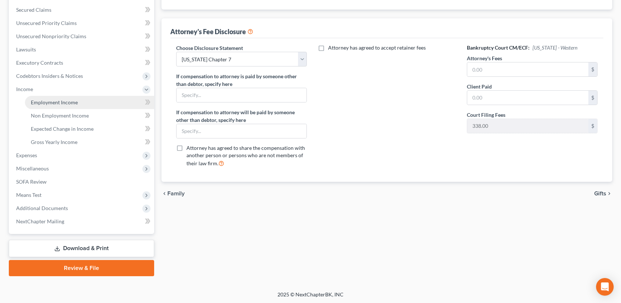
click at [56, 104] on span "Employment Income" at bounding box center [54, 102] width 47 height 6
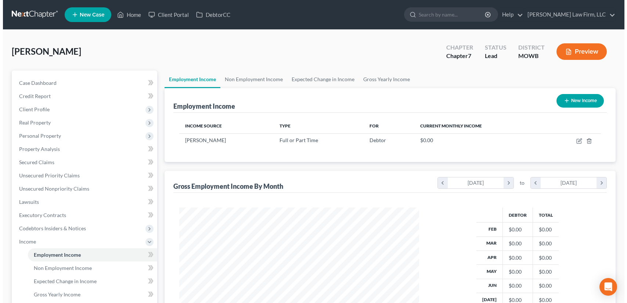
scroll to position [131, 254]
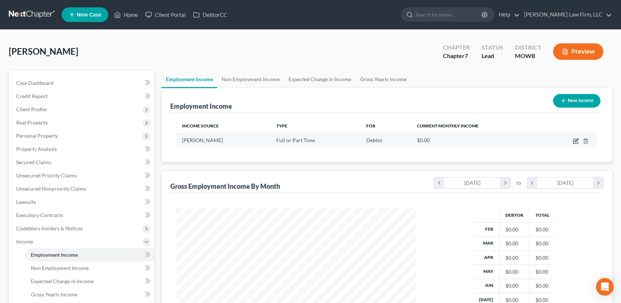
click at [577, 141] on icon "button" at bounding box center [576, 141] width 6 height 6
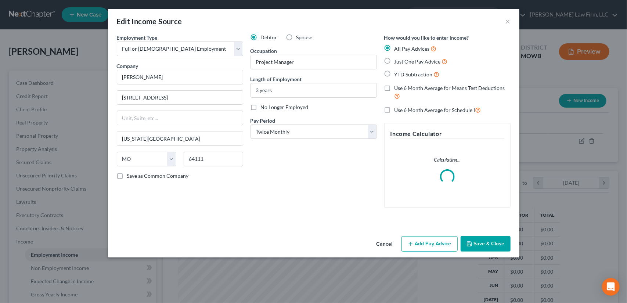
scroll to position [131, 257]
click at [416, 244] on button "Add Pay Advice" at bounding box center [429, 243] width 56 height 15
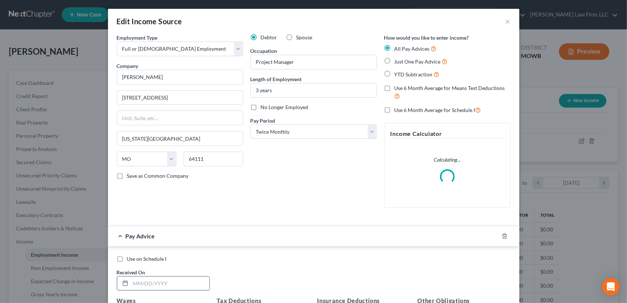
drag, startPoint x: 166, startPoint y: 285, endPoint x: 168, endPoint y: 276, distance: 9.1
click at [166, 285] on input "text" at bounding box center [170, 284] width 79 height 14
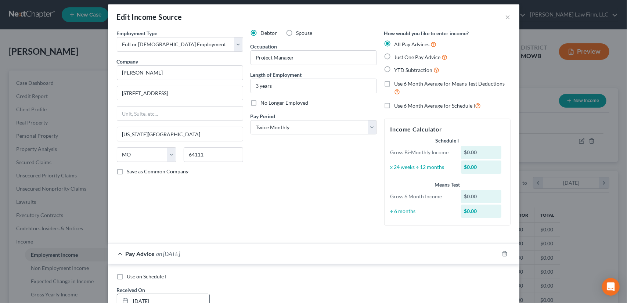
scroll to position [188, 0]
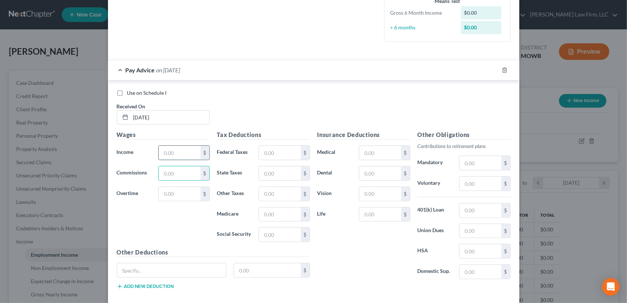
click at [175, 155] on input "text" at bounding box center [180, 153] width 42 height 14
click at [473, 181] on input "text" at bounding box center [480, 184] width 42 height 14
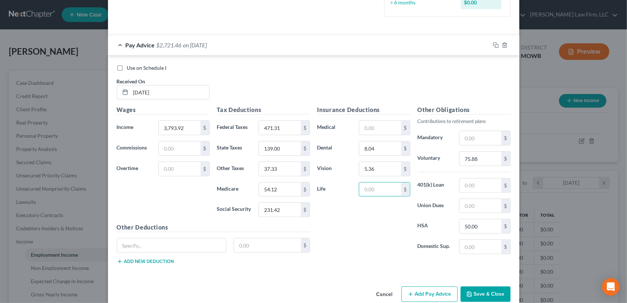
scroll to position [224, 0]
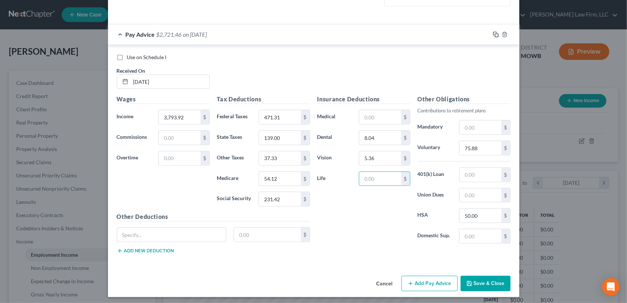
click at [490, 31] on div at bounding box center [504, 35] width 29 height 12
click at [495, 34] on rect "button" at bounding box center [496, 35] width 3 height 3
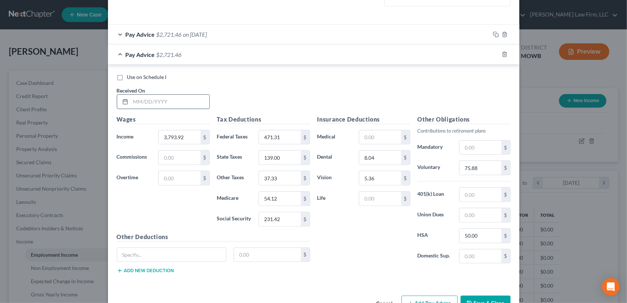
click at [150, 98] on input "text" at bounding box center [170, 102] width 79 height 14
click at [275, 200] on input "54.12" at bounding box center [280, 199] width 42 height 14
click at [493, 52] on icon "button" at bounding box center [496, 54] width 6 height 6
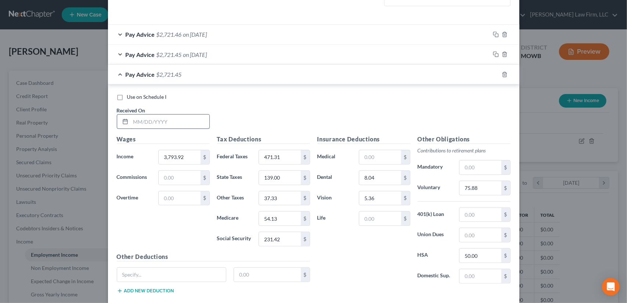
click at [171, 122] on input "text" at bounding box center [170, 122] width 79 height 14
click at [281, 216] on input "54.13" at bounding box center [280, 219] width 42 height 14
click at [495, 74] on rect "button" at bounding box center [496, 75] width 3 height 3
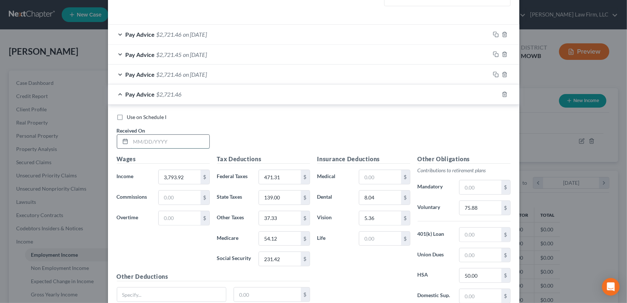
click at [171, 140] on input "text" at bounding box center [170, 142] width 79 height 14
click at [493, 94] on icon "button" at bounding box center [496, 94] width 6 height 6
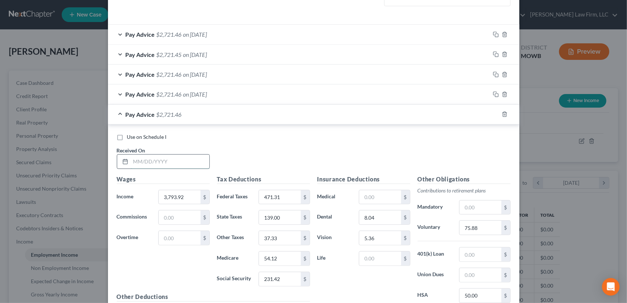
click at [167, 162] on input "text" at bounding box center [170, 162] width 79 height 14
click at [493, 113] on icon "button" at bounding box center [496, 114] width 6 height 6
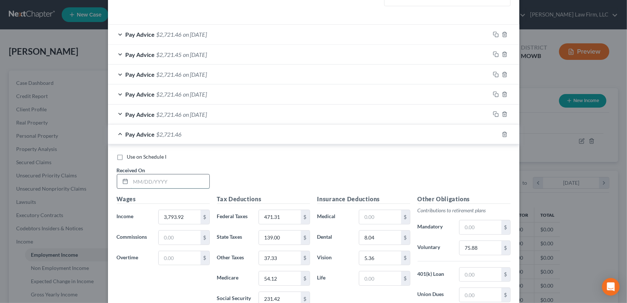
click at [143, 179] on input "text" at bounding box center [170, 181] width 79 height 14
click at [279, 276] on input "54.12" at bounding box center [280, 278] width 42 height 14
click at [495, 134] on rect "button" at bounding box center [496, 135] width 3 height 3
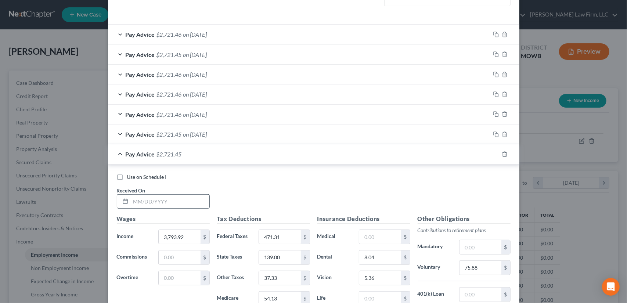
click at [167, 201] on input "text" at bounding box center [170, 202] width 79 height 14
click at [283, 296] on input "54.13" at bounding box center [280, 299] width 42 height 14
click at [491, 149] on div at bounding box center [504, 154] width 29 height 12
click at [493, 153] on icon "button" at bounding box center [496, 154] width 6 height 6
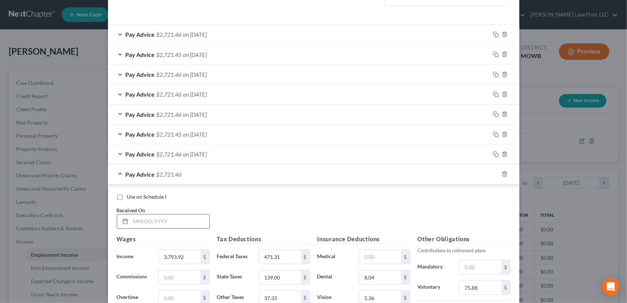
click at [146, 221] on input "text" at bounding box center [170, 221] width 79 height 14
click at [493, 173] on icon "button" at bounding box center [494, 173] width 3 height 3
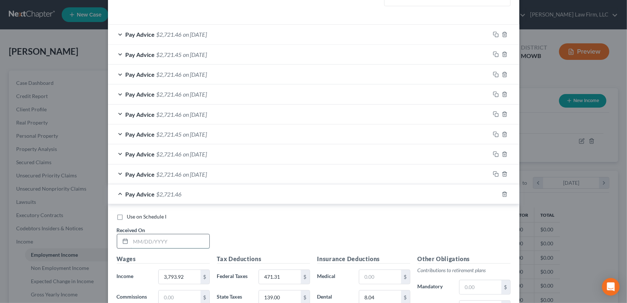
drag, startPoint x: 173, startPoint y: 240, endPoint x: 174, endPoint y: 237, distance: 3.8
click at [173, 240] on input "text" at bounding box center [170, 241] width 79 height 14
click at [505, 194] on line "button" at bounding box center [505, 194] width 0 height 1
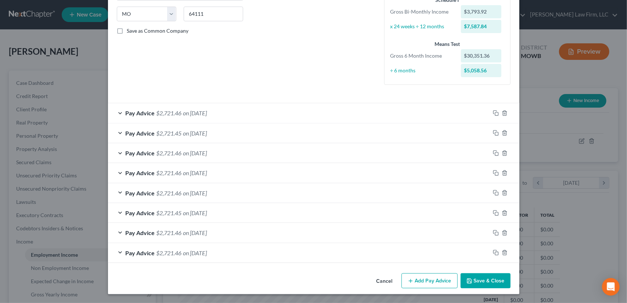
scroll to position [144, 0]
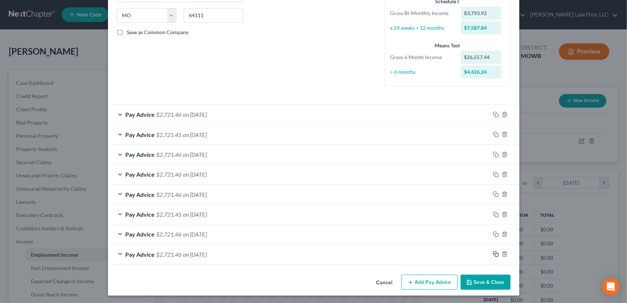
click at [493, 251] on icon "button" at bounding box center [496, 254] width 6 height 6
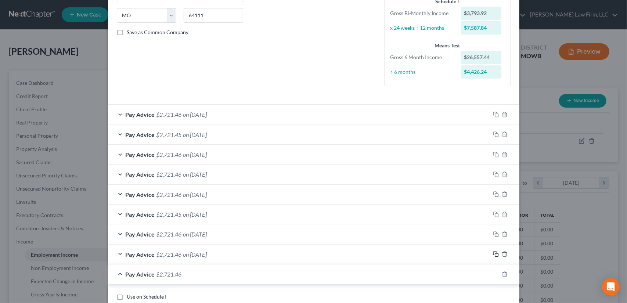
scroll to position [339, 0]
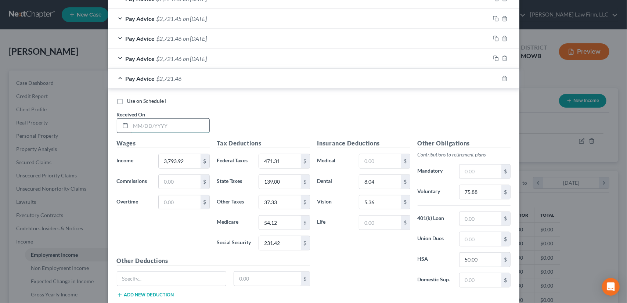
click at [144, 125] on input "text" at bounding box center [170, 126] width 79 height 14
click at [493, 76] on icon "button" at bounding box center [496, 79] width 6 height 6
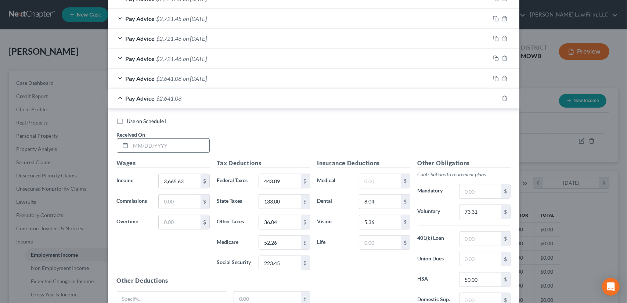
click at [169, 144] on input "text" at bounding box center [170, 146] width 79 height 14
click at [281, 259] on input "223.45" at bounding box center [280, 263] width 42 height 14
click at [493, 97] on icon "button" at bounding box center [496, 98] width 6 height 6
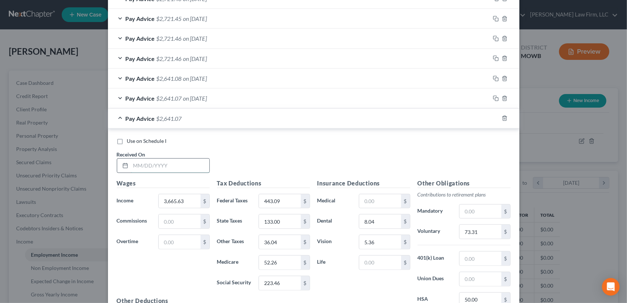
click at [141, 164] on input "text" at bounding box center [170, 166] width 79 height 14
click at [493, 116] on icon "button" at bounding box center [496, 118] width 6 height 6
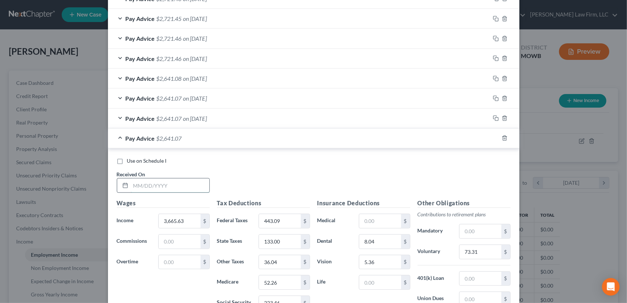
click at [152, 185] on input "text" at bounding box center [170, 185] width 79 height 14
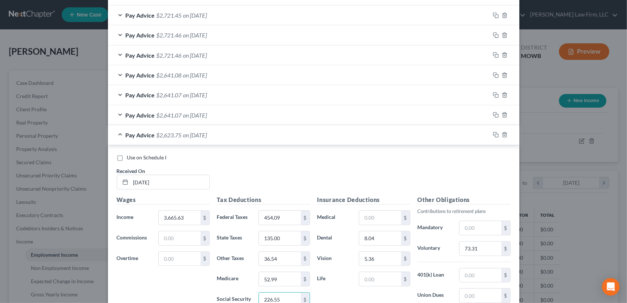
scroll to position [442, 0]
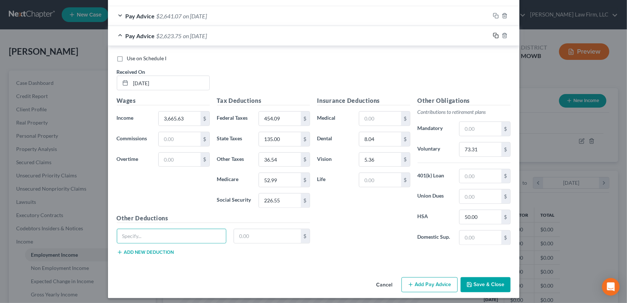
click at [493, 34] on icon "button" at bounding box center [496, 36] width 6 height 6
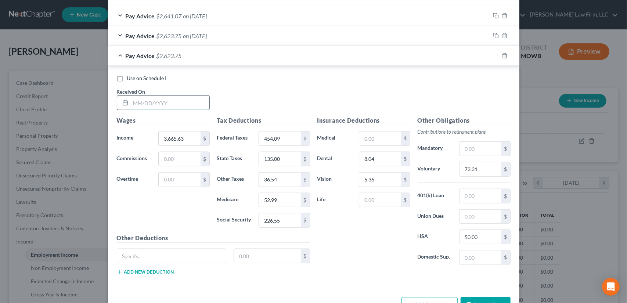
click at [146, 104] on input "text" at bounding box center [170, 103] width 79 height 14
click at [485, 297] on button "Save & Close" at bounding box center [486, 304] width 50 height 15
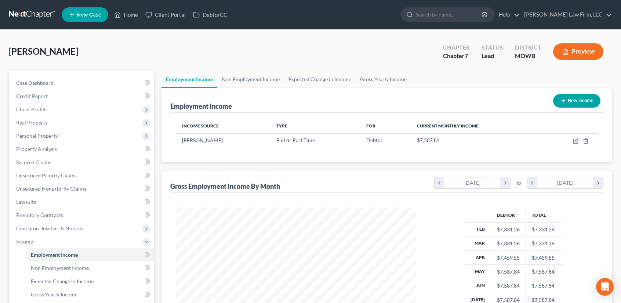
scroll to position [152, 0]
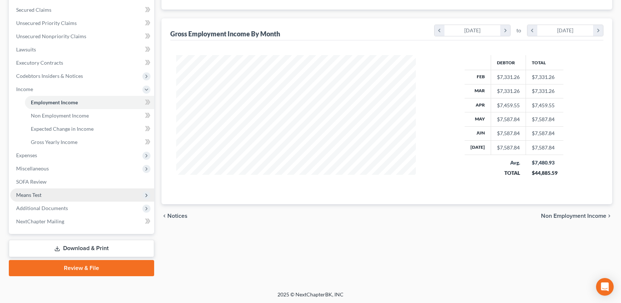
click at [36, 194] on span "Means Test" at bounding box center [28, 195] width 25 height 6
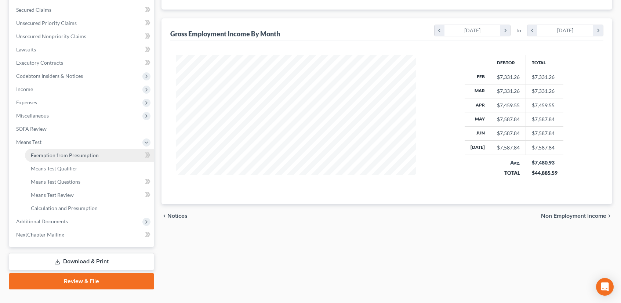
click at [92, 156] on span "Exemption from Presumption" at bounding box center [65, 155] width 68 height 6
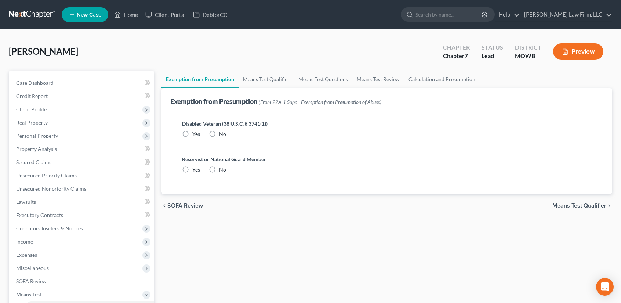
click at [219, 131] on label "No" at bounding box center [222, 133] width 7 height 7
click at [222, 131] on input "No" at bounding box center [224, 132] width 5 height 5
click at [219, 167] on label "No" at bounding box center [222, 169] width 7 height 7
click at [222, 167] on input "No" at bounding box center [224, 168] width 5 height 5
click at [567, 205] on span "Means Test Qualifier" at bounding box center [580, 206] width 54 height 6
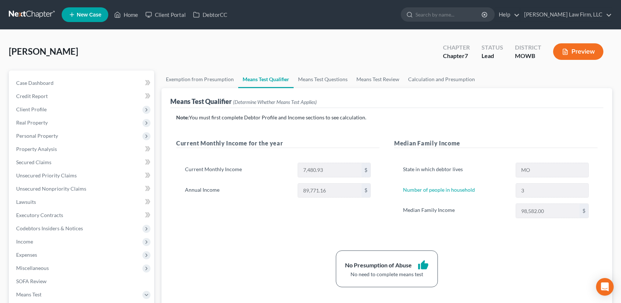
scroll to position [166, 0]
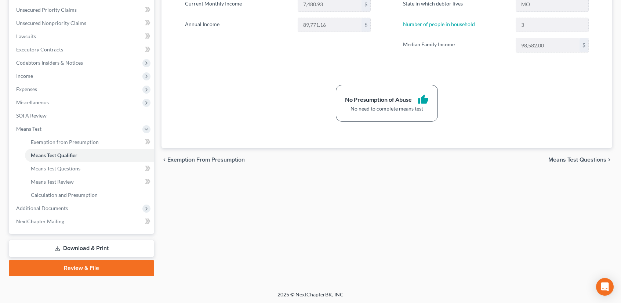
click at [573, 158] on span "Means Test Questions" at bounding box center [578, 160] width 58 height 6
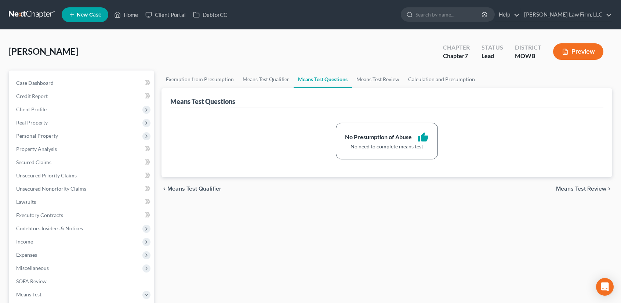
scroll to position [166, 0]
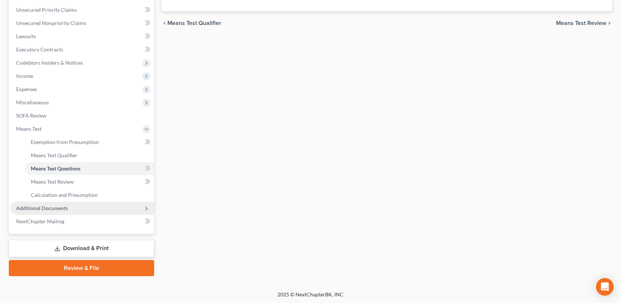
drag, startPoint x: 44, startPoint y: 205, endPoint x: 50, endPoint y: 212, distance: 8.6
click at [44, 205] on span "Additional Documents" at bounding box center [42, 208] width 52 height 6
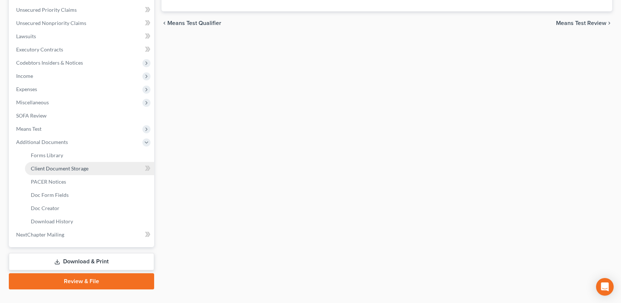
click at [61, 169] on span "Client Document Storage" at bounding box center [60, 168] width 58 height 6
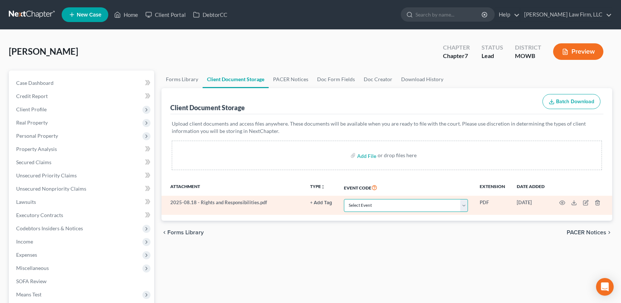
click at [465, 203] on select "Select Event 20 Largest Unsecured Creditors Affidavit re: NO Tax Returns Amende…" at bounding box center [406, 205] width 124 height 13
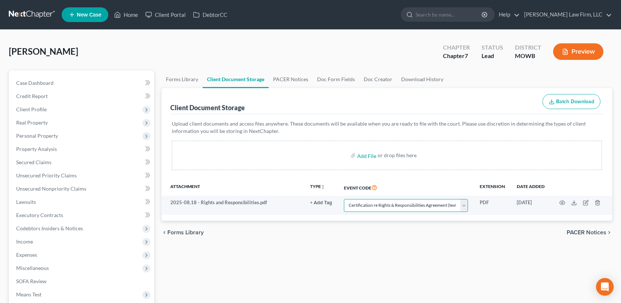
click at [344, 199] on select "Select Event 20 Largest Unsecured Creditors Affidavit re: NO Tax Returns Amende…" at bounding box center [406, 205] width 124 height 13
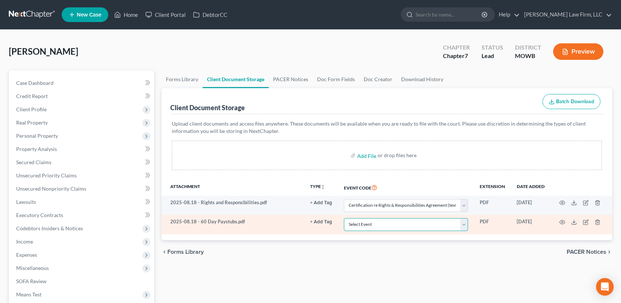
click at [462, 225] on select "Select Event 20 Largest Unsecured Creditors Affidavit re: NO Tax Returns Amende…" at bounding box center [406, 224] width 124 height 13
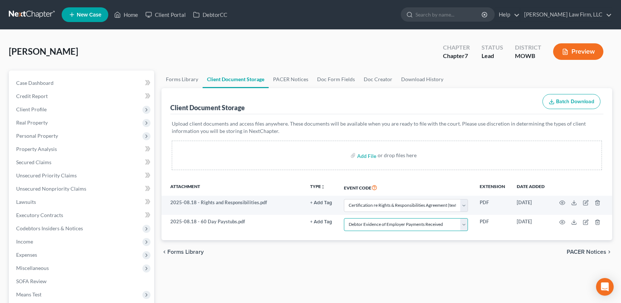
click at [344, 218] on select "Select Event 20 Largest Unsecured Creditors Affidavit re: NO Tax Returns Amende…" at bounding box center [406, 224] width 124 height 13
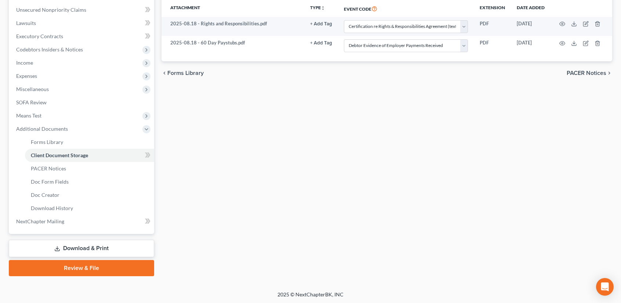
click at [79, 247] on link "Download & Print" at bounding box center [81, 248] width 145 height 17
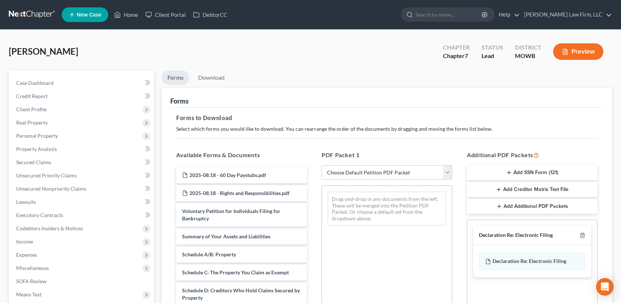
click at [450, 171] on select "Choose Default Petition PDF Packet Complete Bankruptcy Petition (all forms and …" at bounding box center [387, 172] width 131 height 15
click at [322, 165] on select "Choose Default Petition PDF Packet Complete Bankruptcy Petition (all forms and …" at bounding box center [387, 172] width 131 height 15
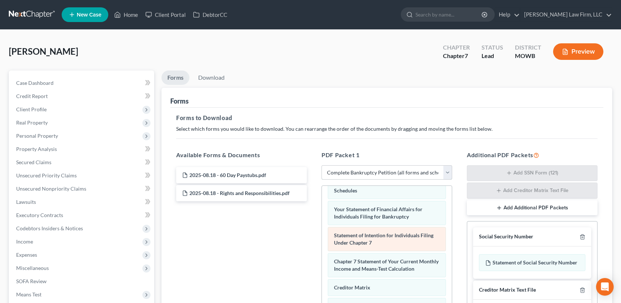
scroll to position [257, 0]
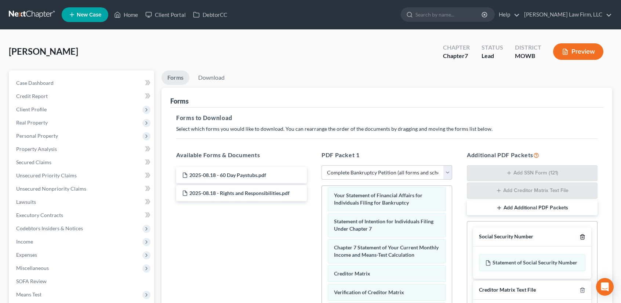
click at [581, 235] on icon "button" at bounding box center [582, 237] width 3 height 5
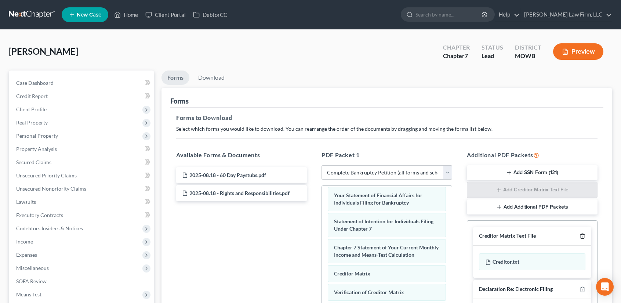
click at [582, 235] on icon "button" at bounding box center [583, 236] width 6 height 6
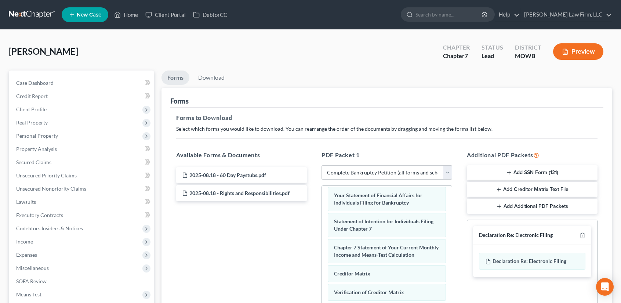
scroll to position [150, 0]
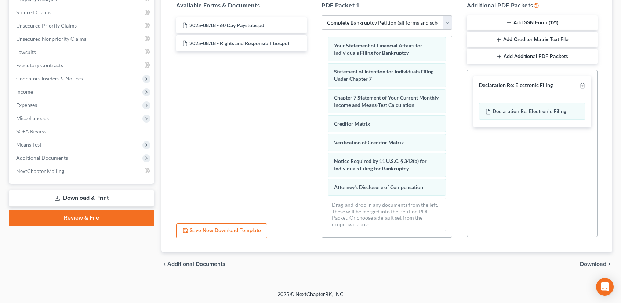
click at [599, 261] on span "Download" at bounding box center [593, 264] width 26 height 6
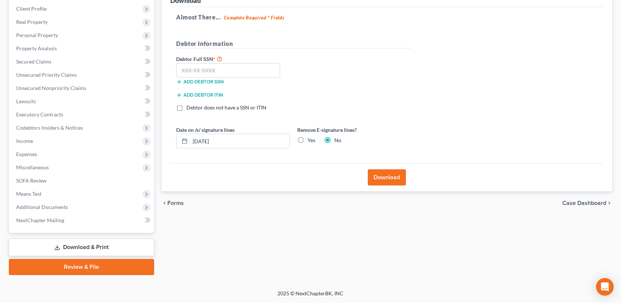
scroll to position [100, 0]
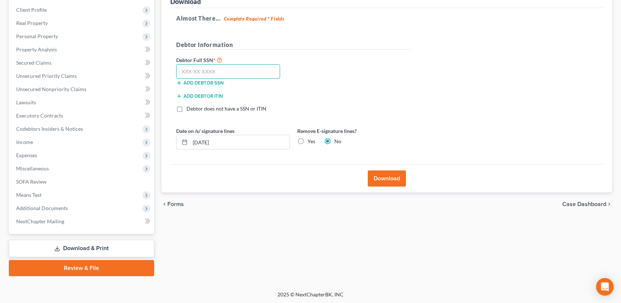
click at [225, 73] on input "text" at bounding box center [228, 71] width 104 height 15
click at [308, 140] on label "Yes" at bounding box center [312, 141] width 8 height 7
click at [311, 140] on input "Yes" at bounding box center [313, 140] width 5 height 5
click at [391, 174] on button "Download" at bounding box center [387, 178] width 38 height 16
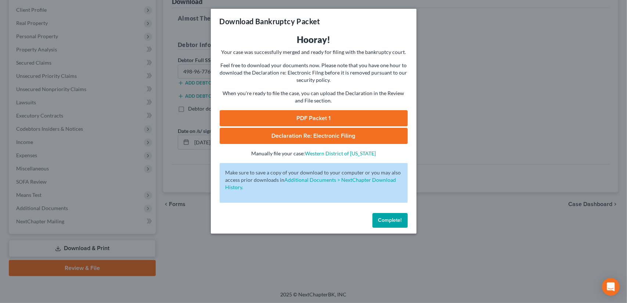
click at [352, 137] on span "Declaration Re: Electronic Filing" at bounding box center [314, 135] width 84 height 7
click at [320, 119] on link "PDF Packet 1" at bounding box center [314, 118] width 188 height 16
click at [386, 219] on span "Complete!" at bounding box center [390, 220] width 24 height 6
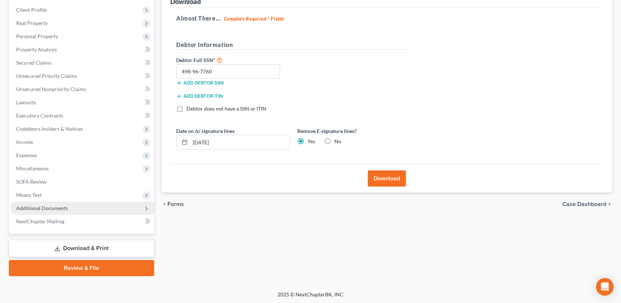
click at [46, 209] on span "Additional Documents" at bounding box center [42, 208] width 52 height 6
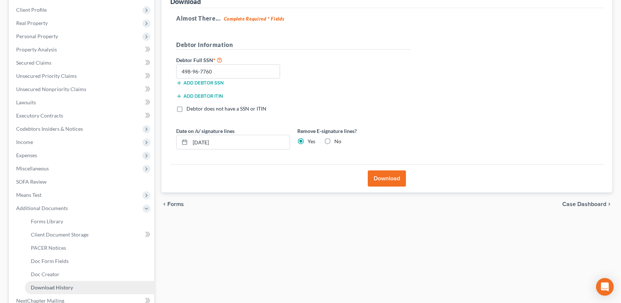
click at [57, 286] on span "Download History" at bounding box center [52, 287] width 42 height 6
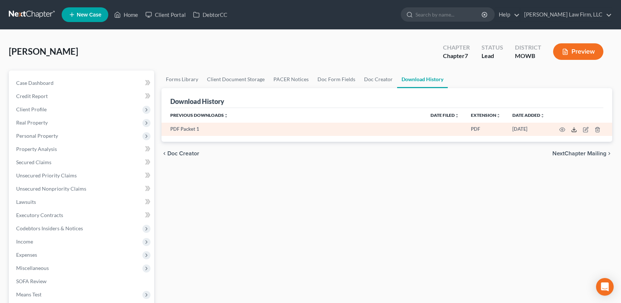
click at [573, 130] on icon at bounding box center [574, 130] width 6 height 6
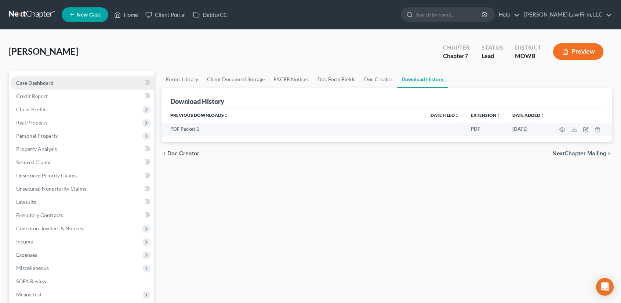
click at [56, 81] on link "Case Dashboard" at bounding box center [82, 82] width 144 height 13
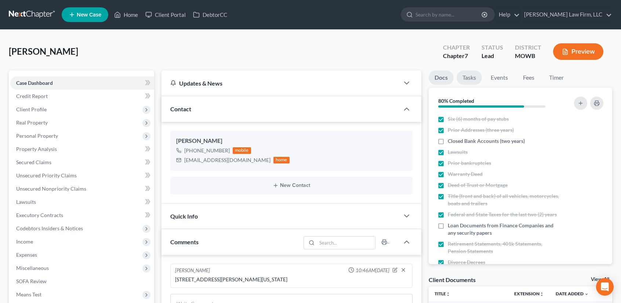
click at [476, 77] on link "Tasks" at bounding box center [469, 78] width 25 height 14
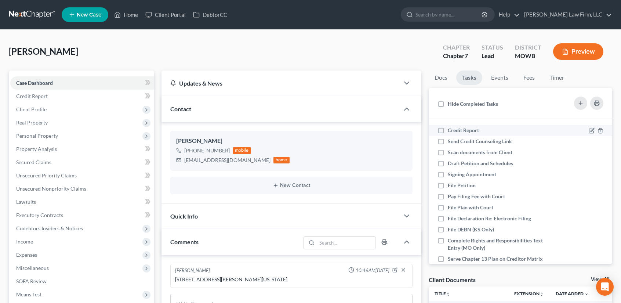
click at [448, 133] on label "Credit Report" at bounding box center [466, 130] width 37 height 7
click at [451, 131] on input "Credit Report" at bounding box center [453, 129] width 5 height 5
click at [448, 141] on label "Send Credit Counseling Link" at bounding box center [483, 141] width 70 height 7
click at [451, 141] on input "Send Credit Counseling Link" at bounding box center [453, 140] width 5 height 5
click at [448, 149] on label "Scan documents from Client" at bounding box center [483, 152] width 71 height 7
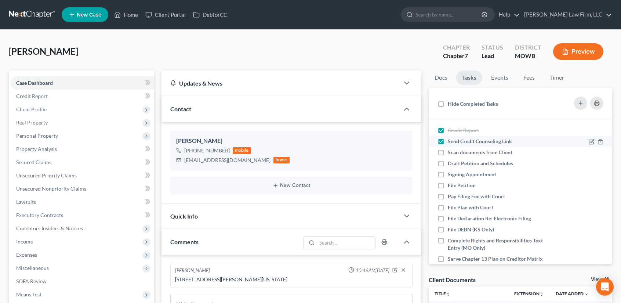
click at [451, 149] on input "Scan documents from Client" at bounding box center [453, 151] width 5 height 5
click at [448, 163] on label "Draft Petition and Schedules" at bounding box center [483, 163] width 71 height 7
click at [451, 163] on input "Draft Petition and Schedules" at bounding box center [453, 162] width 5 height 5
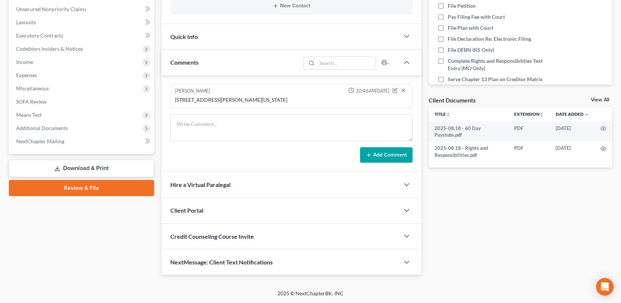
click at [194, 33] on span "Quick Info" at bounding box center [184, 36] width 28 height 7
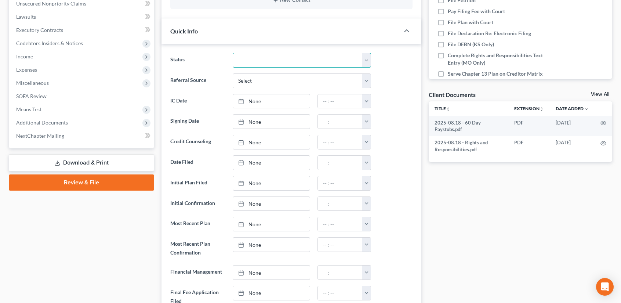
click at [277, 63] on select "Closed Discharged Dismissed Filed In Progress Lead Lost Lead Ready to File To R…" at bounding box center [302, 60] width 138 height 15
click at [233, 53] on select "Closed Discharged Dismissed Filed In Progress Lead Lost Lead Ready to File To R…" at bounding box center [302, 60] width 138 height 15
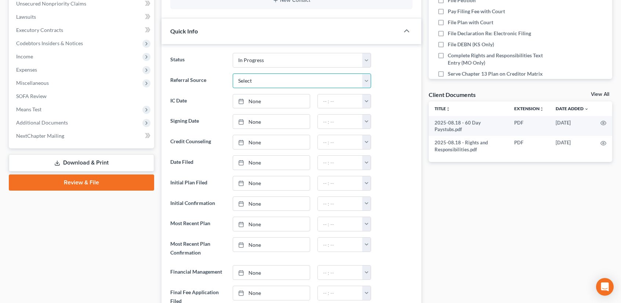
click at [249, 80] on select "Select Word Of Mouth Previous Clients Direct Mail Website Google Search Modern …" at bounding box center [302, 80] width 138 height 15
click at [233, 73] on select "Select Word Of Mouth Previous Clients Direct Mail Website Google Search Modern …" at bounding box center [302, 80] width 138 height 15
click at [260, 99] on link "None" at bounding box center [271, 101] width 77 height 14
click at [364, 102] on button "button" at bounding box center [367, 101] width 8 height 14
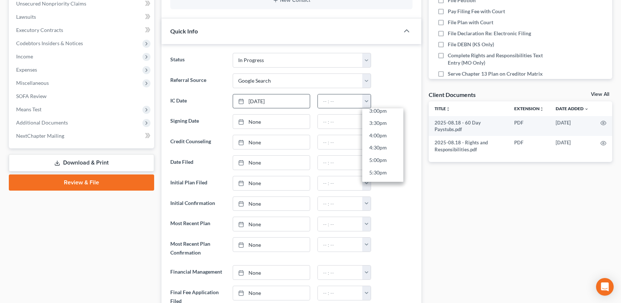
scroll to position [362, 0]
click at [380, 125] on link "3:00pm" at bounding box center [383, 125] width 41 height 12
